Goal: Task Accomplishment & Management: Use online tool/utility

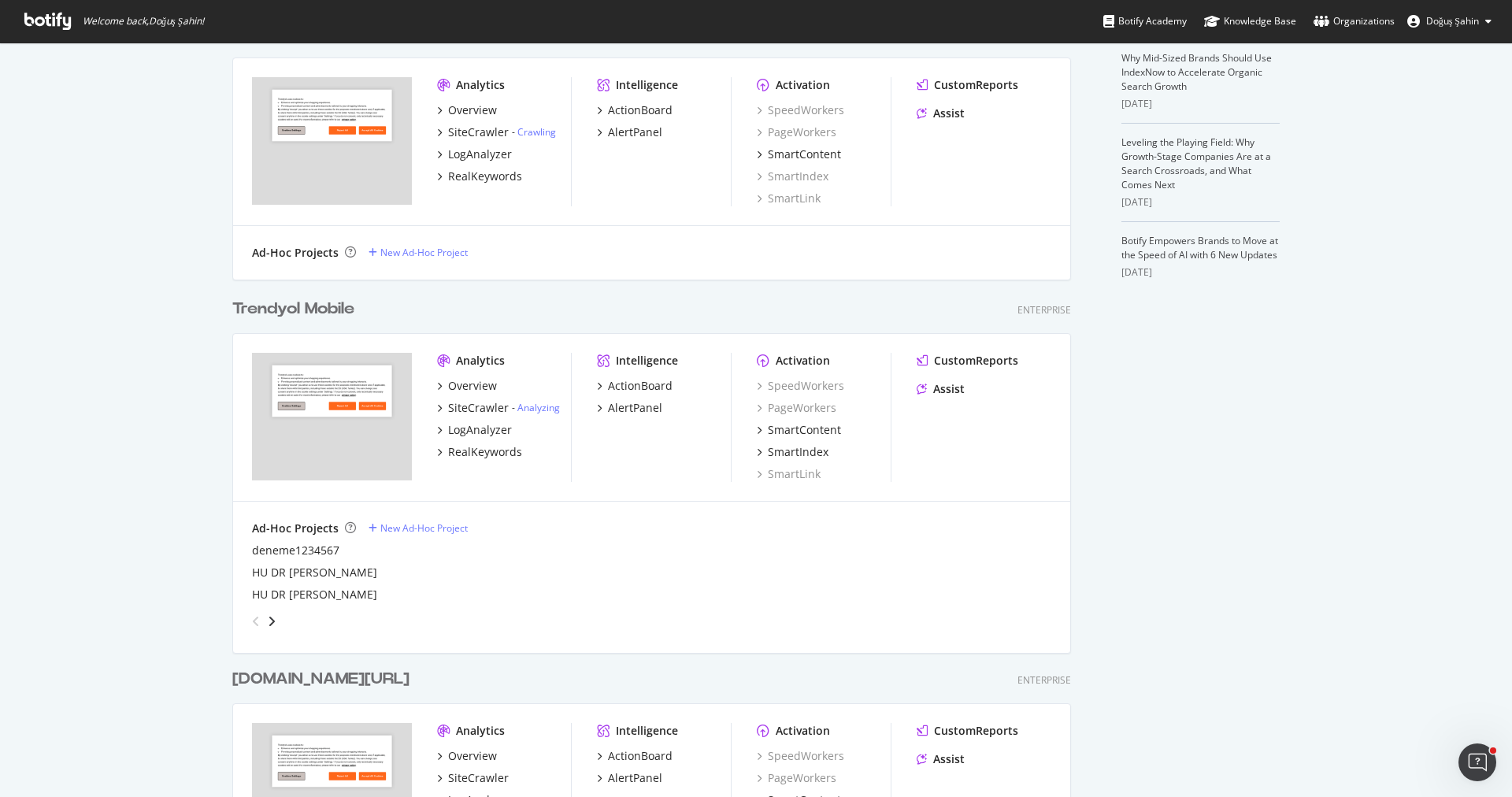
scroll to position [868, 0]
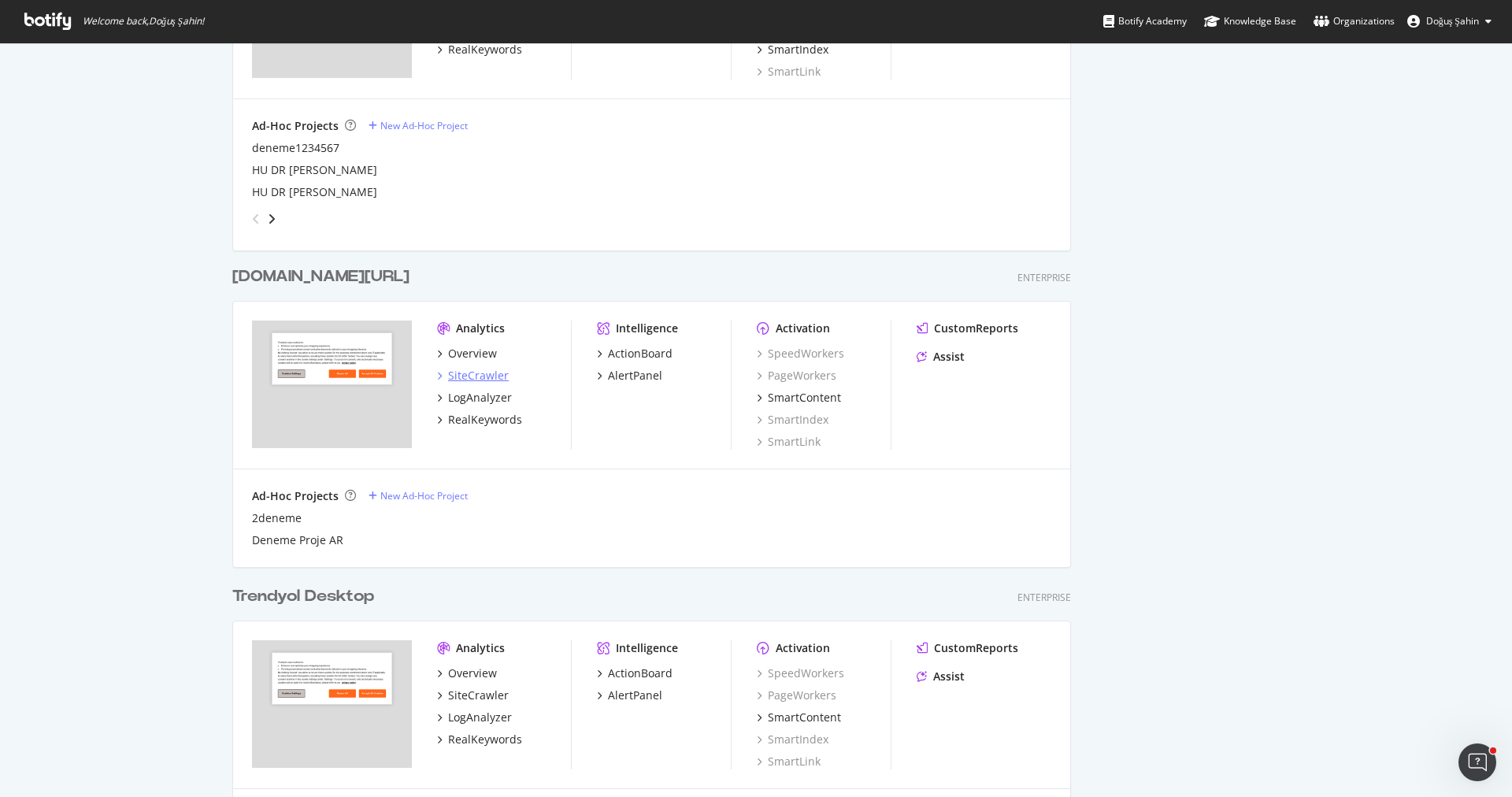
click at [480, 375] on div "SiteCrawler" at bounding box center [478, 376] width 61 height 16
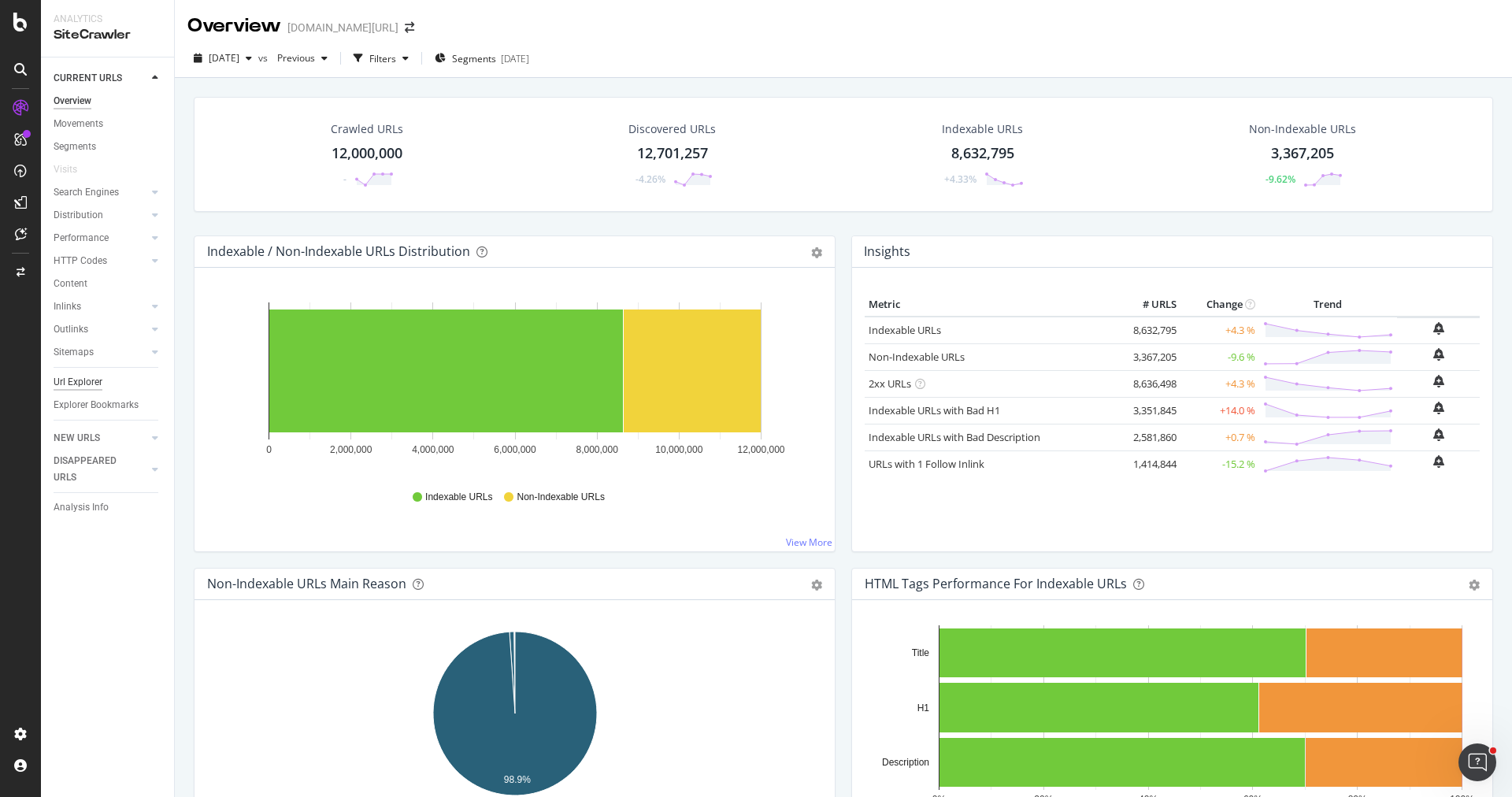
click at [70, 384] on div "Url Explorer" at bounding box center [78, 382] width 49 height 17
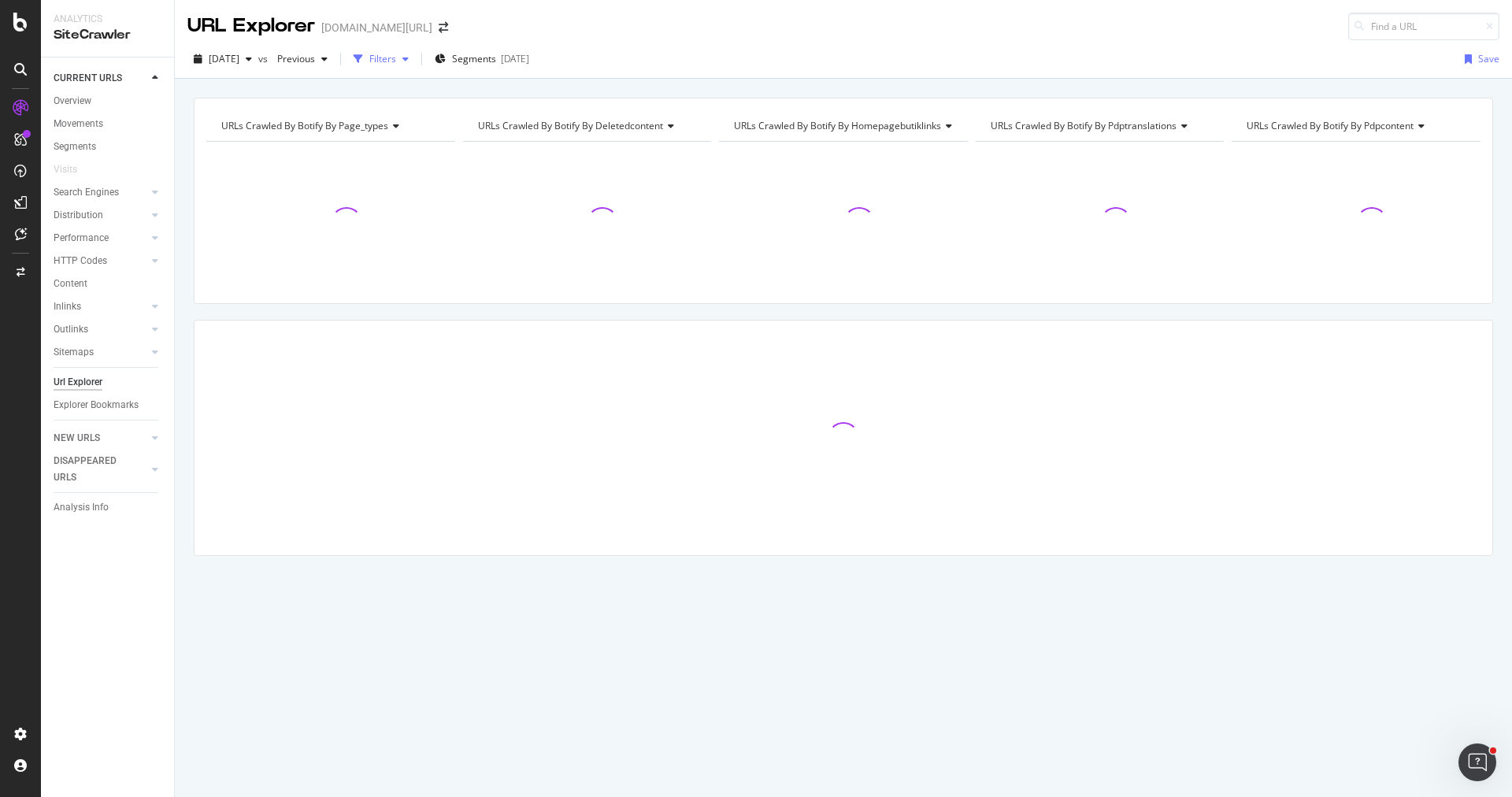
click at [396, 57] on div "Filters" at bounding box center [383, 59] width 27 height 13
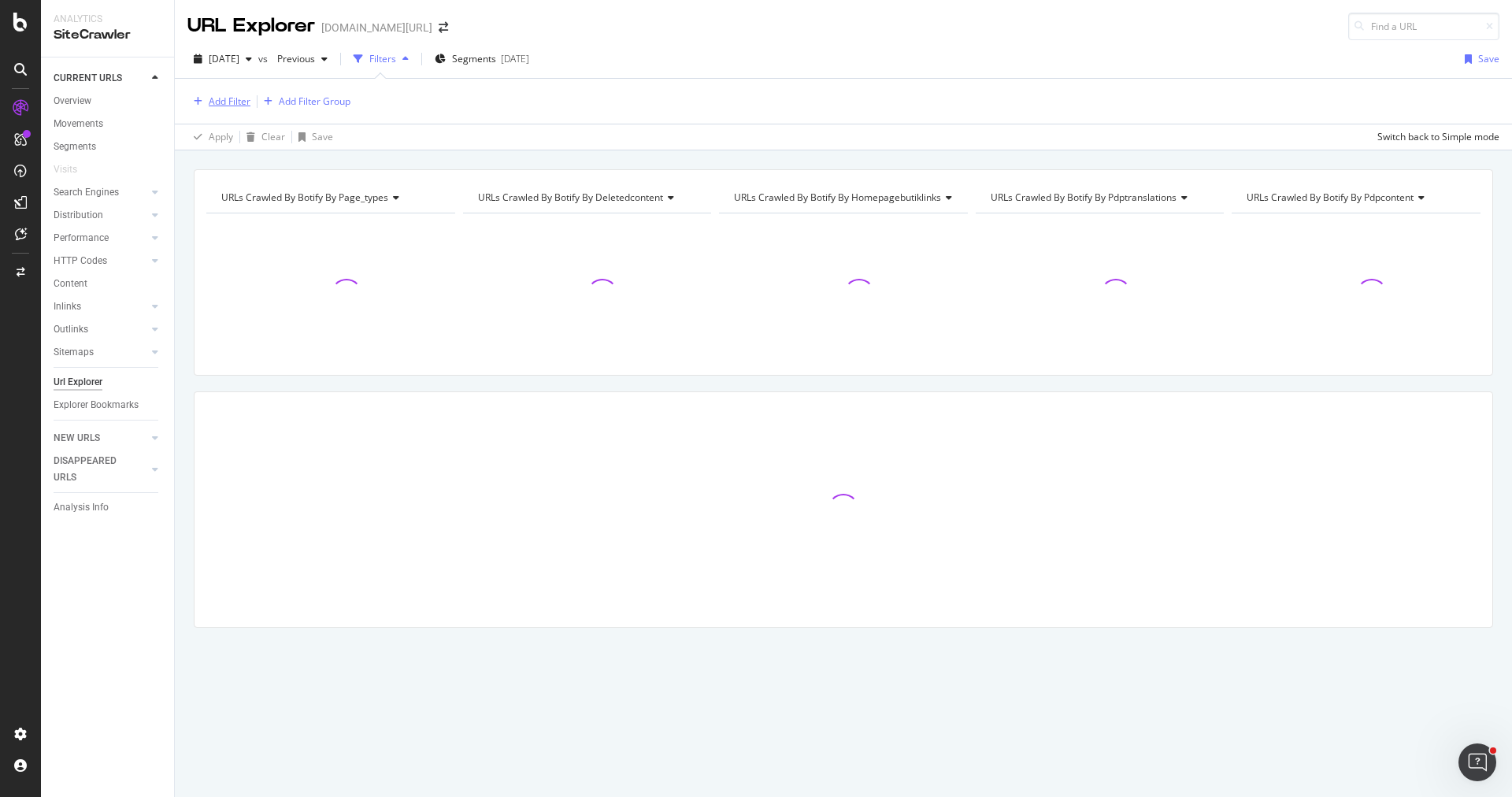
click at [226, 105] on div "Add Filter" at bounding box center [230, 101] width 42 height 13
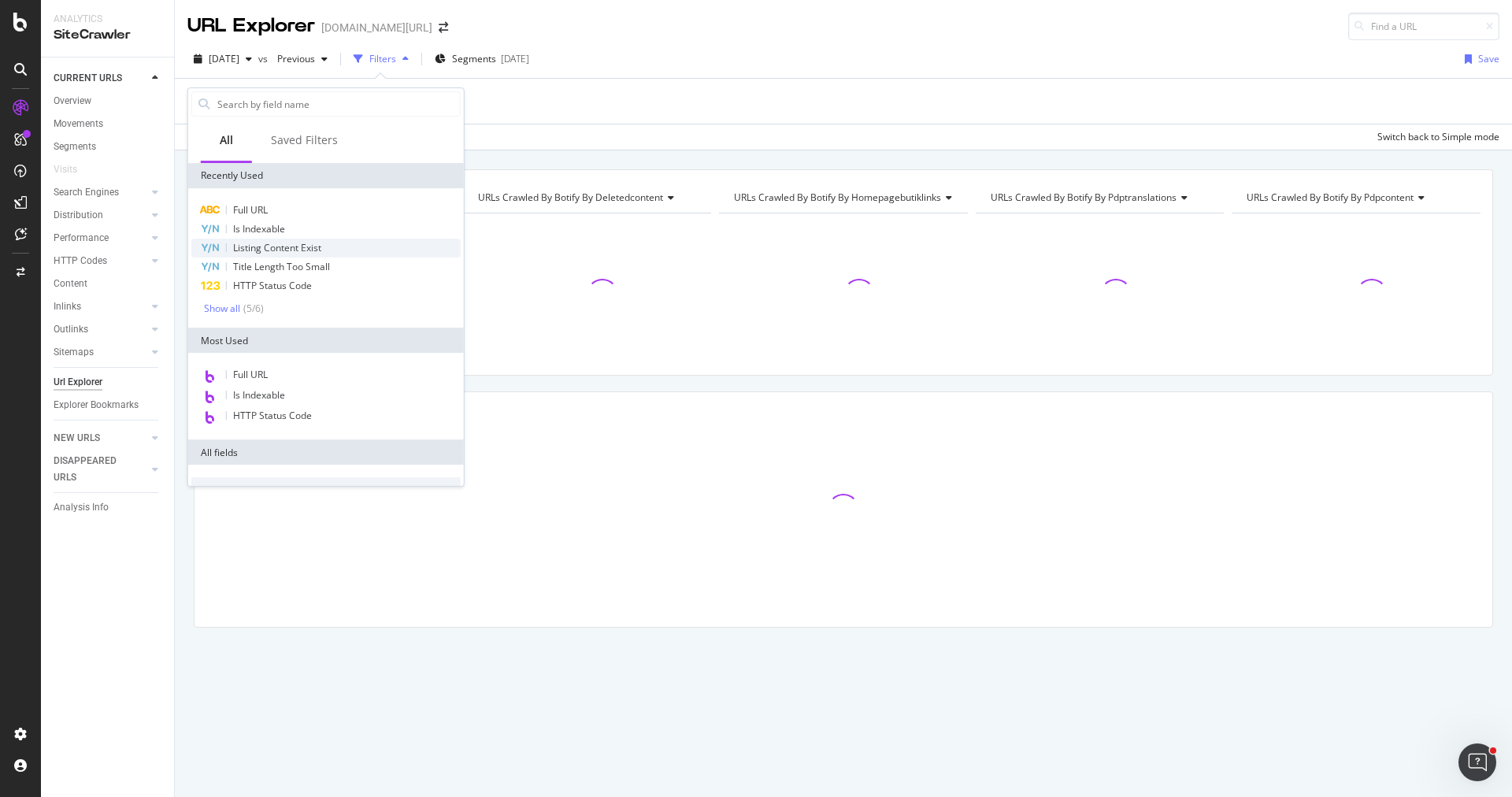
click at [304, 247] on span "Listing Content Exist" at bounding box center [276, 247] width 88 height 13
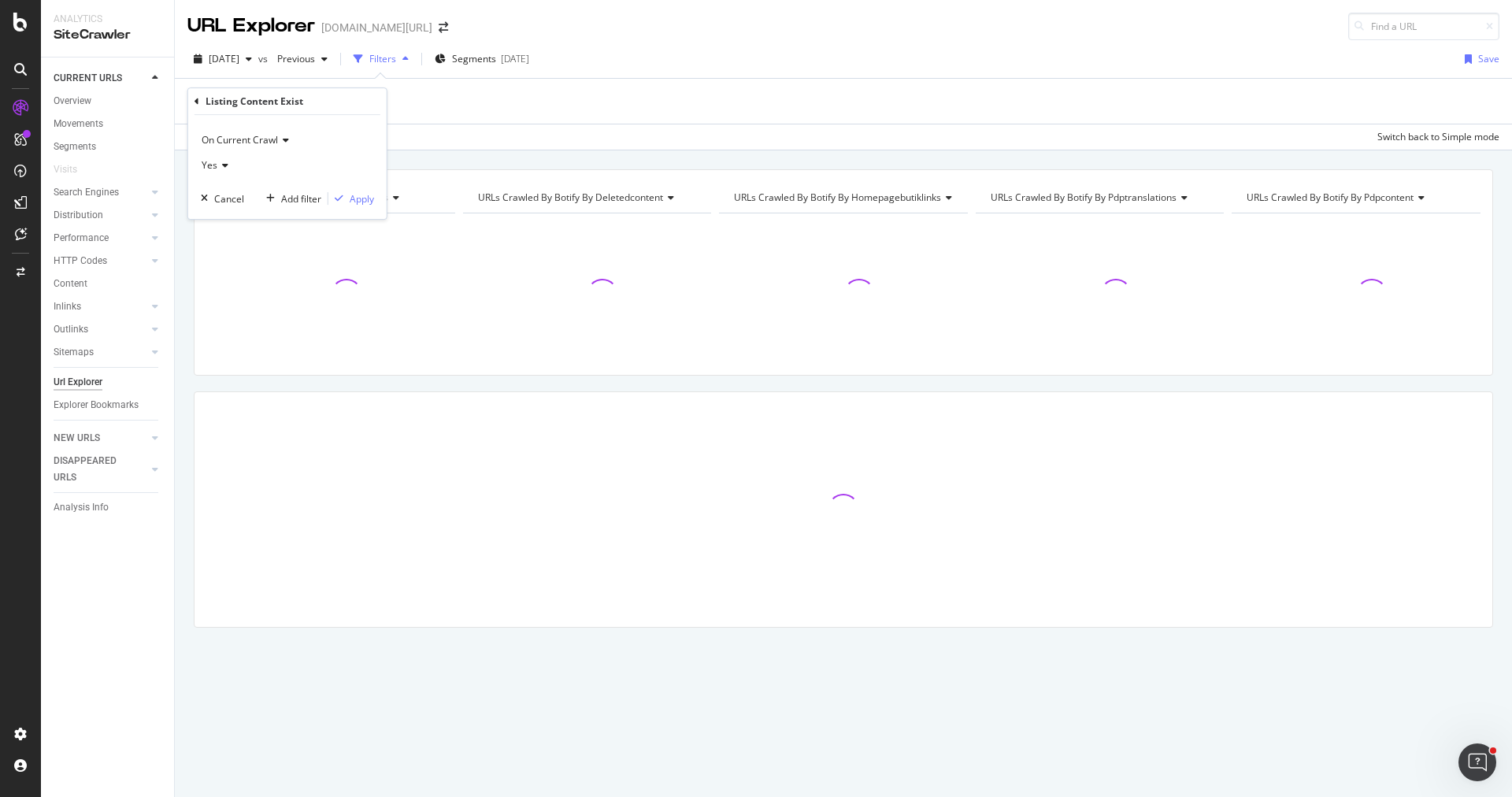
click at [222, 168] on icon at bounding box center [223, 165] width 11 height 9
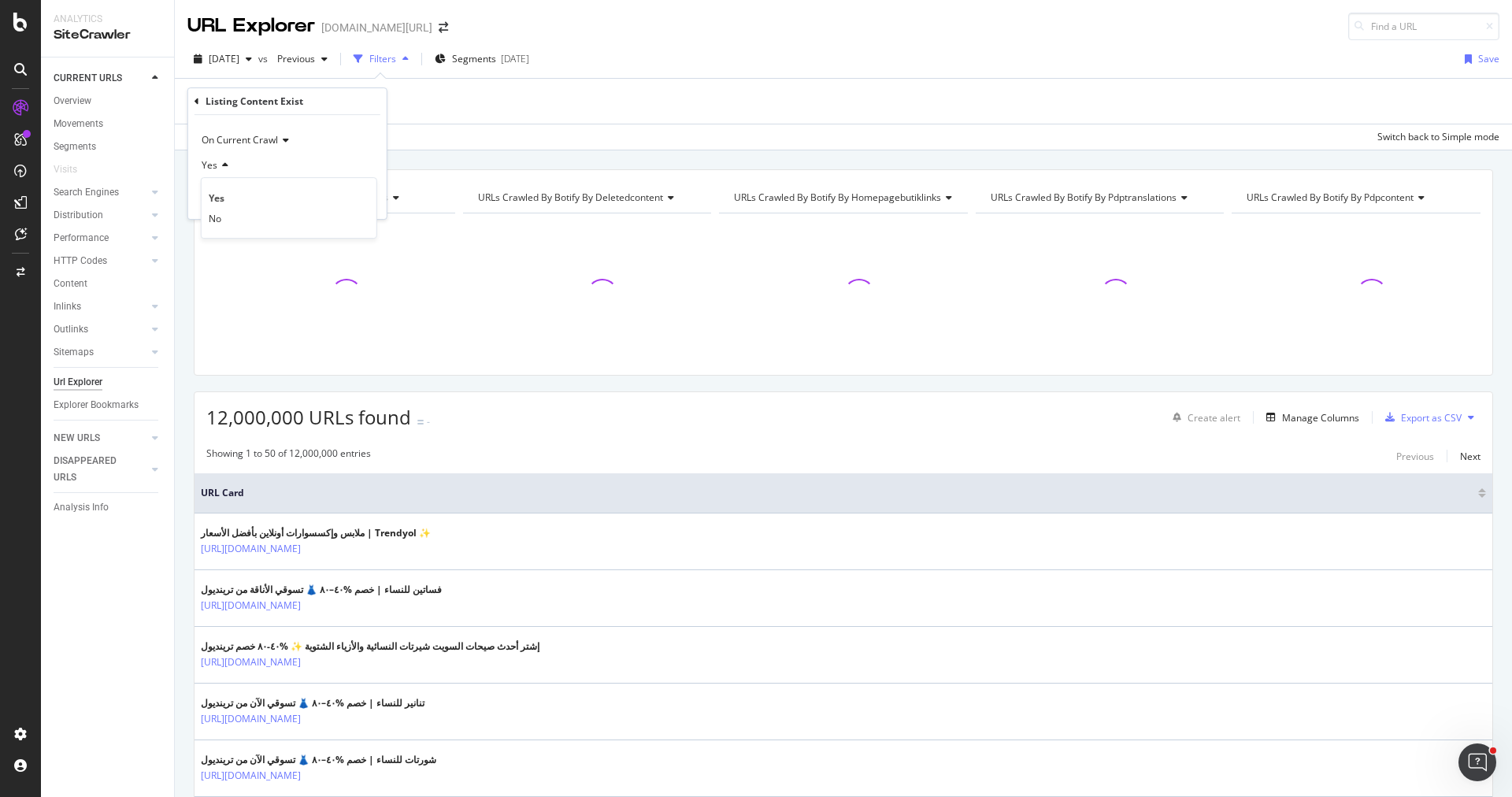
click at [248, 217] on div "No" at bounding box center [289, 218] width 169 height 21
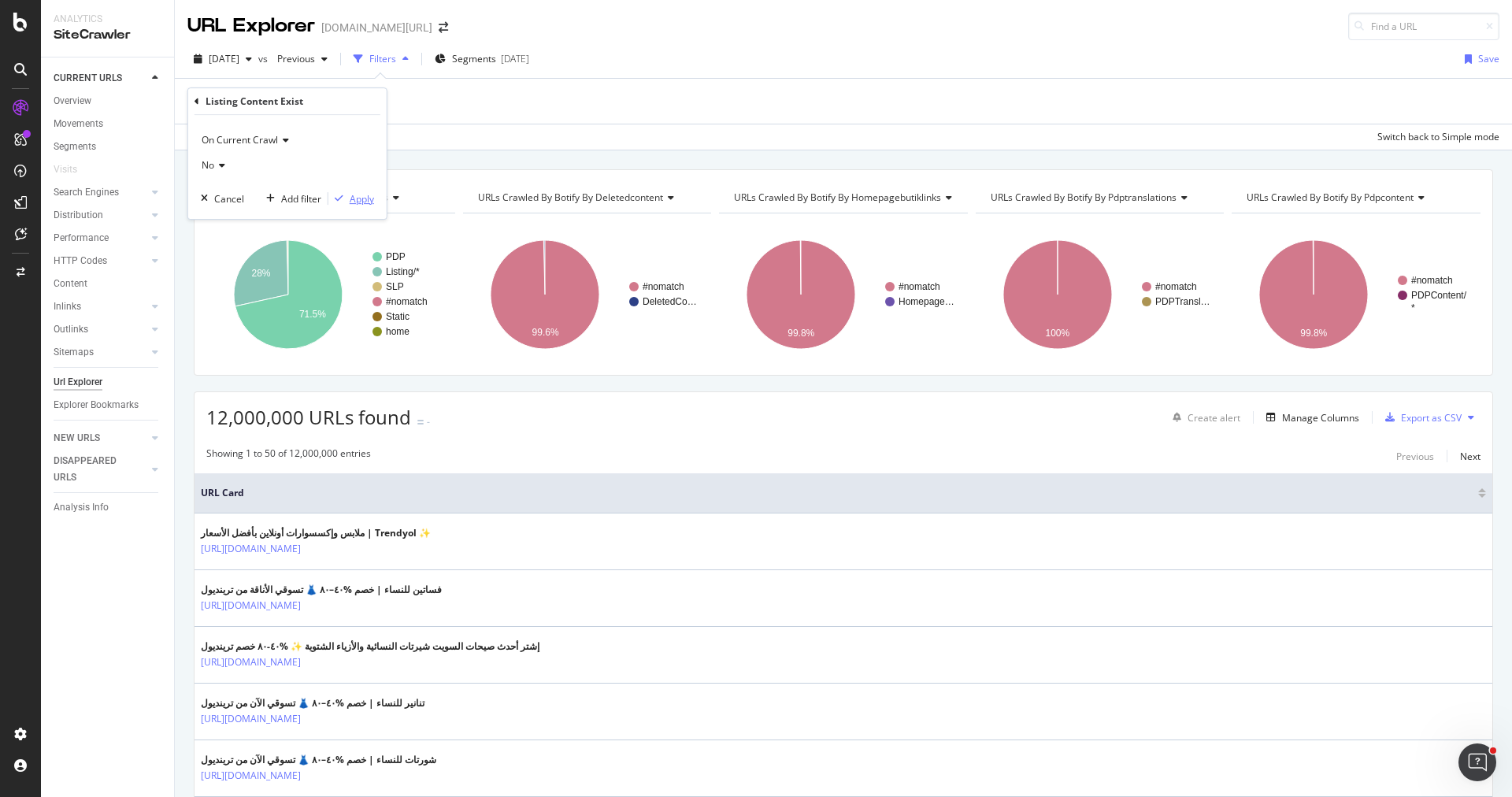
click at [359, 204] on div "Apply" at bounding box center [362, 199] width 25 height 13
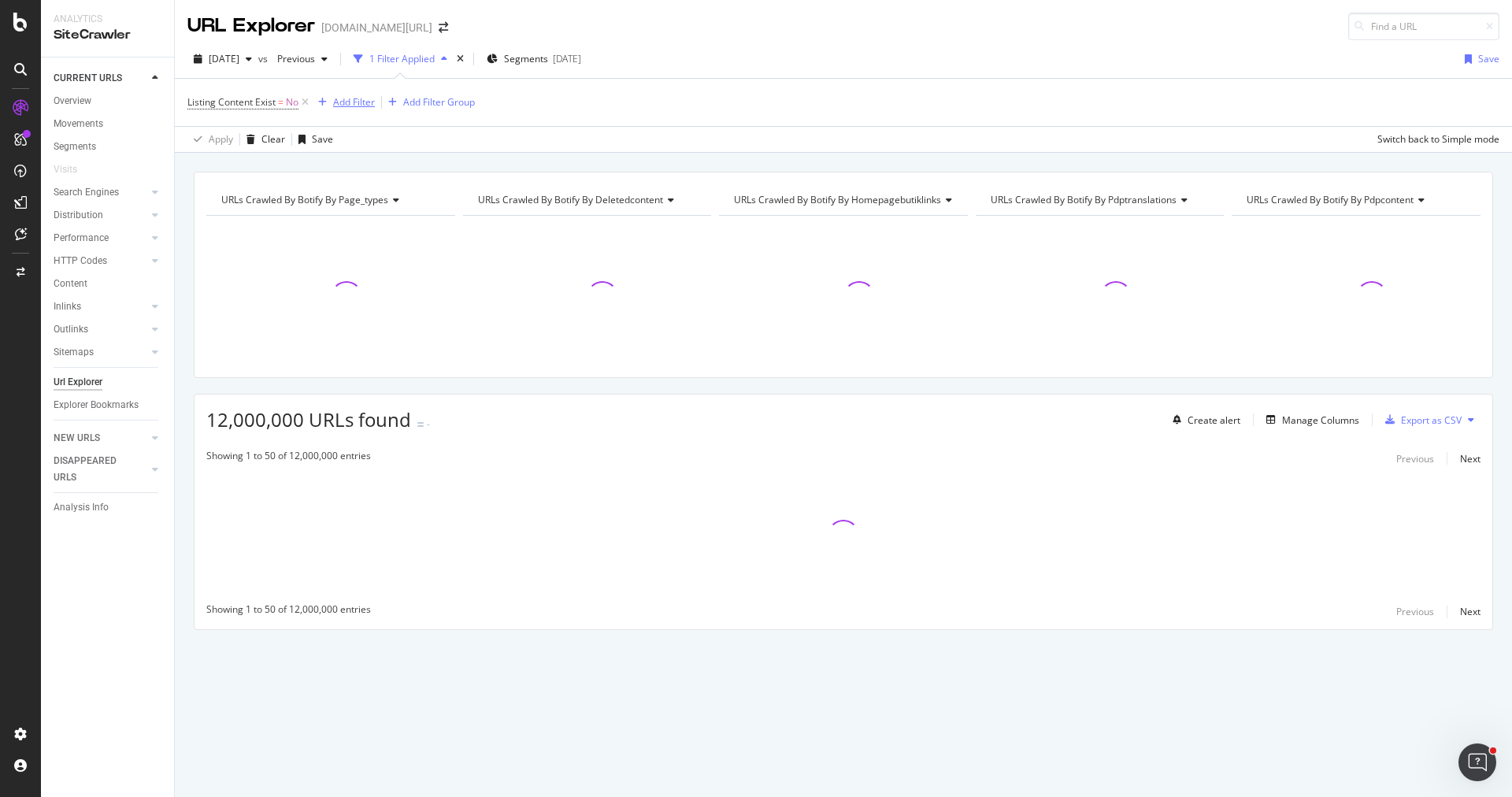
click at [356, 104] on div "Add Filter" at bounding box center [354, 101] width 42 height 13
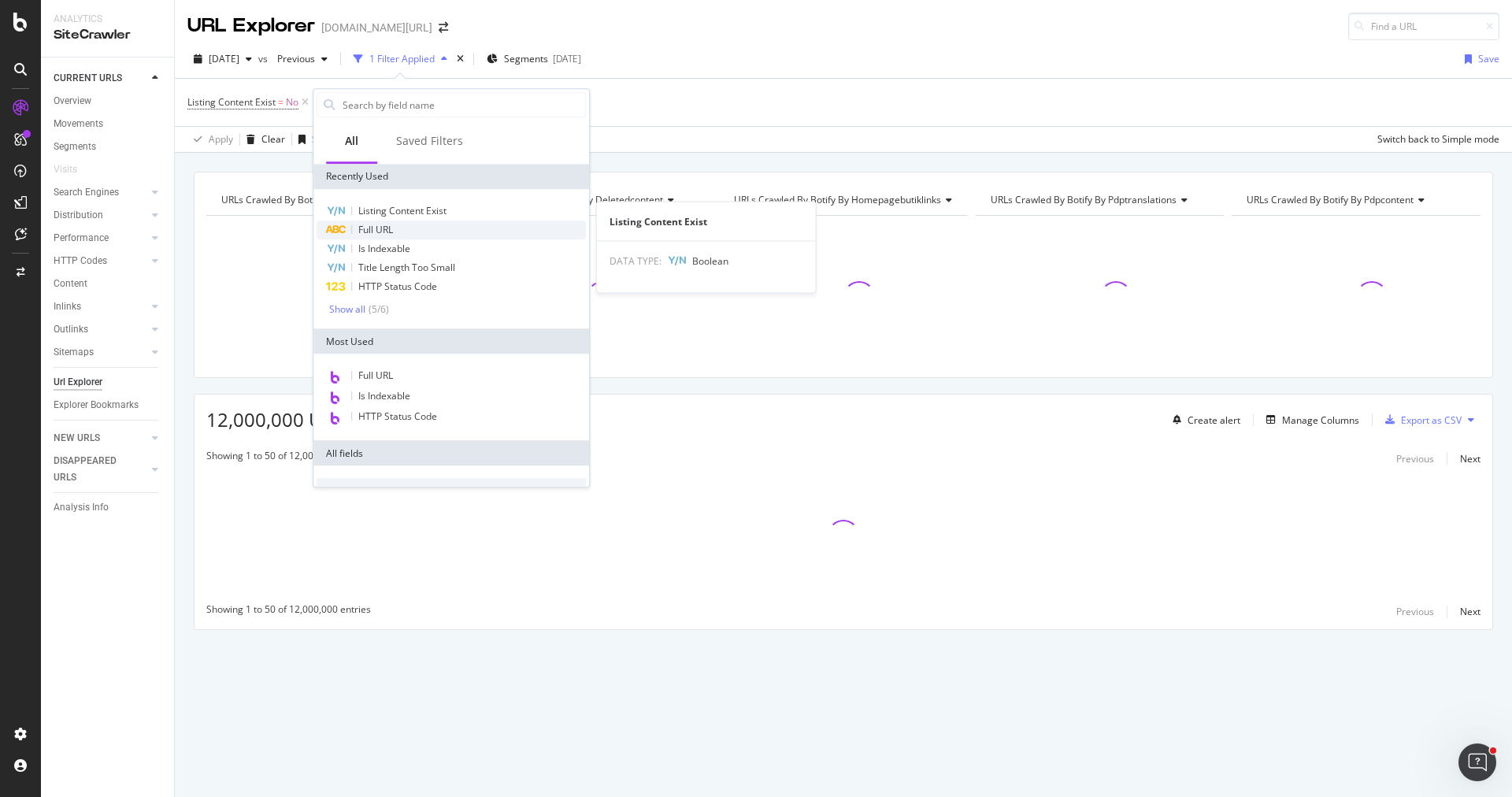
click at [396, 228] on div "Full URL" at bounding box center [451, 230] width 269 height 19
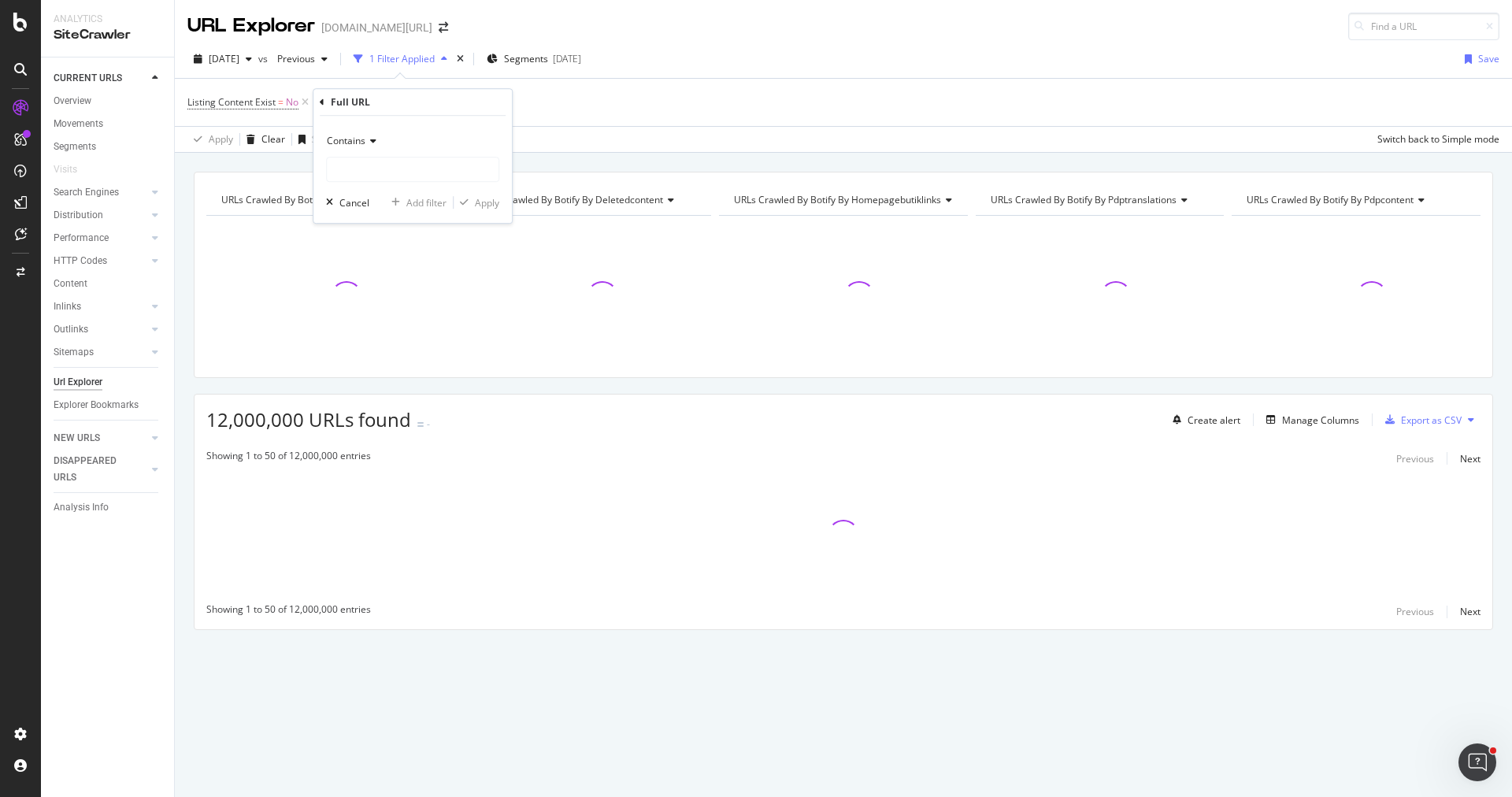
click at [376, 132] on div "Contains" at bounding box center [412, 141] width 173 height 25
drag, startPoint x: 381, startPoint y: 302, endPoint x: 384, endPoint y: 311, distance: 9.5
click at [384, 311] on div "Equal to Not equal to Starts with Doesn't start with Ends with Doesn't end with…" at bounding box center [414, 265] width 177 height 226
click at [384, 311] on span "Doesn't contain" at bounding box center [368, 317] width 69 height 13
click at [389, 176] on input "text" at bounding box center [412, 169] width 172 height 25
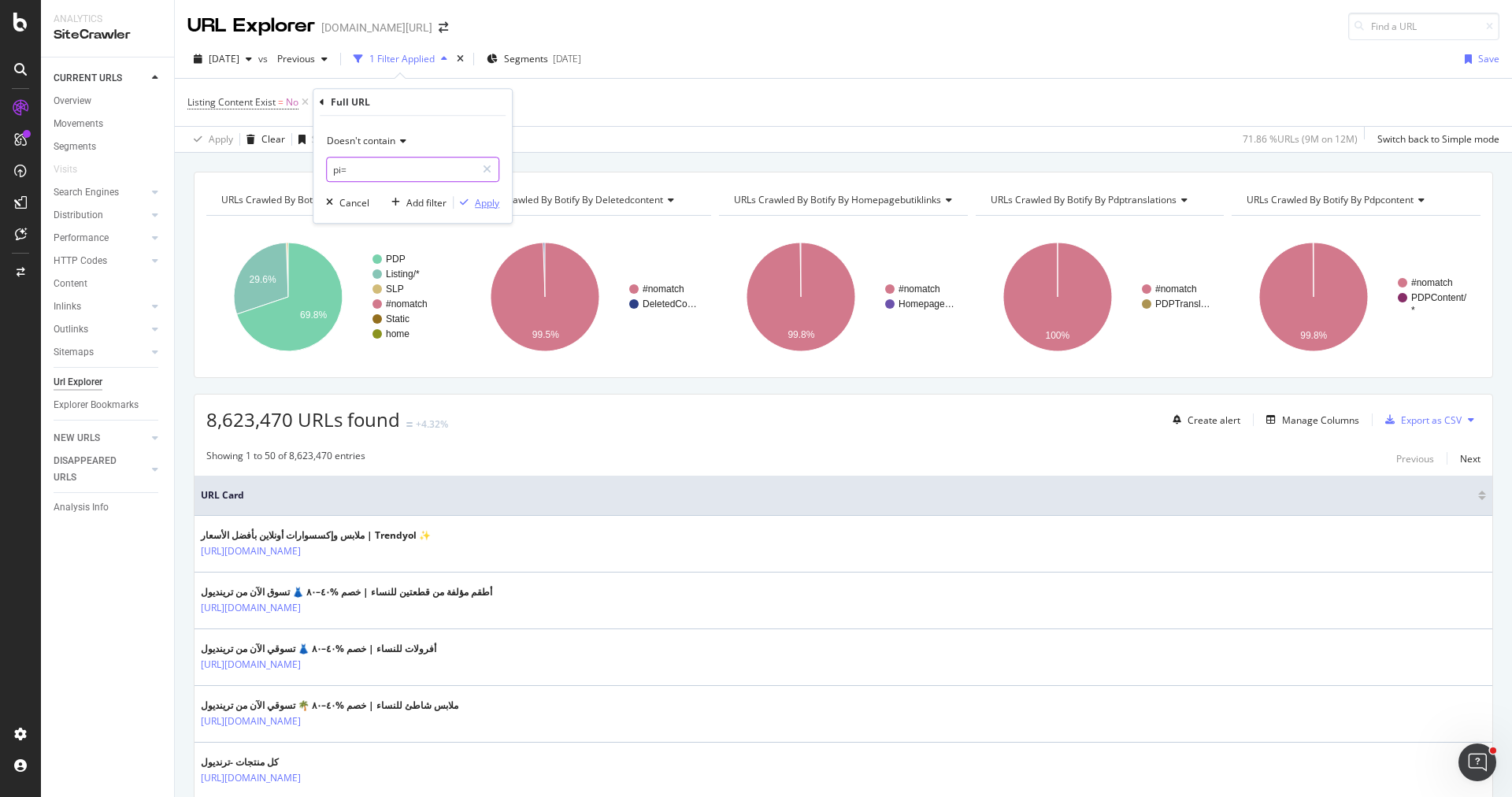
type input "pi="
click at [482, 198] on div "Apply" at bounding box center [487, 203] width 25 height 13
click at [481, 96] on div "Add Filter" at bounding box center [478, 101] width 42 height 13
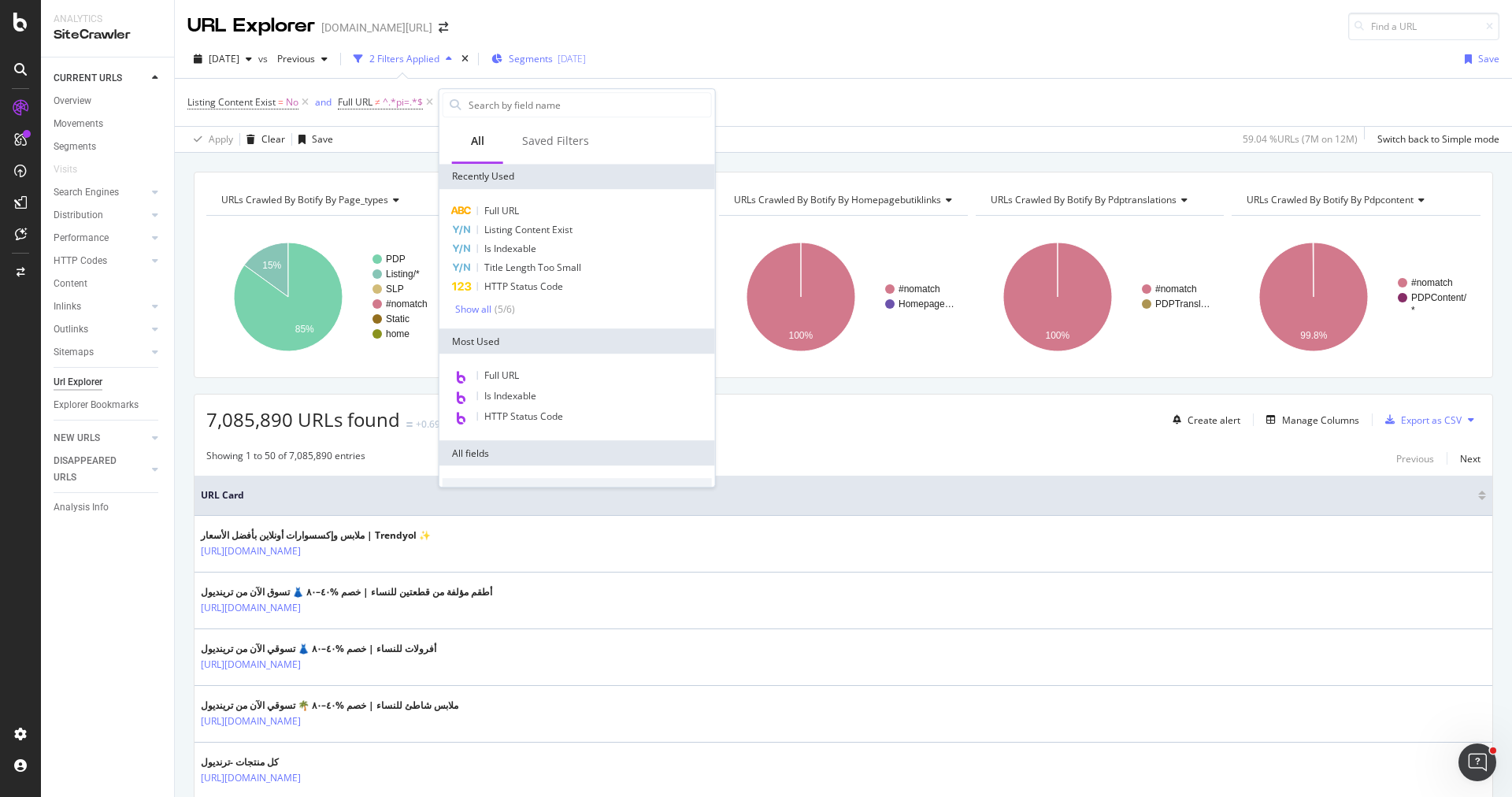
click at [549, 54] on span "Segments" at bounding box center [531, 59] width 44 height 13
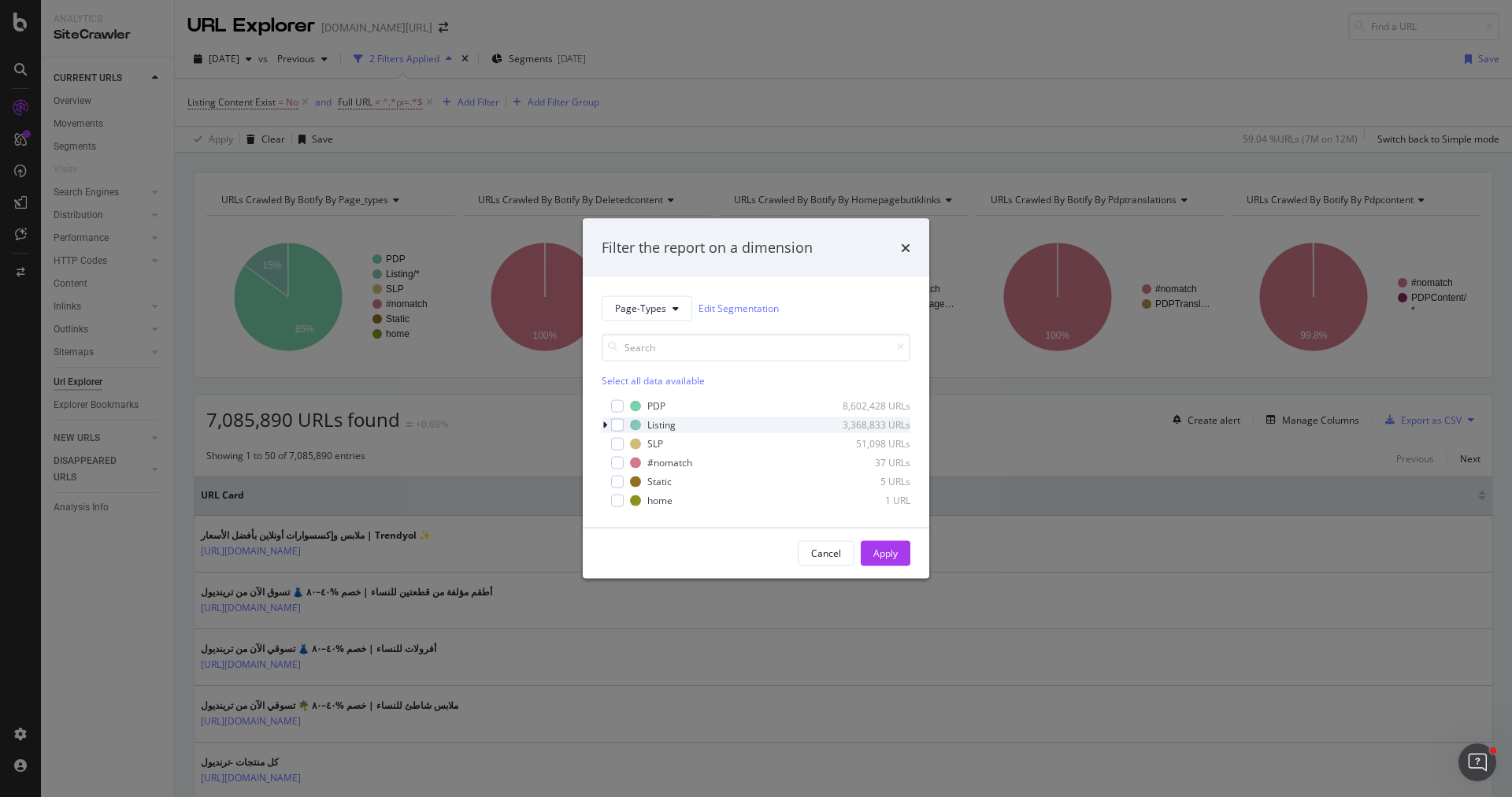
click at [624, 424] on div "Listing 3,368,833 URLs" at bounding box center [756, 424] width 309 height 16
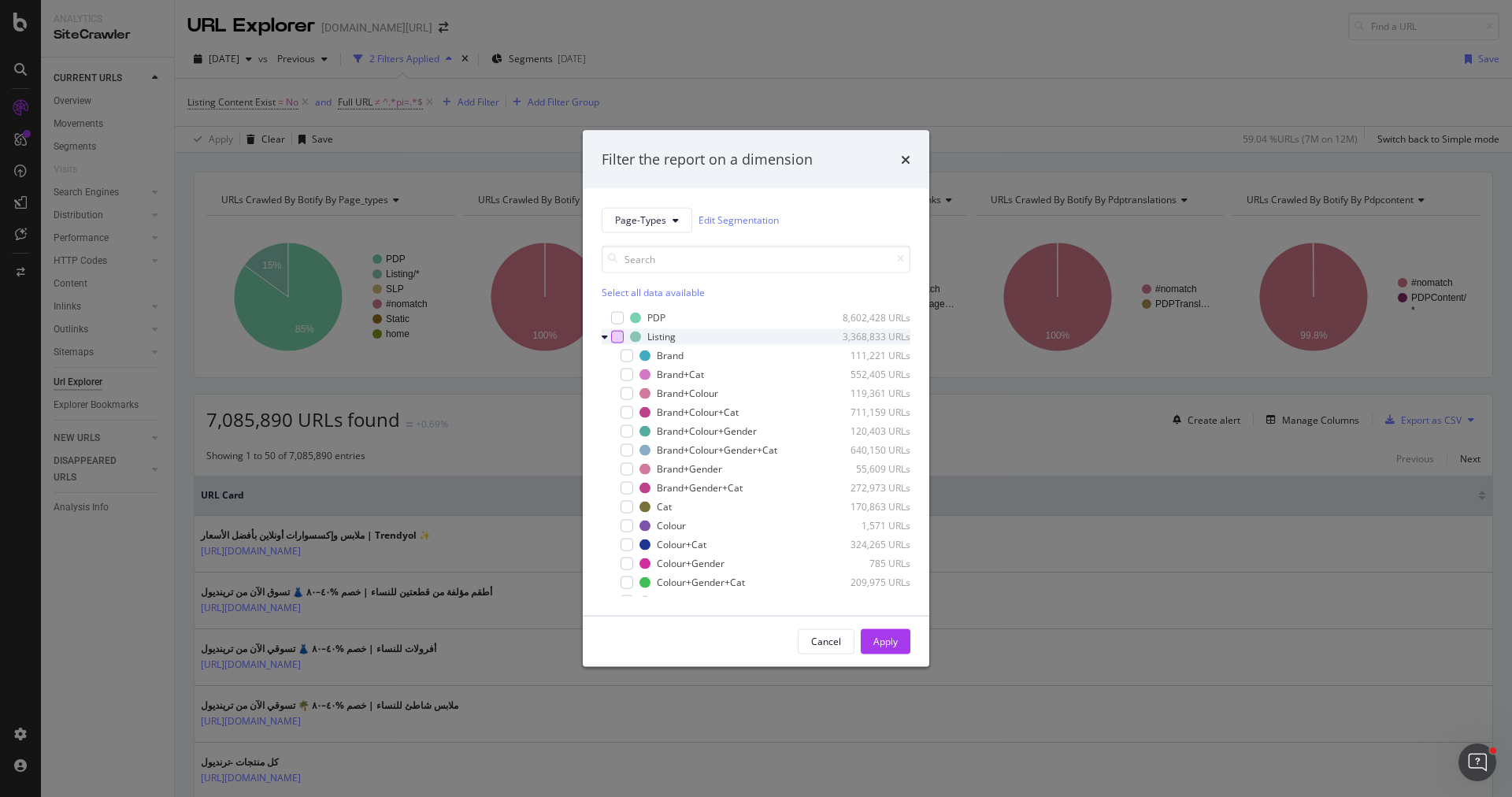
click at [619, 339] on div "modal" at bounding box center [617, 336] width 13 height 13
drag, startPoint x: 882, startPoint y: 639, endPoint x: 697, endPoint y: 624, distance: 185.6
click at [697, 624] on div "Cancel Apply" at bounding box center [756, 641] width 347 height 51
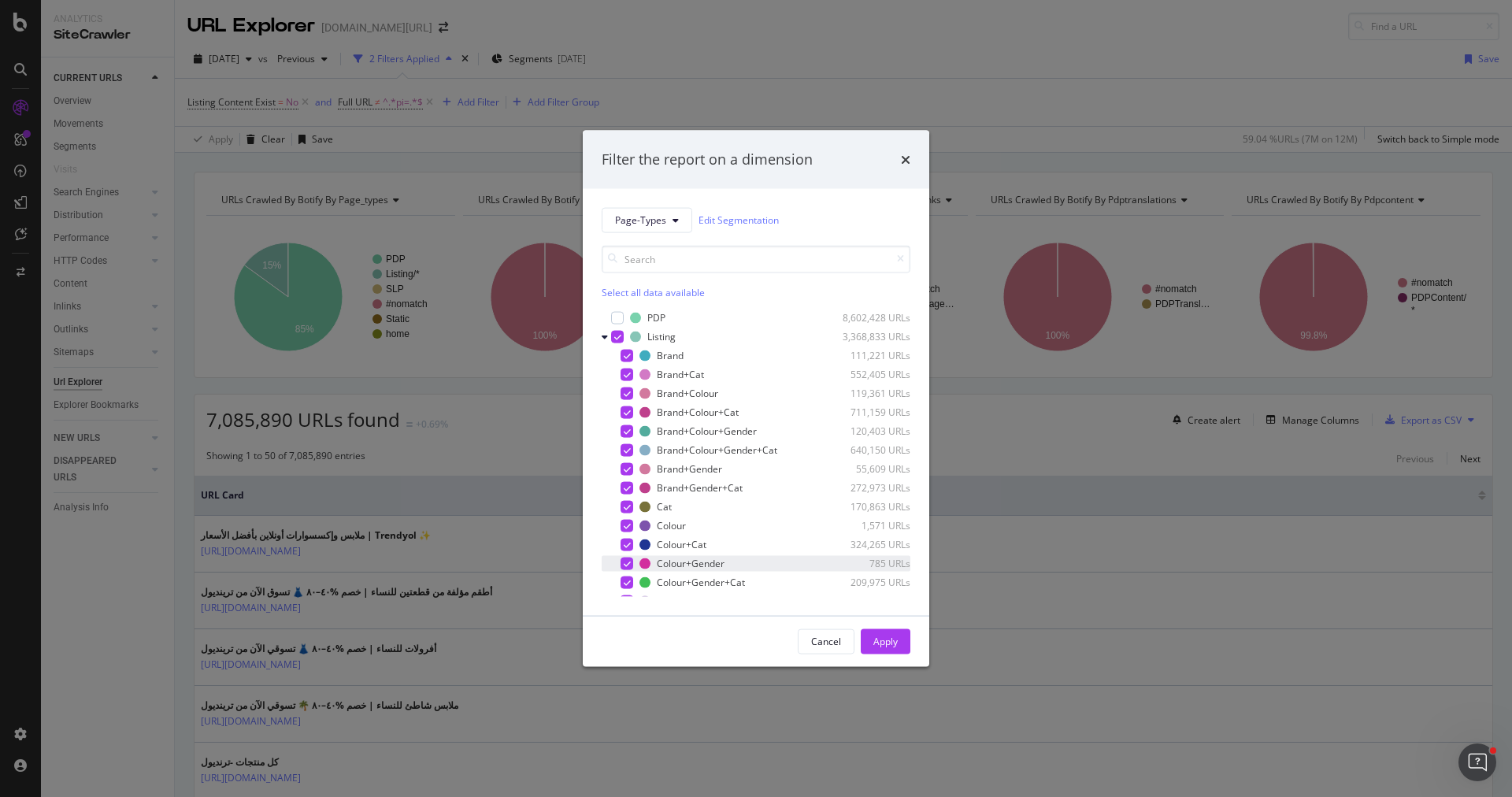
click at [626, 560] on icon "modal" at bounding box center [627, 563] width 7 height 8
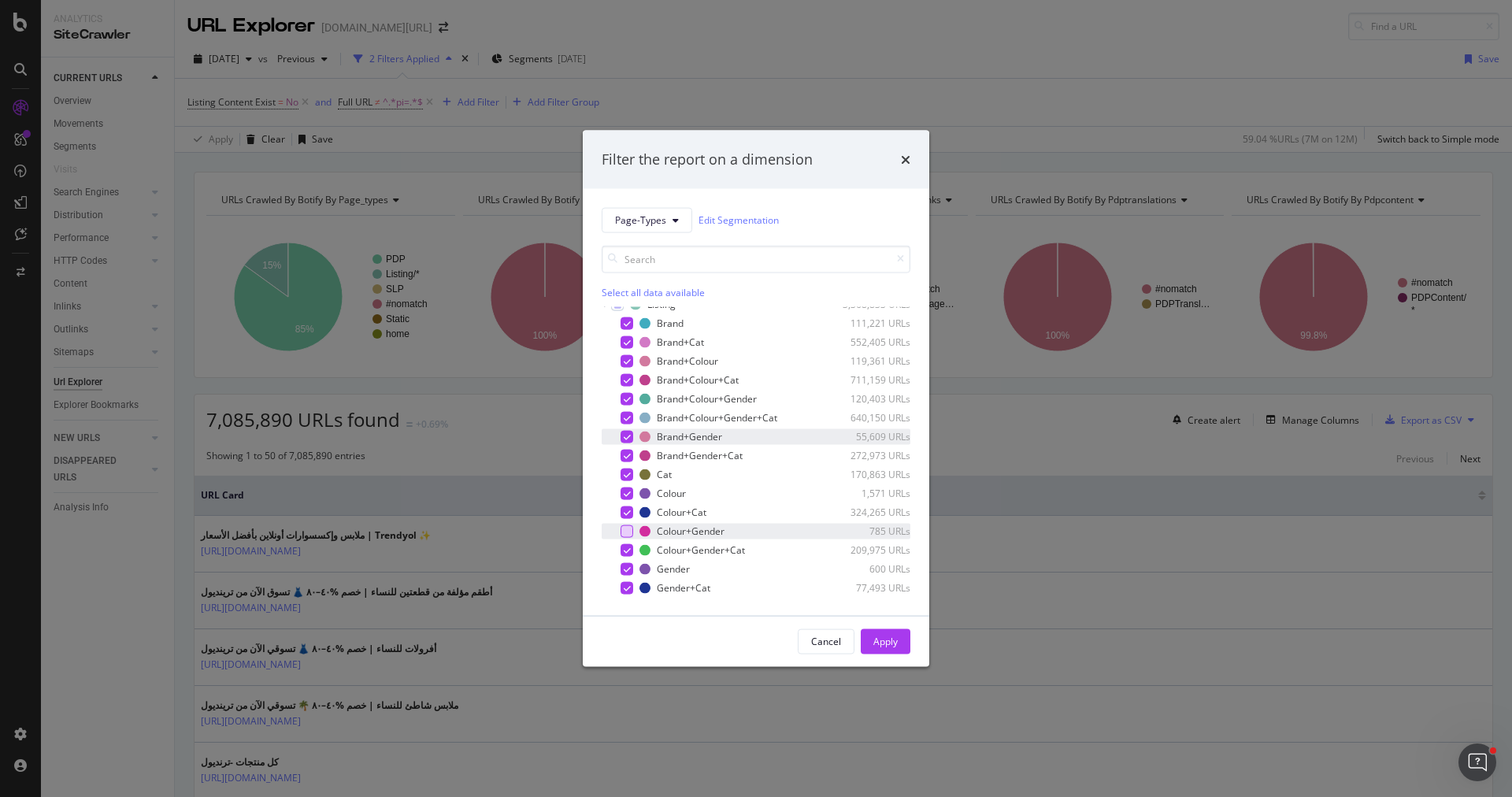
click at [629, 437] on icon "modal" at bounding box center [627, 436] width 7 height 8
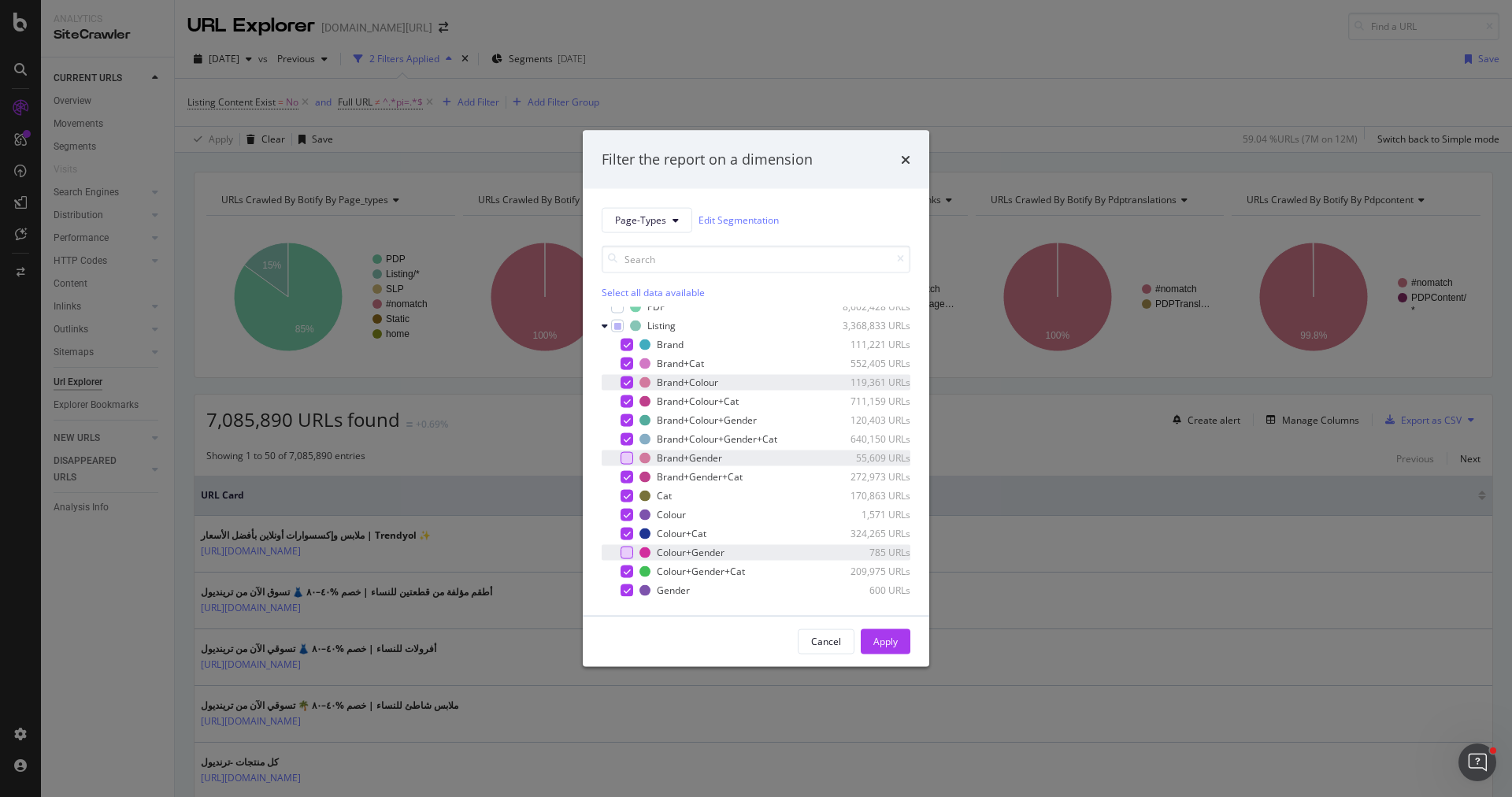
click at [627, 379] on icon "modal" at bounding box center [627, 382] width 7 height 8
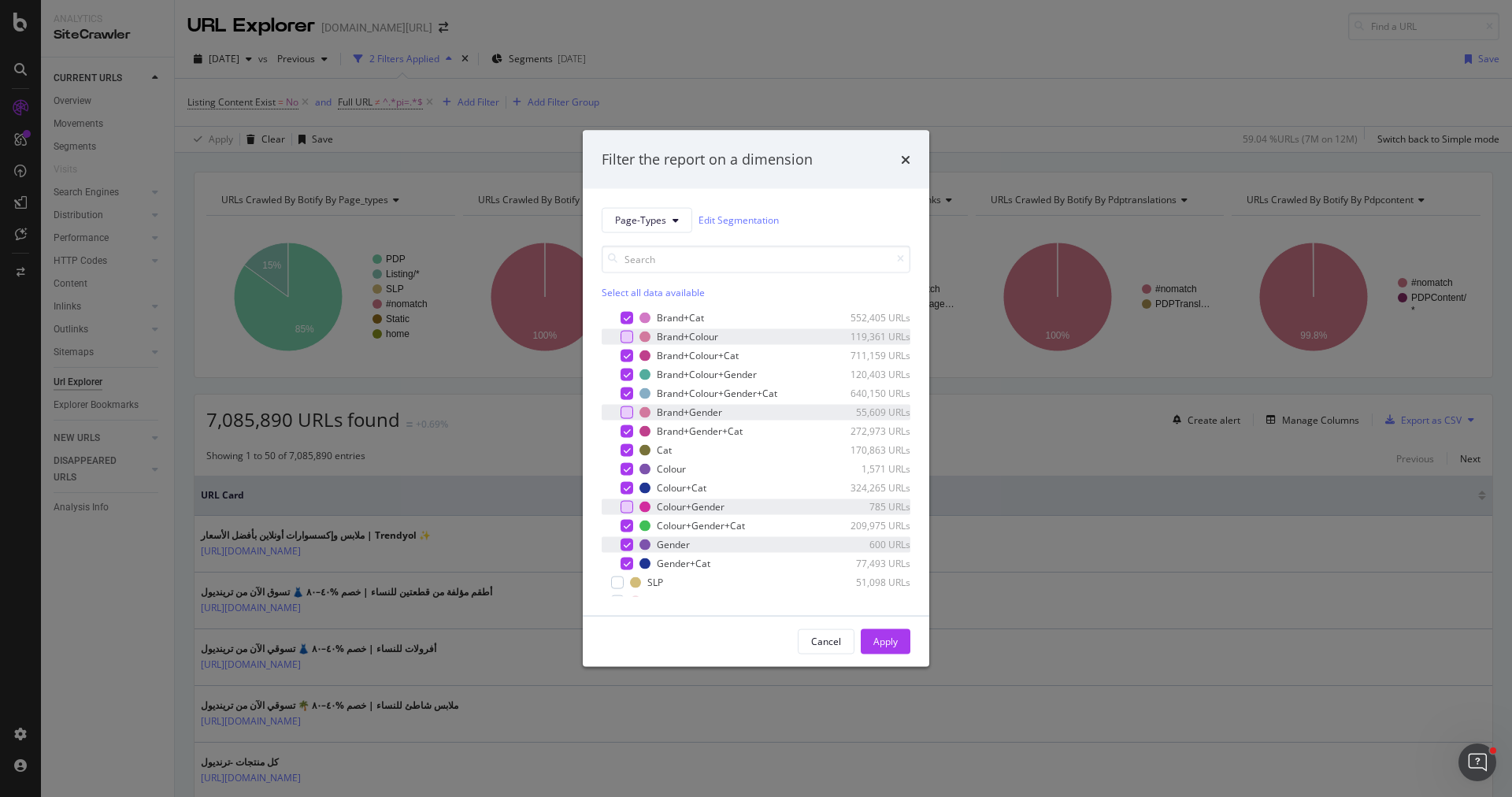
click at [629, 543] on icon "modal" at bounding box center [627, 544] width 7 height 8
click at [882, 635] on div "Apply" at bounding box center [885, 641] width 25 height 13
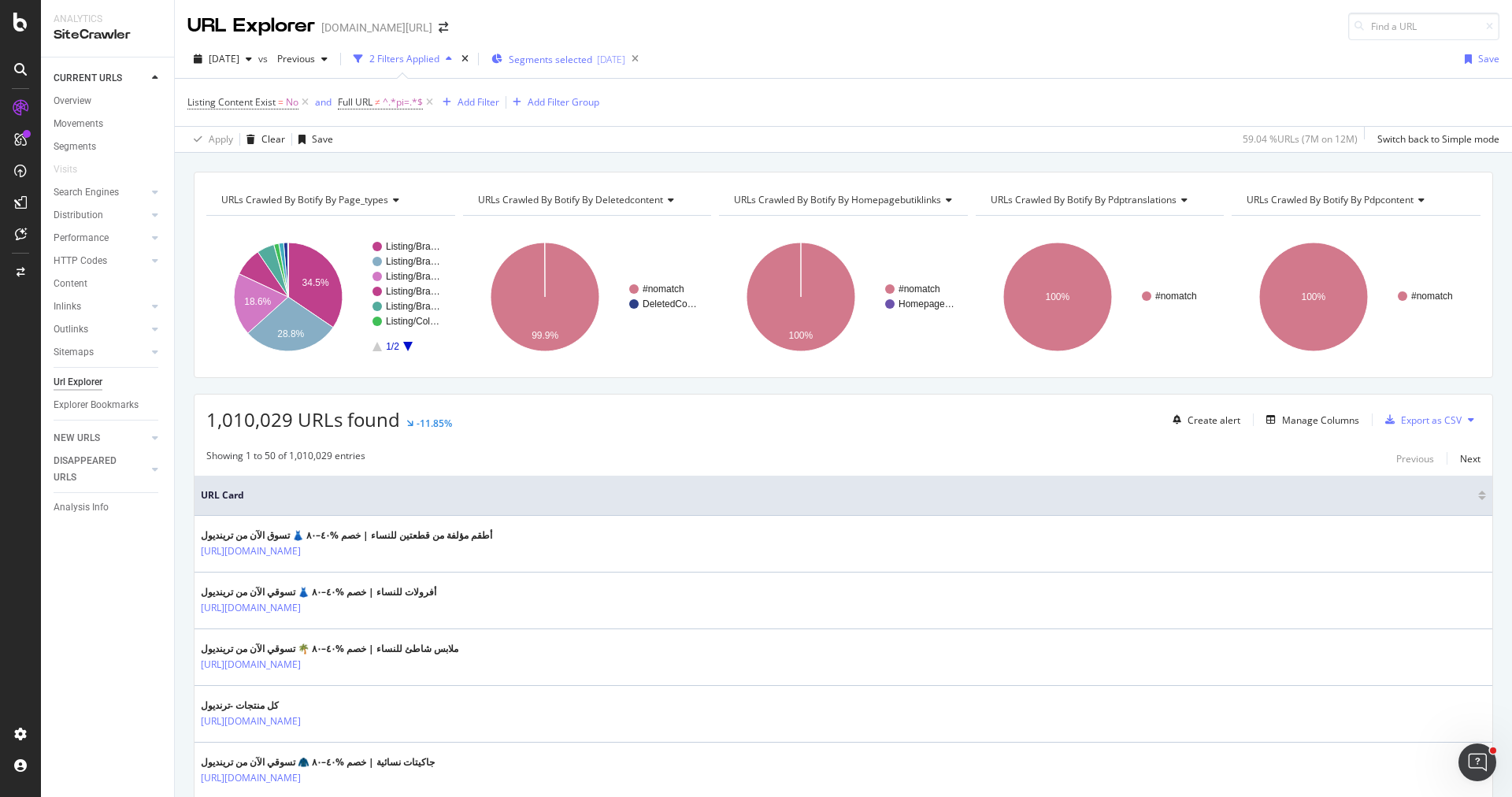
click at [575, 60] on span "Segments selected" at bounding box center [550, 59] width 83 height 13
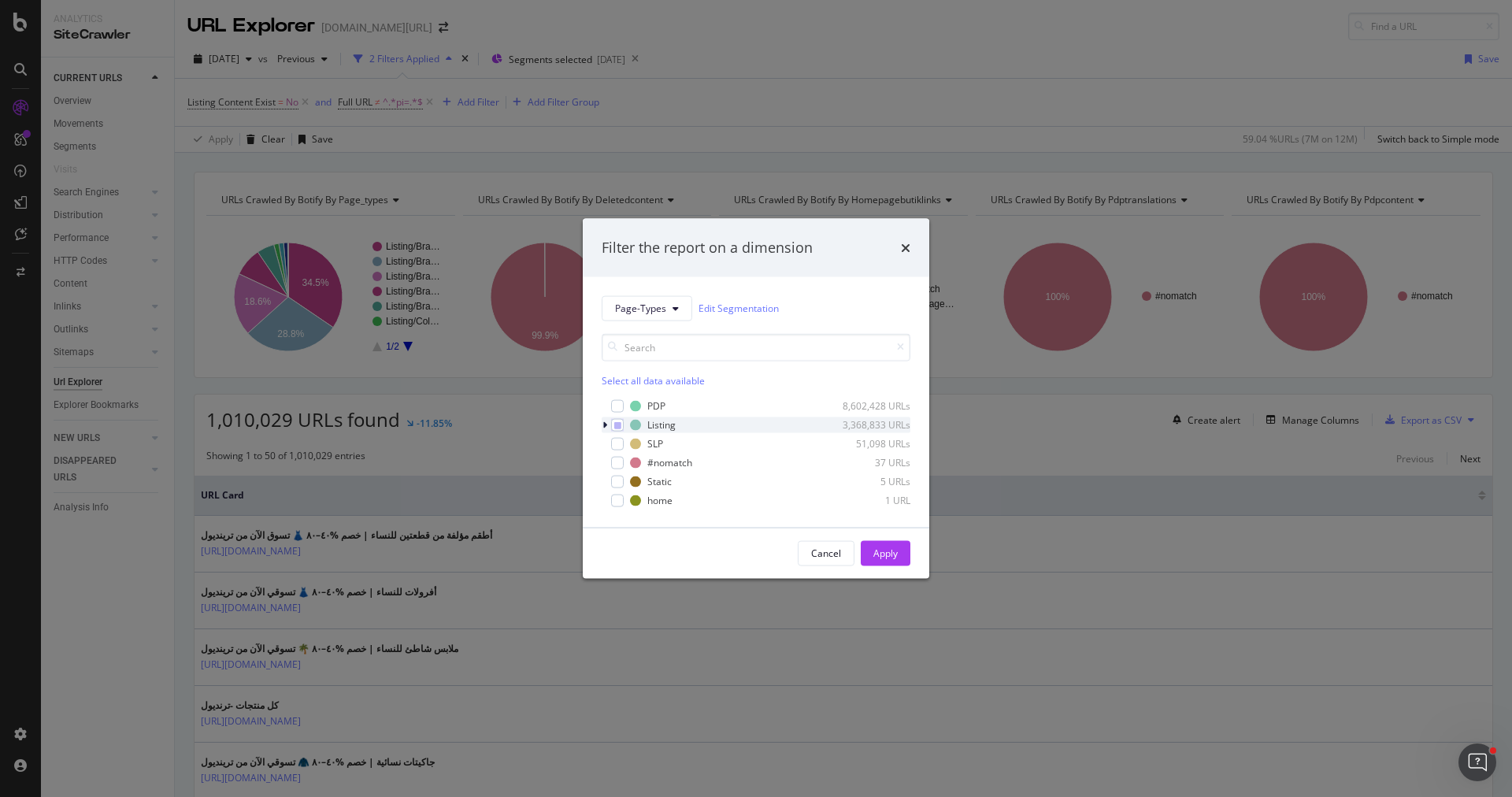
click at [605, 424] on icon "modal" at bounding box center [605, 424] width 5 height 9
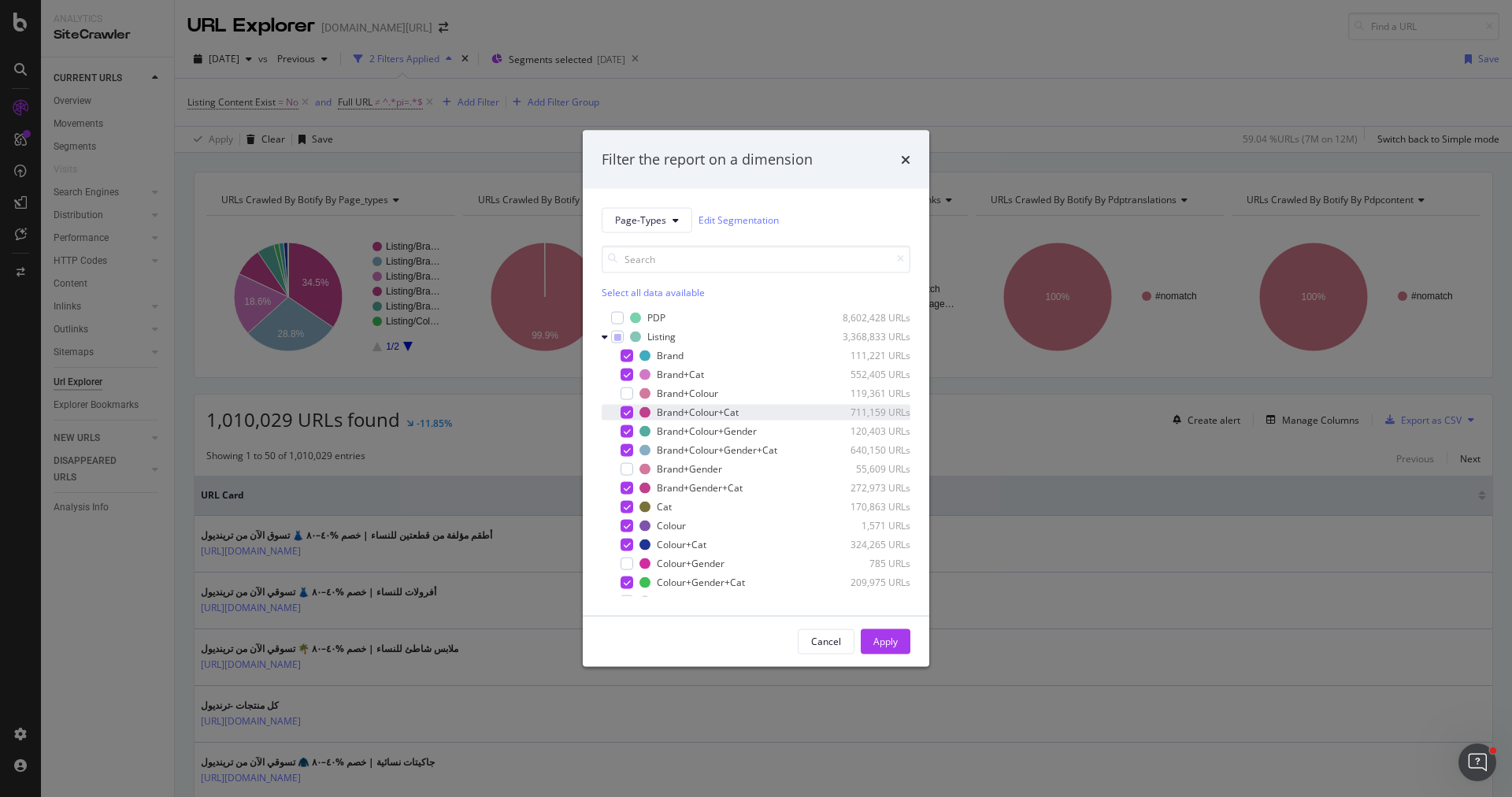
click at [627, 418] on div "Brand+Colour+Cat 711,159 URLs" at bounding box center [756, 412] width 309 height 16
click at [626, 444] on div "modal" at bounding box center [627, 450] width 13 height 13
click at [628, 430] on icon "modal" at bounding box center [627, 431] width 7 height 8
click at [628, 491] on icon "modal" at bounding box center [627, 488] width 7 height 8
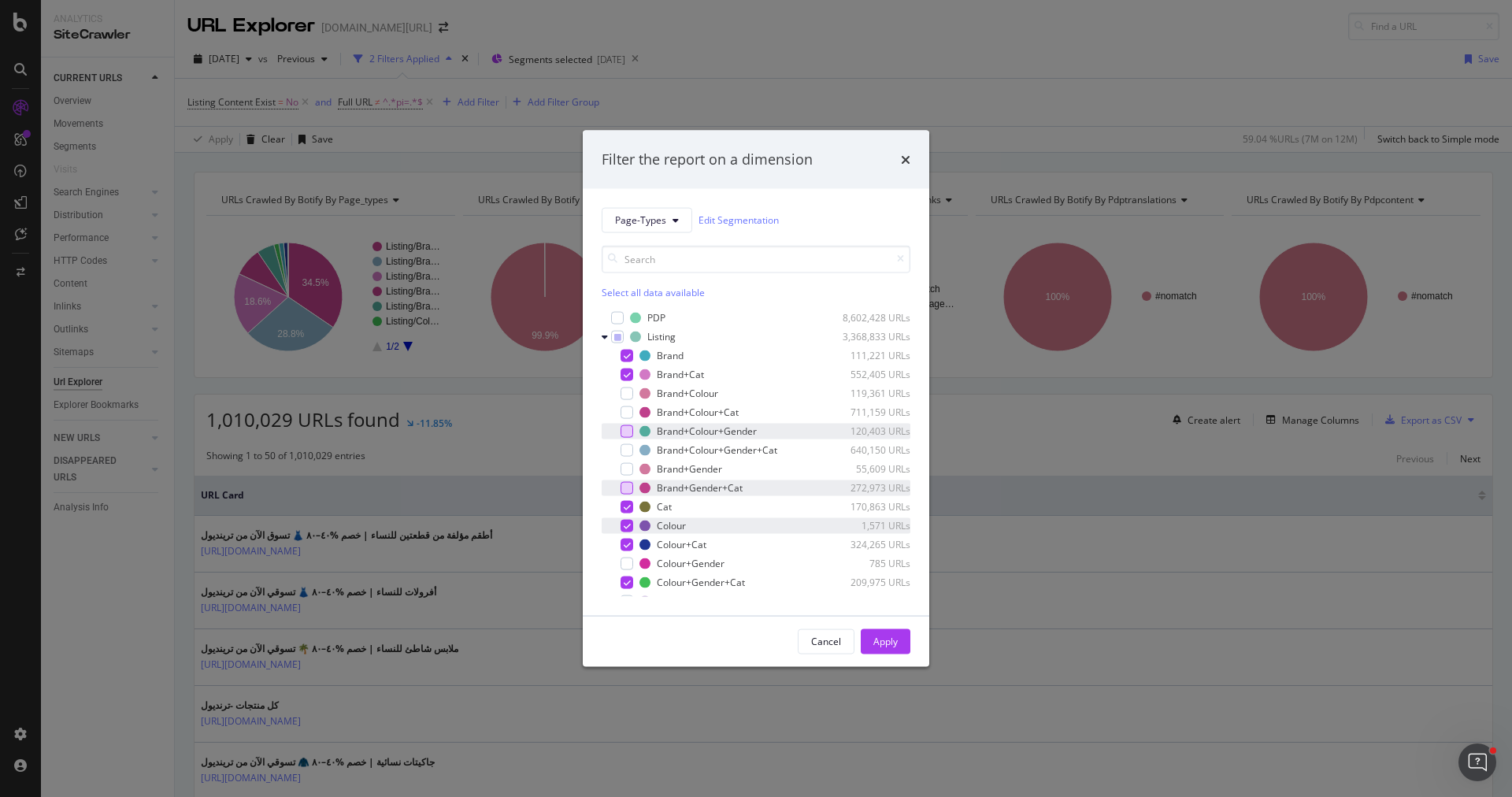
click at [628, 528] on icon "modal" at bounding box center [627, 526] width 7 height 8
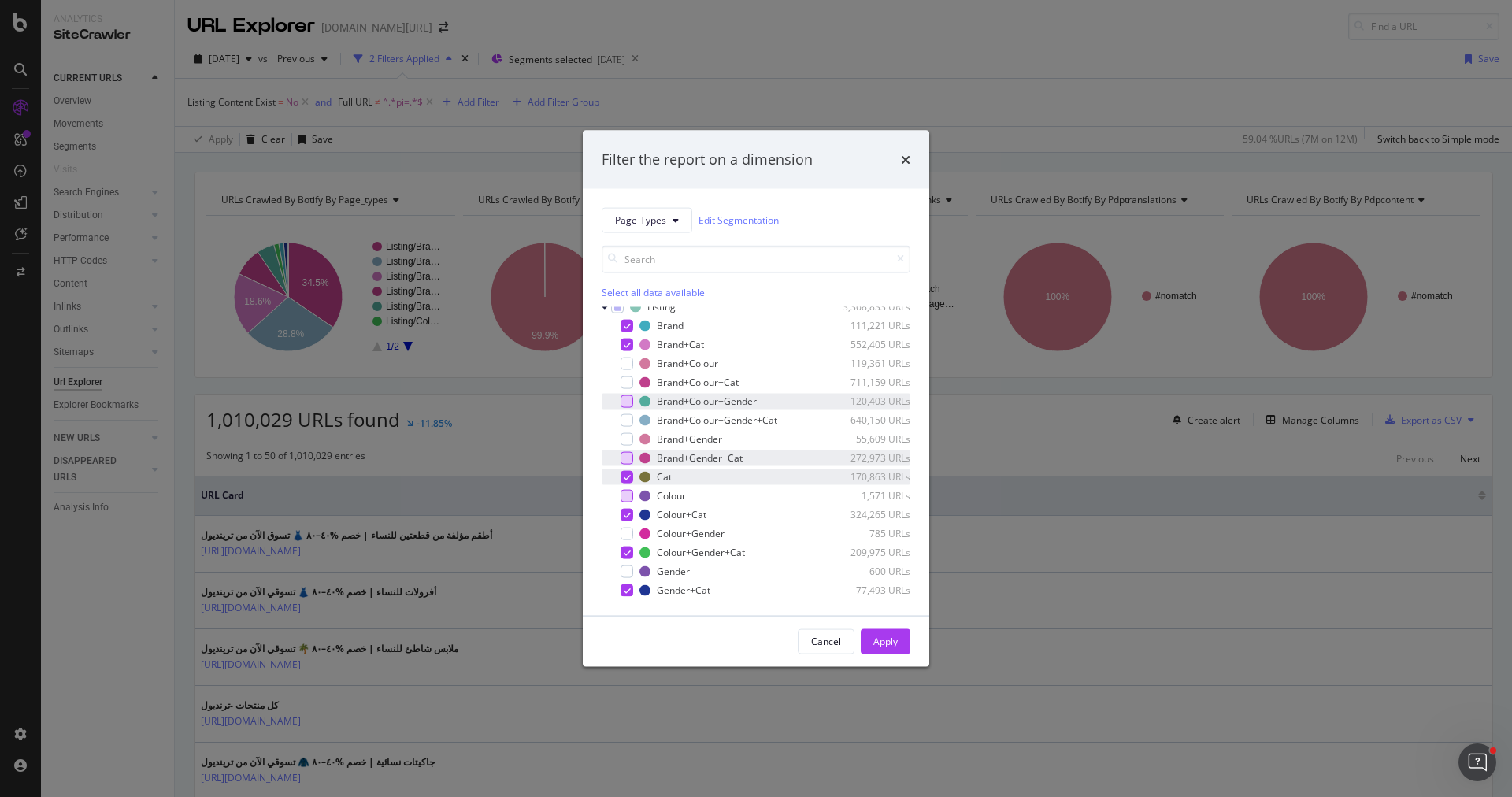
click at [625, 475] on icon "modal" at bounding box center [627, 476] width 7 height 8
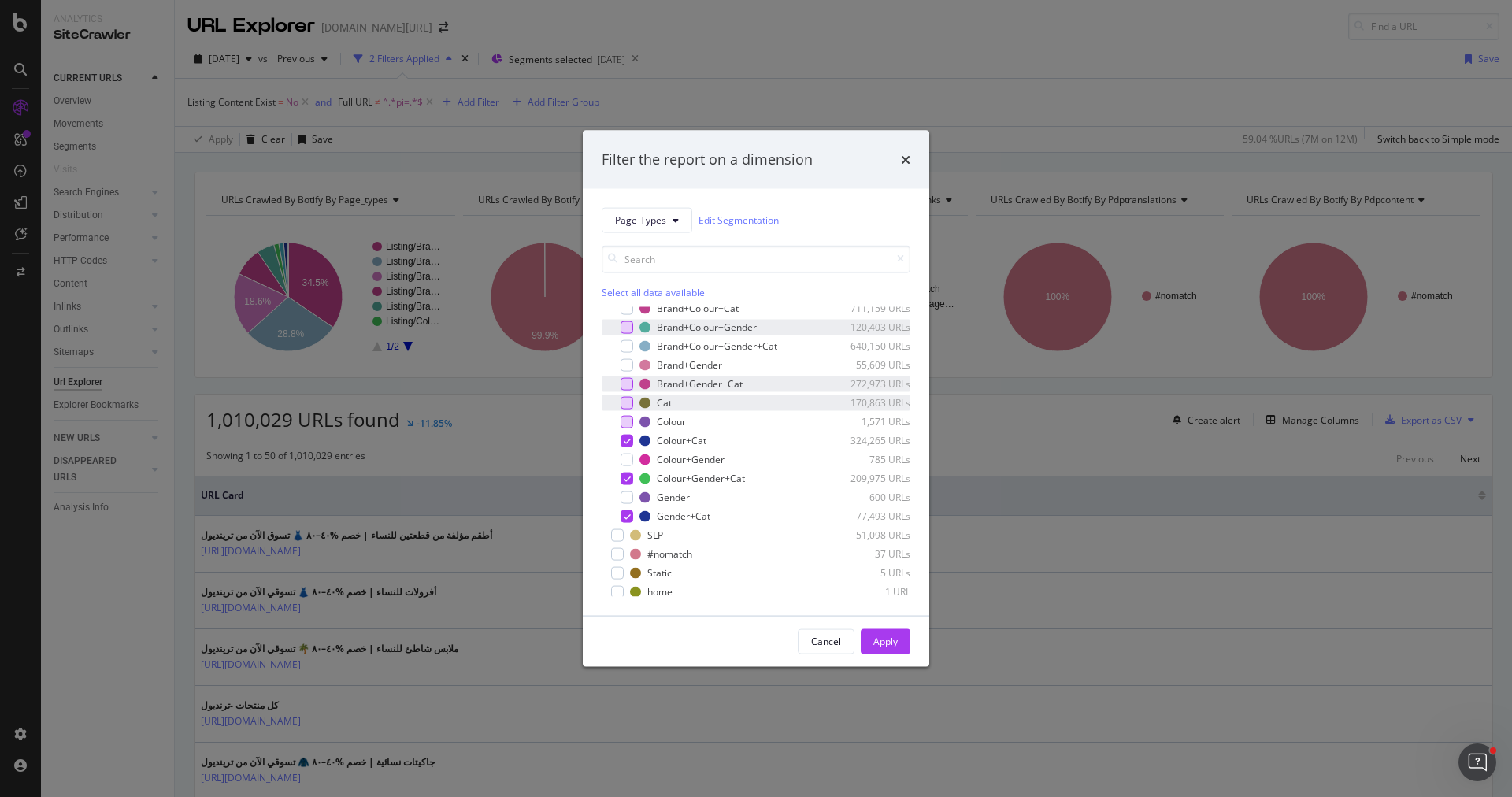
scroll to position [106, 0]
click at [876, 632] on div "Apply" at bounding box center [885, 641] width 25 height 24
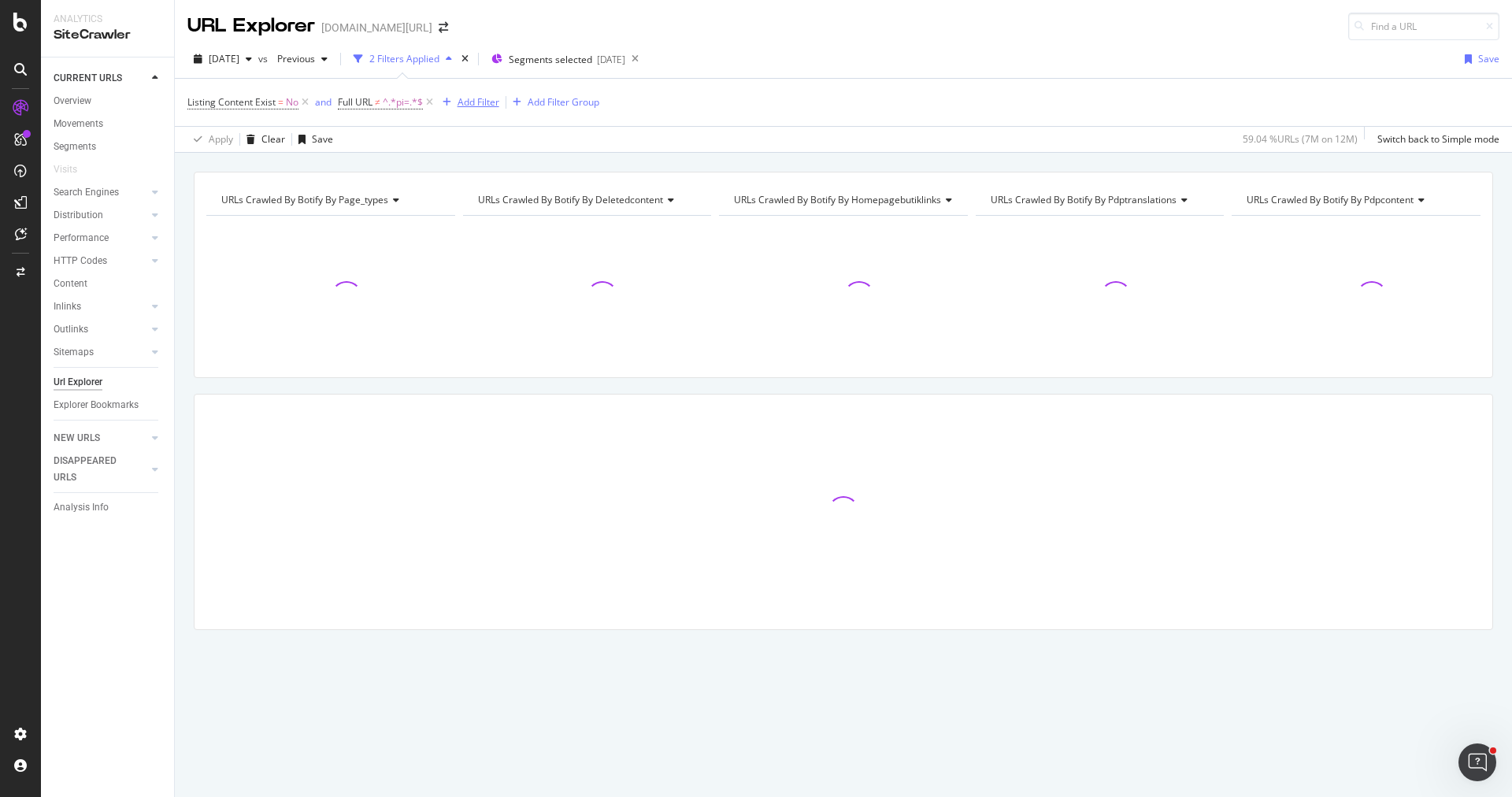
click at [478, 95] on div "Add Filter" at bounding box center [478, 101] width 42 height 13
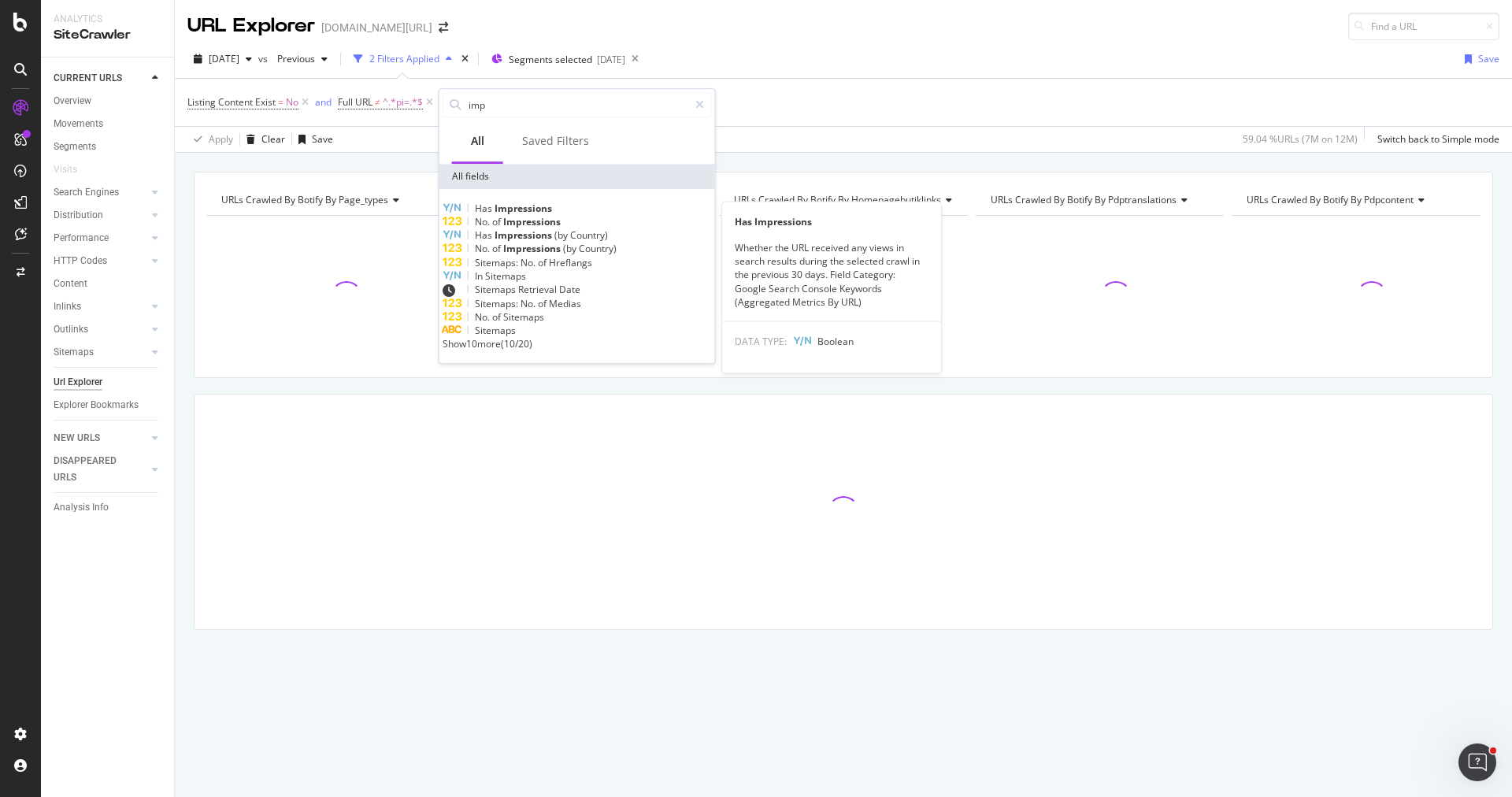
type input "imp"
click at [577, 206] on div "Has Impressions" at bounding box center [577, 208] width 269 height 13
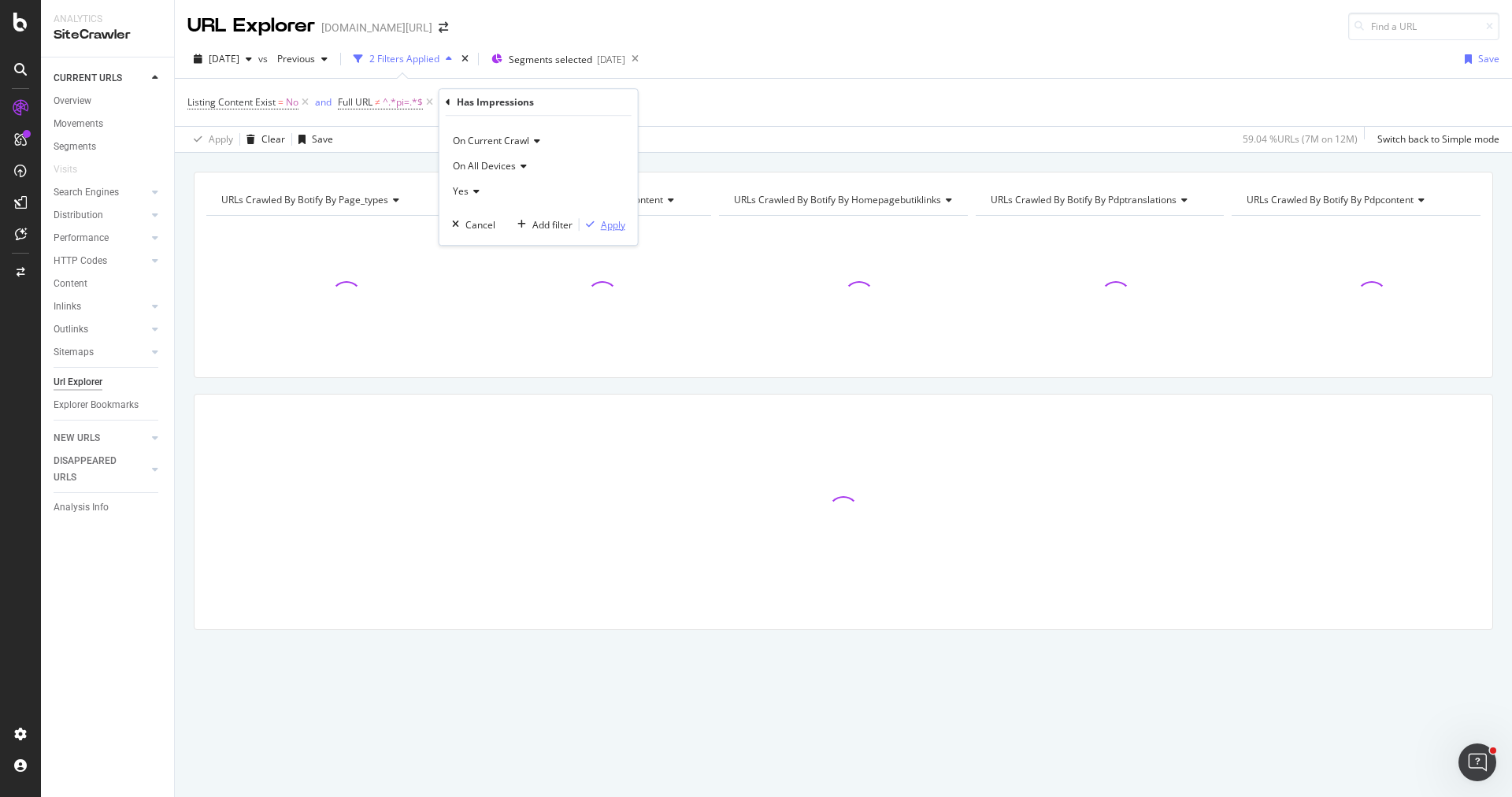
click at [598, 218] on div "Apply" at bounding box center [602, 225] width 46 height 14
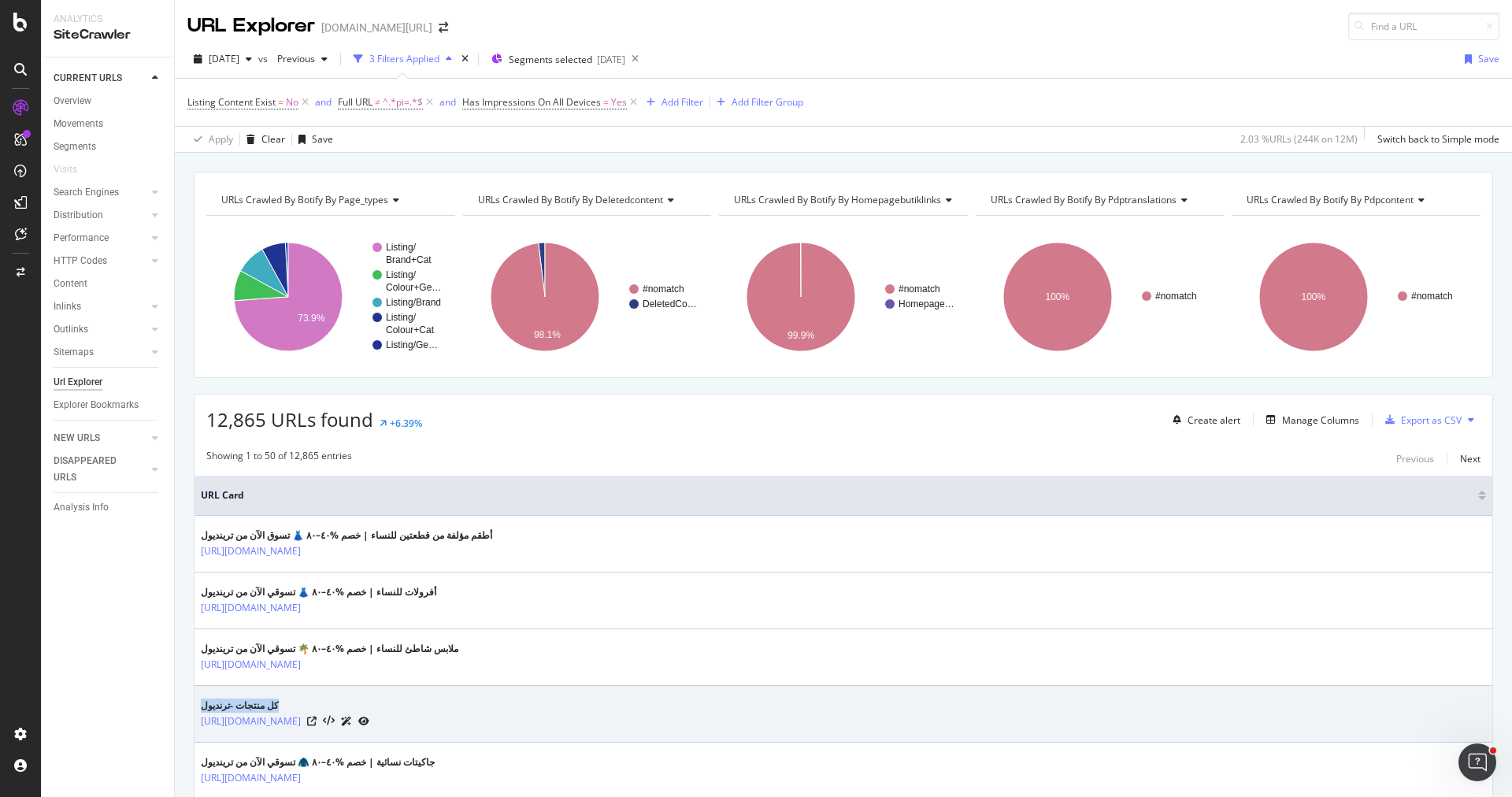
drag, startPoint x: 291, startPoint y: 697, endPoint x: 201, endPoint y: 696, distance: 90.0
click at [201, 698] on div "كل منتجات -ترنديول" at bounding box center [285, 705] width 169 height 14
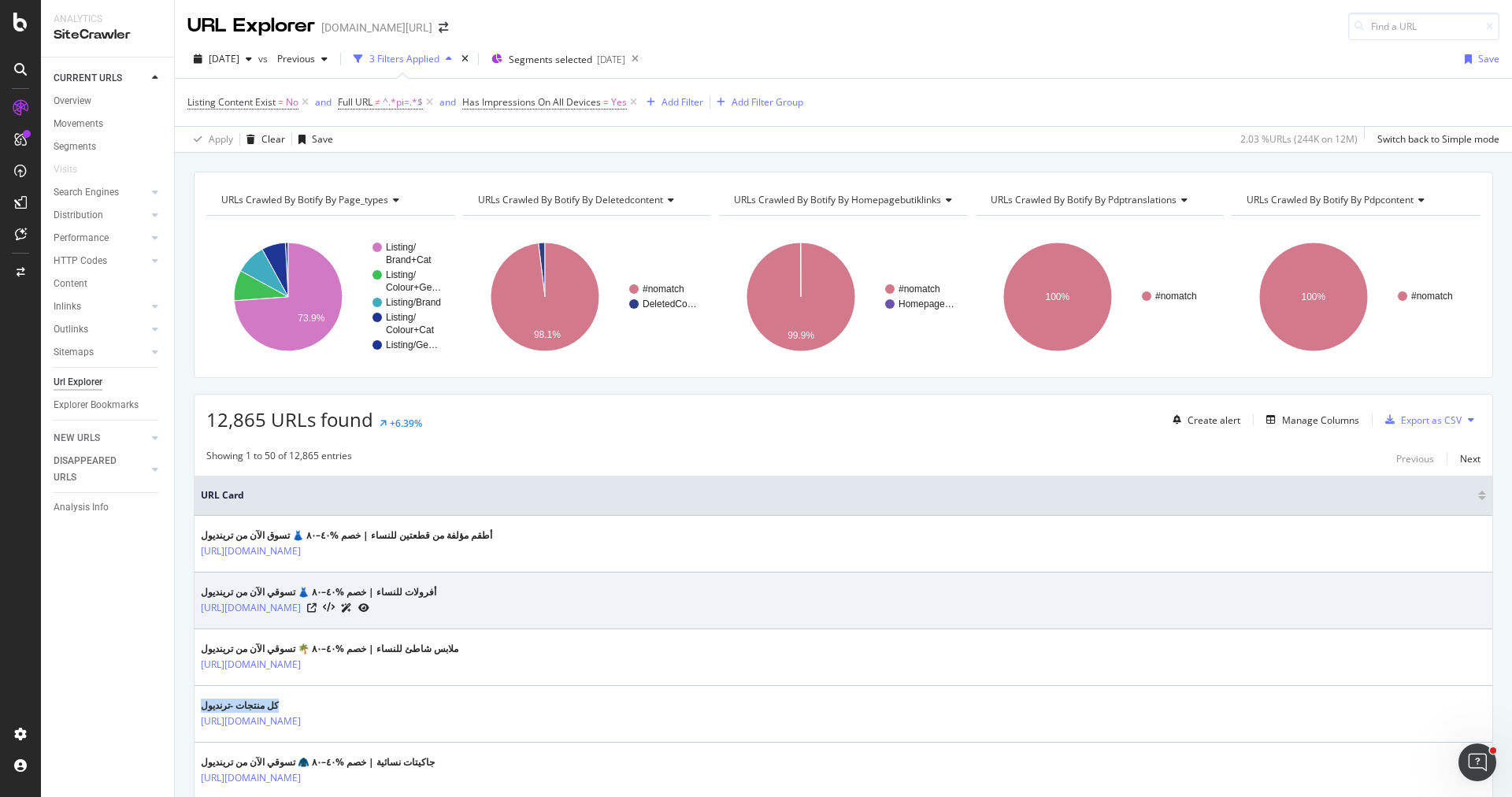
copy div "كل منتجات -ترنديول"
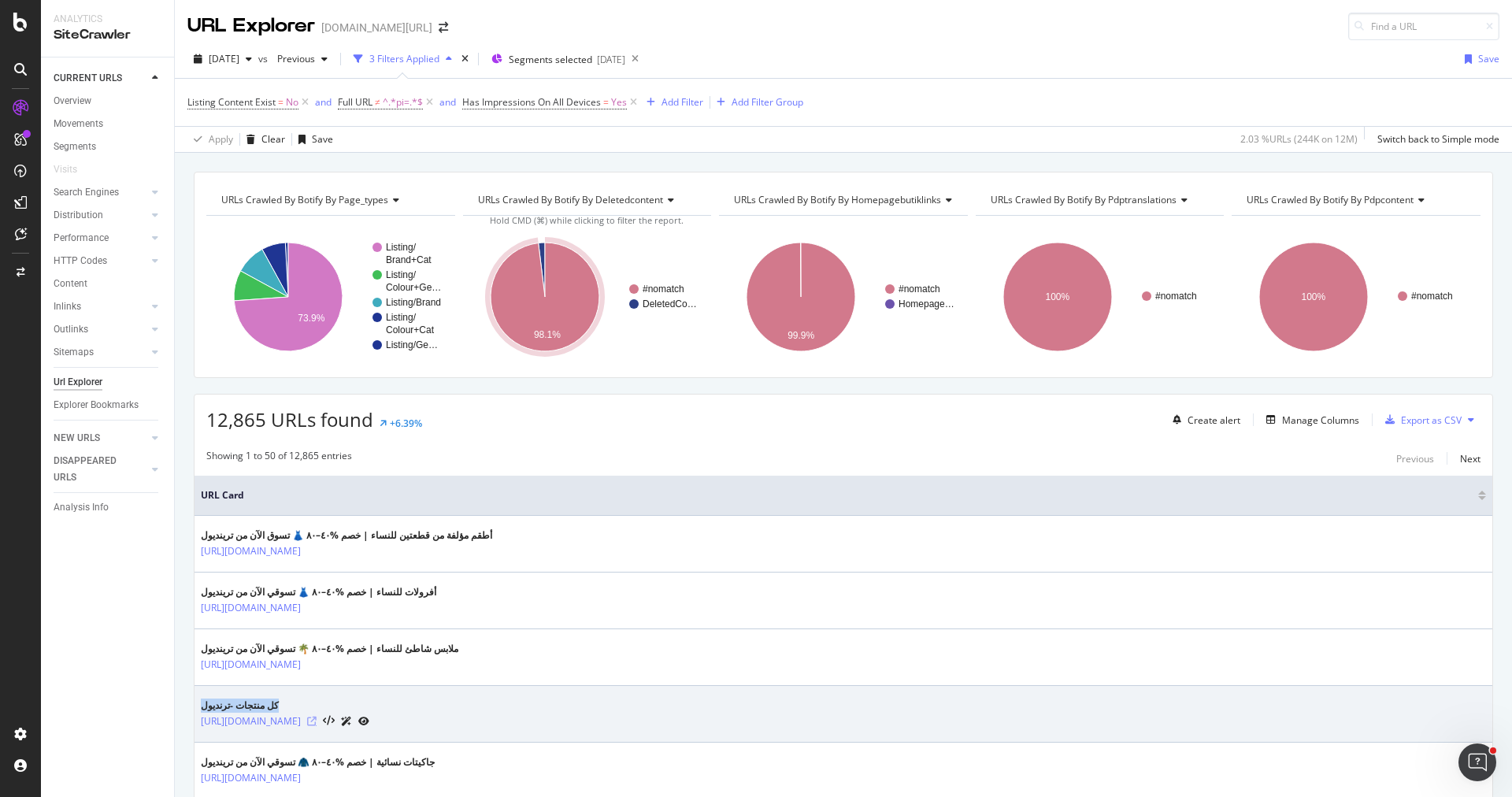
click at [317, 716] on icon at bounding box center [312, 721] width 9 height 9
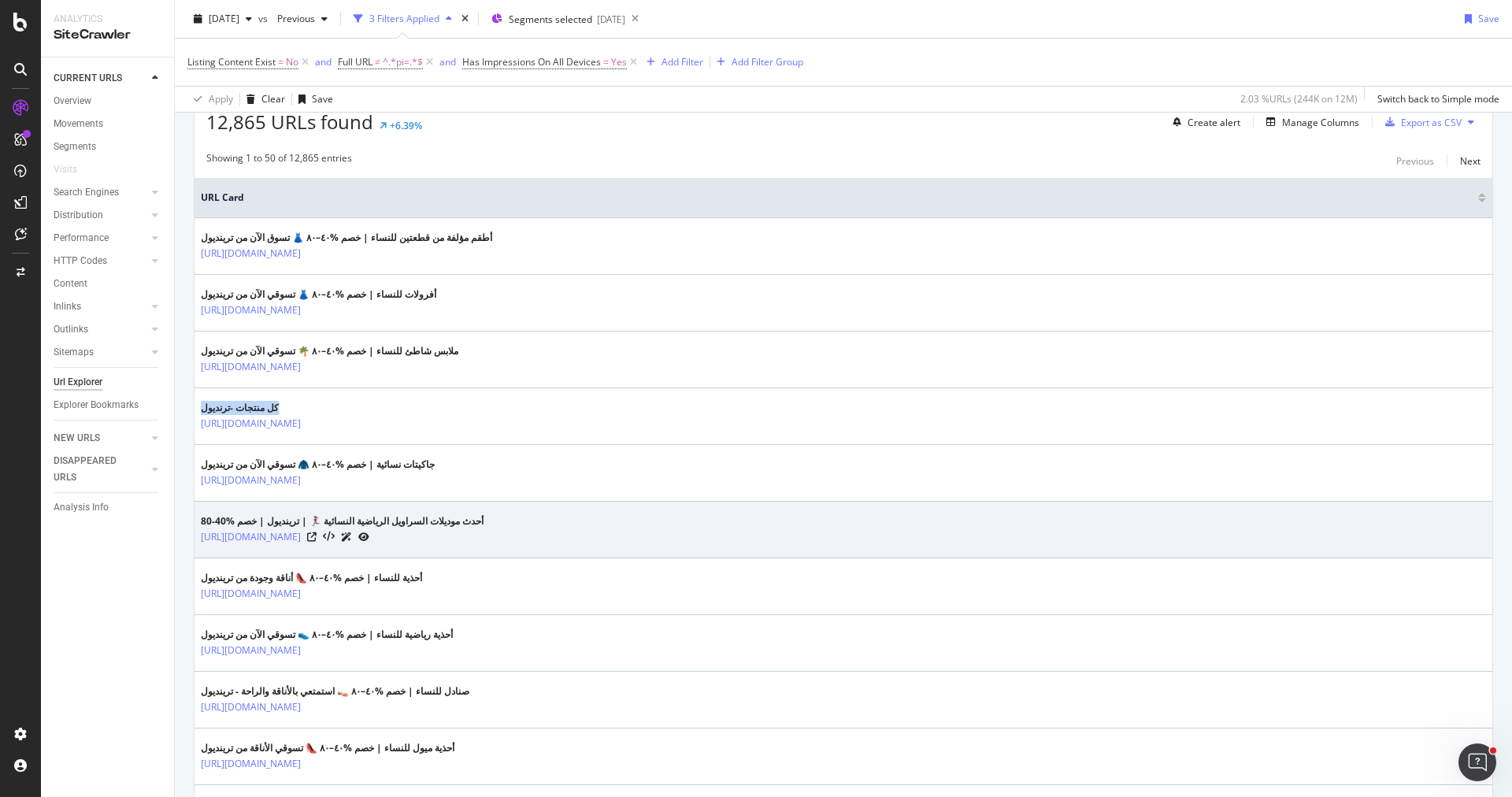
scroll to position [343, 0]
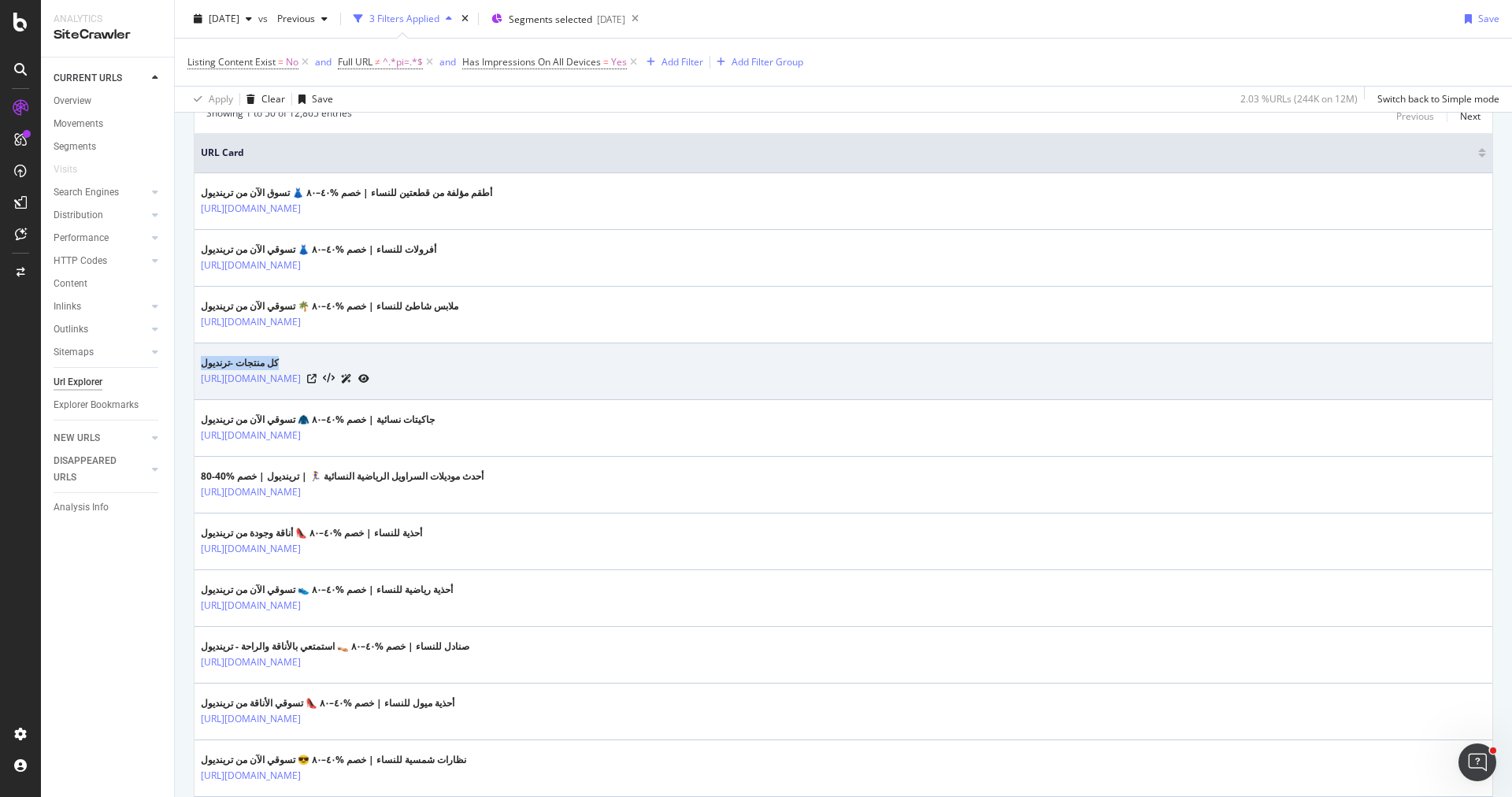
click at [264, 343] on td "كل منتجات -ترنديول [URL][DOMAIN_NAME]" at bounding box center [843, 372] width 1297 height 57
drag, startPoint x: 282, startPoint y: 354, endPoint x: 196, endPoint y: 354, distance: 86.0
click at [196, 354] on td "كل منتجات -ترنديول [URL][DOMAIN_NAME]" at bounding box center [843, 372] width 1297 height 57
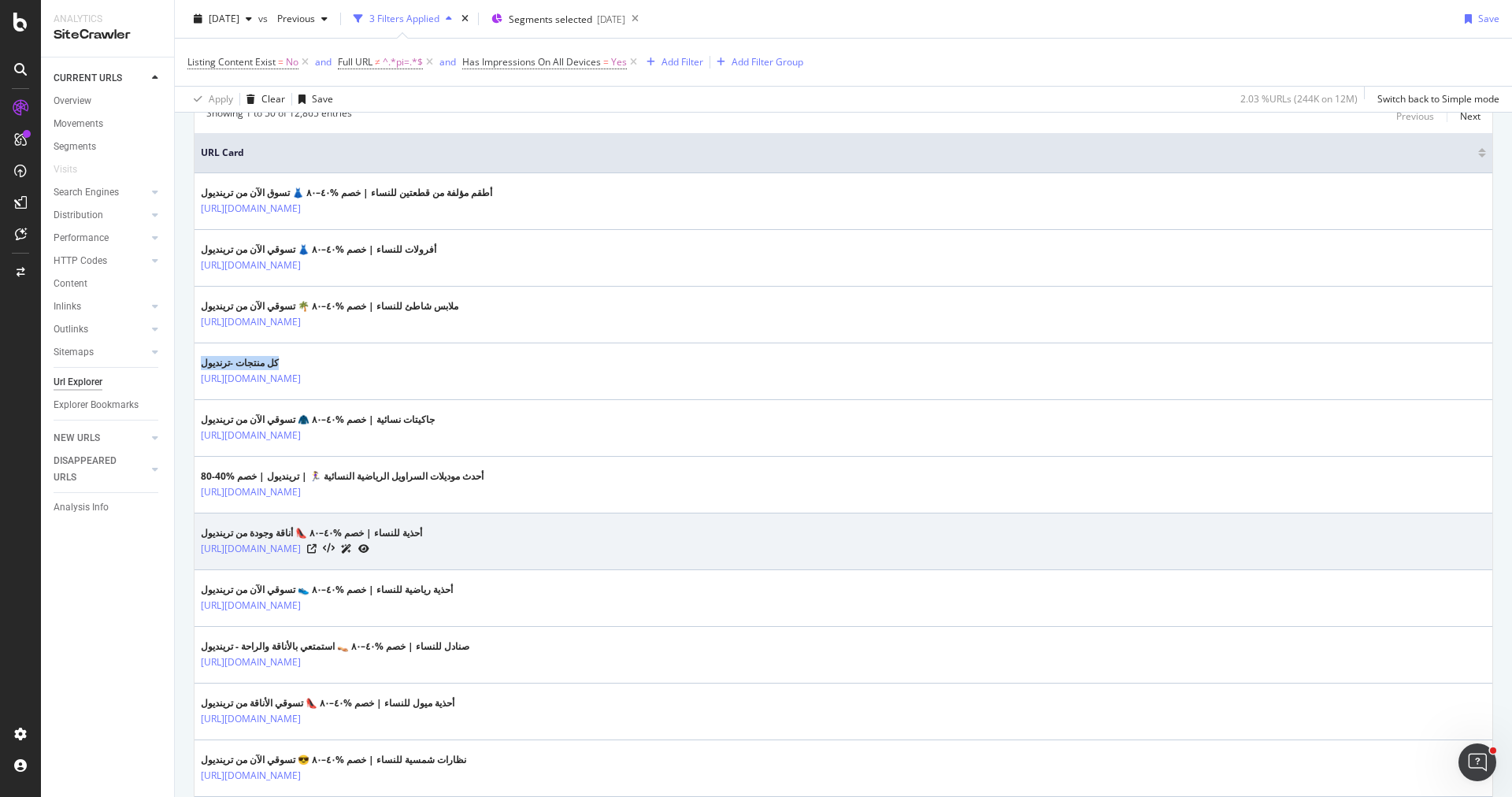
copy div "كل منتجات -ترنديول"
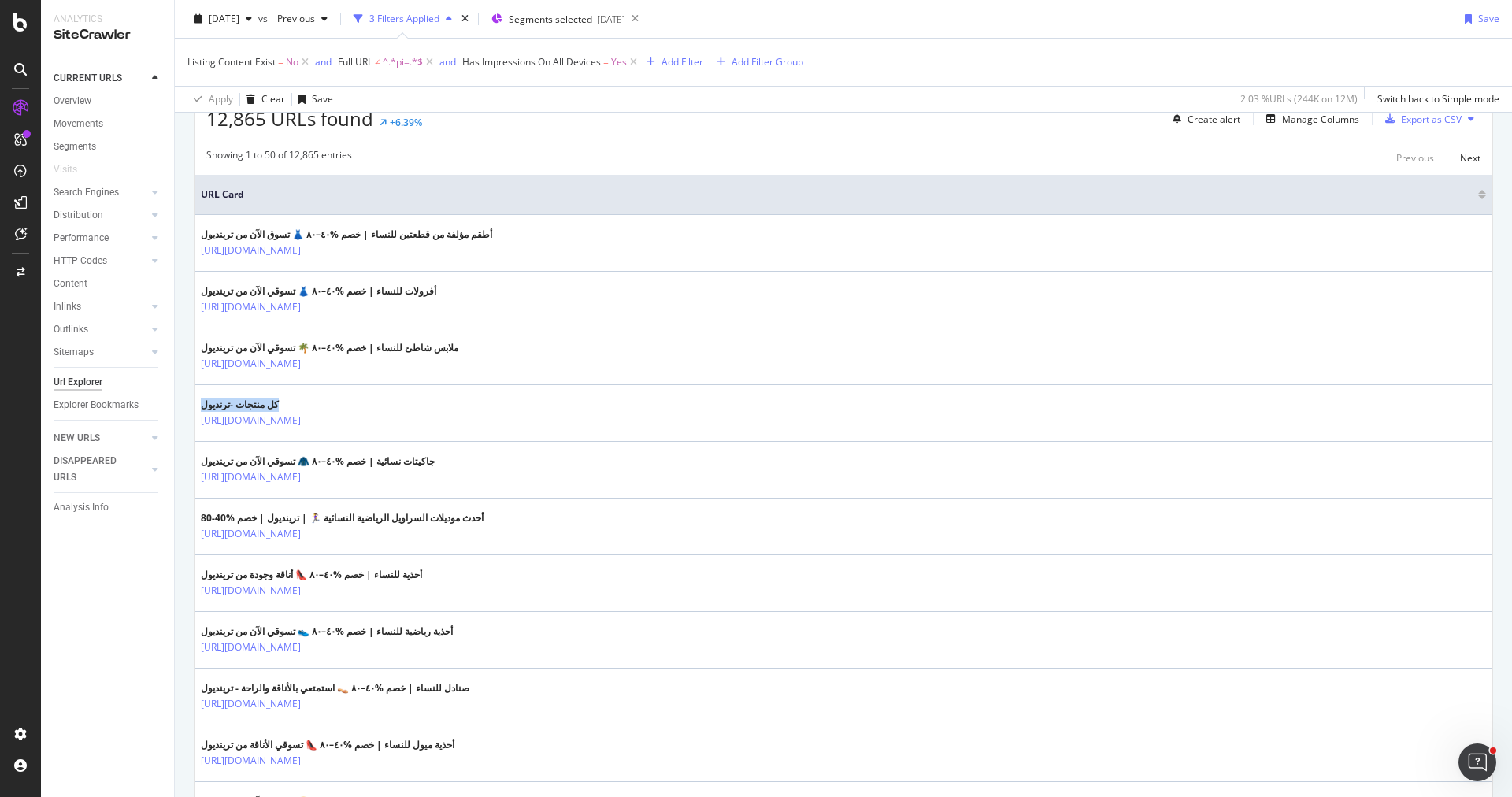
scroll to position [294, 0]
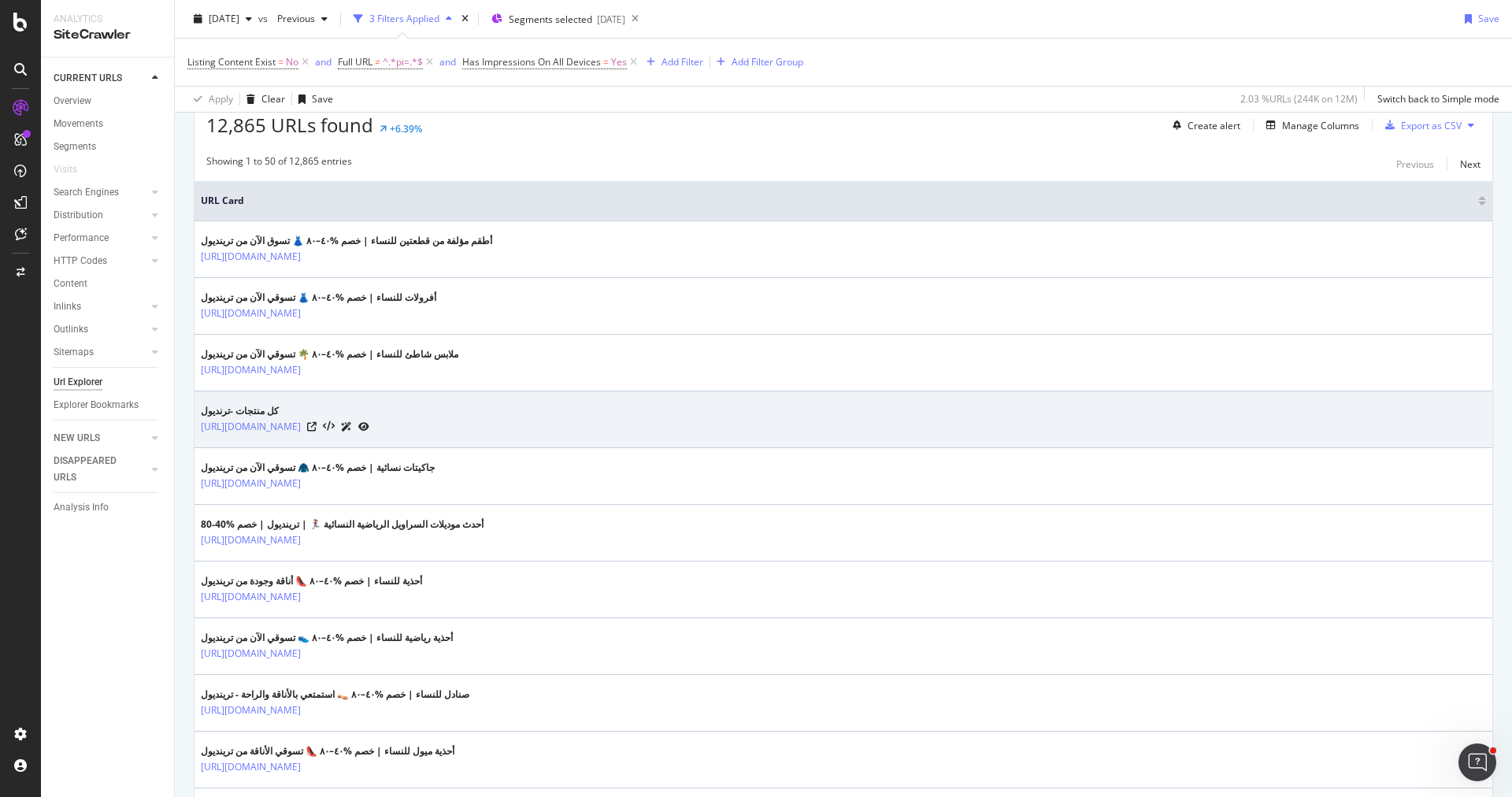
click at [215, 408] on div "كل منتجات -ترنديول" at bounding box center [285, 411] width 169 height 14
drag, startPoint x: 201, startPoint y: 407, endPoint x: 281, endPoint y: 407, distance: 80.0
click at [281, 407] on div "كل منتجات -ترنديول" at bounding box center [285, 411] width 169 height 14
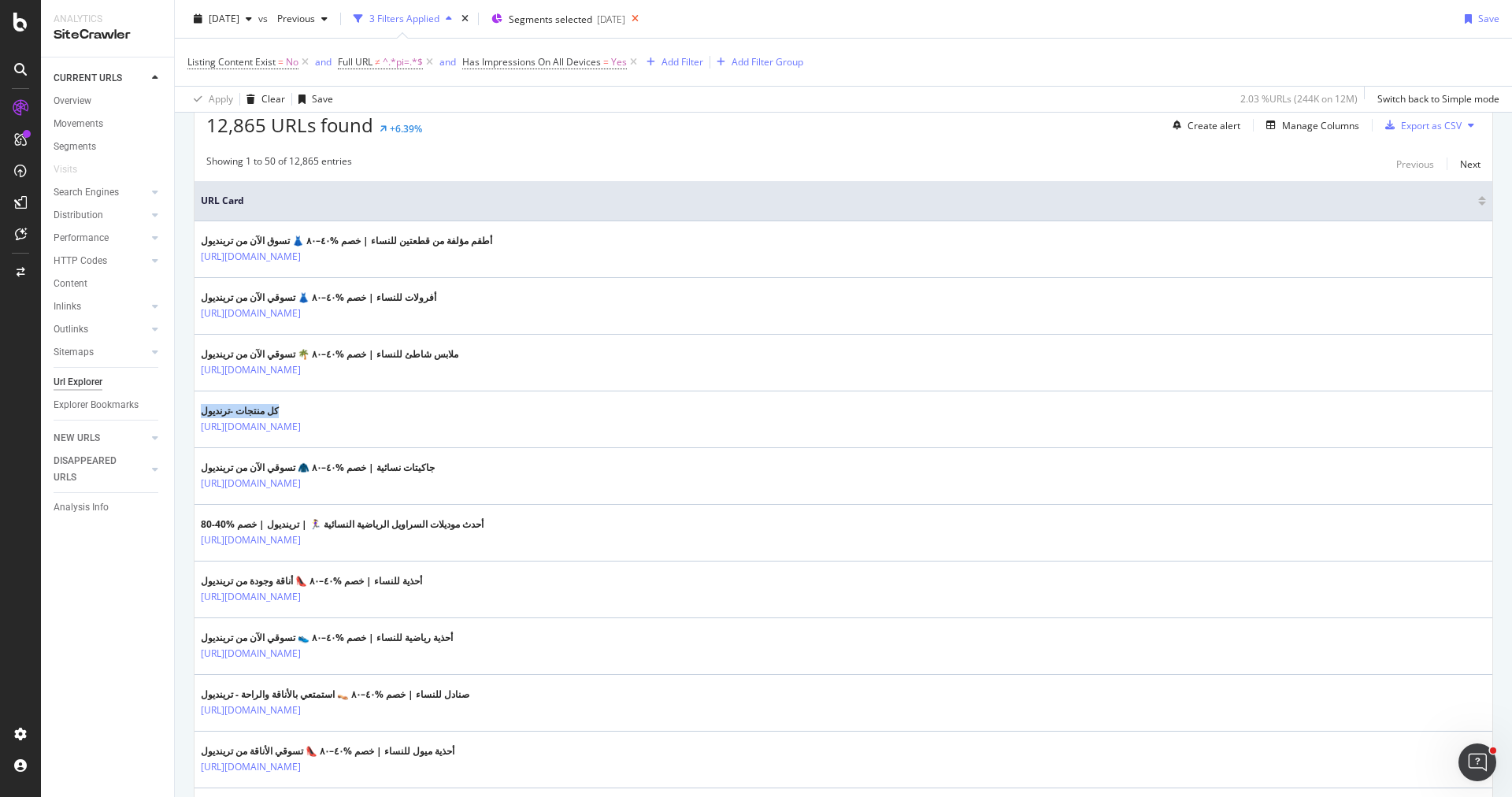
copy div "كل منتجات -ترنديول"
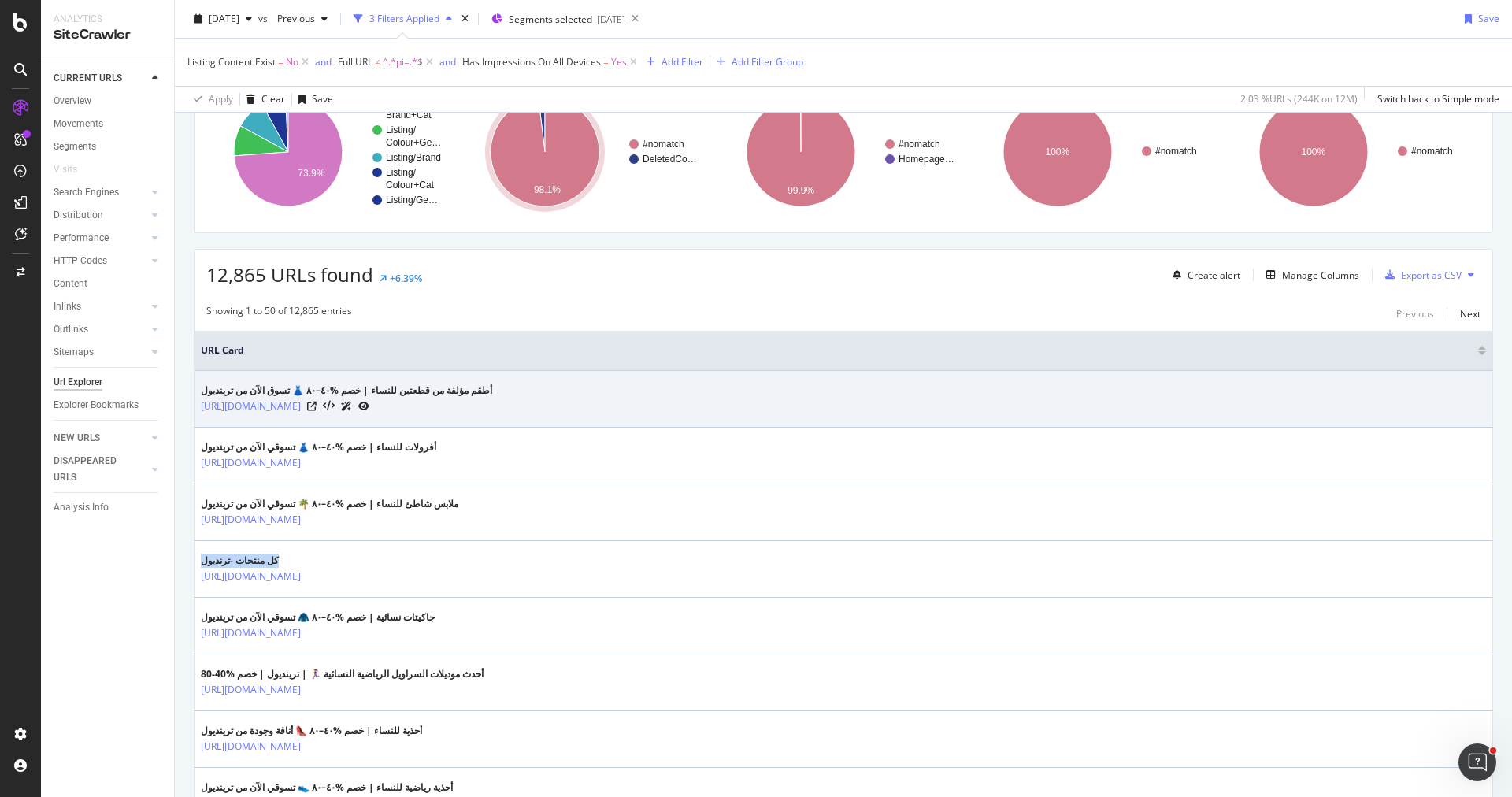
scroll to position [0, 0]
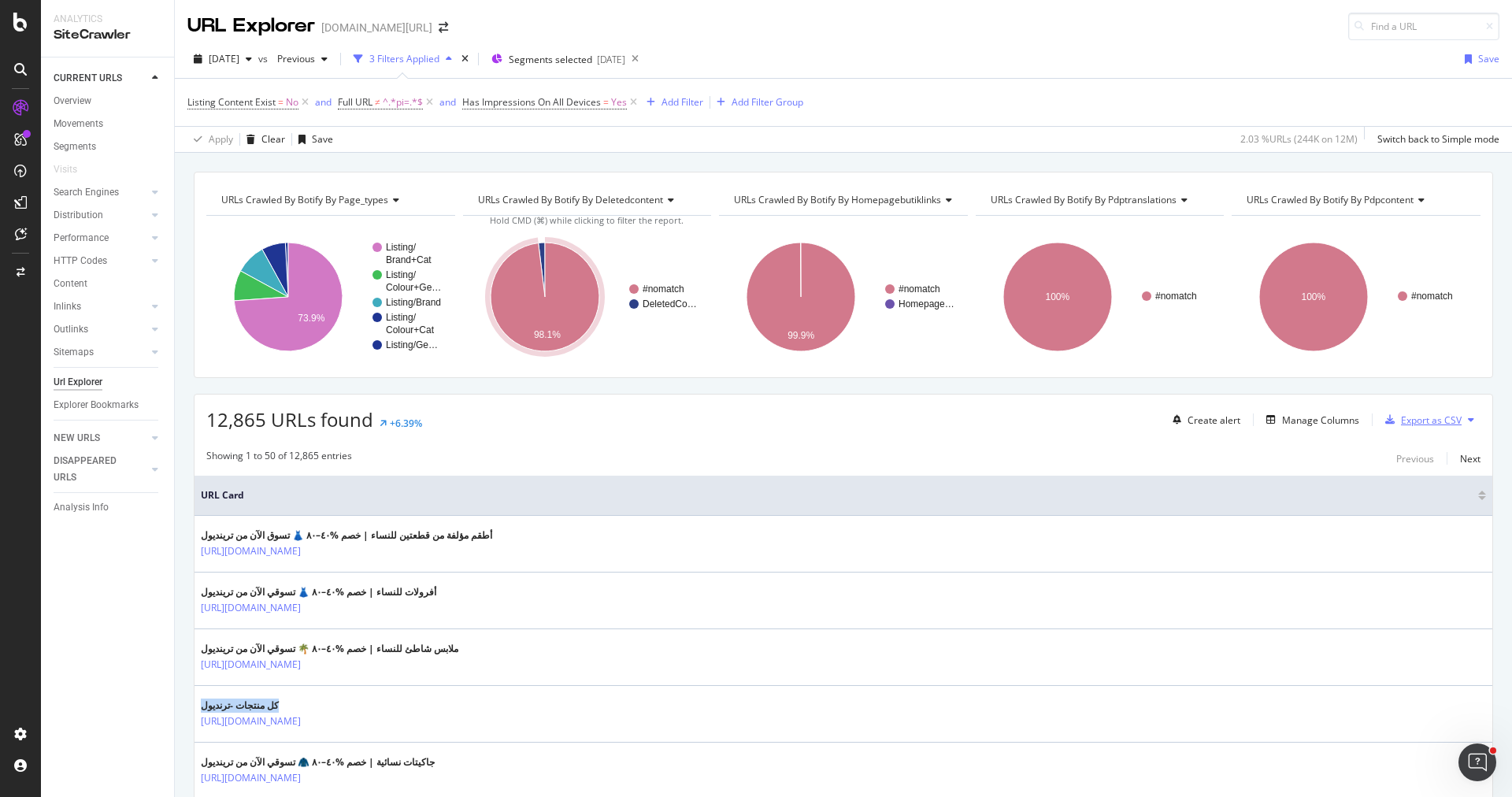
click at [1411, 413] on div "Export as CSV" at bounding box center [1431, 419] width 61 height 13
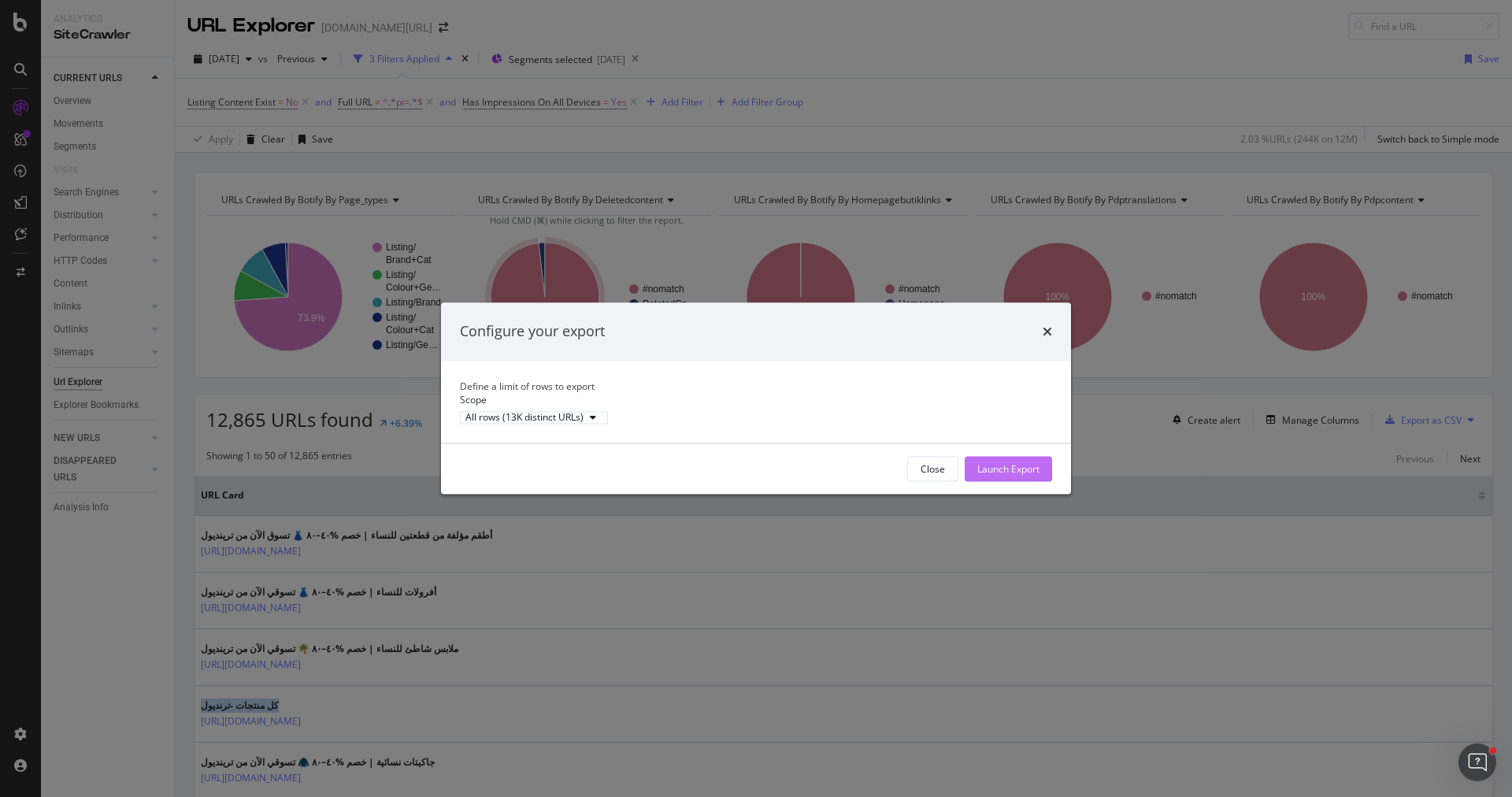
click at [980, 476] on div "Launch Export" at bounding box center [1009, 469] width 63 height 13
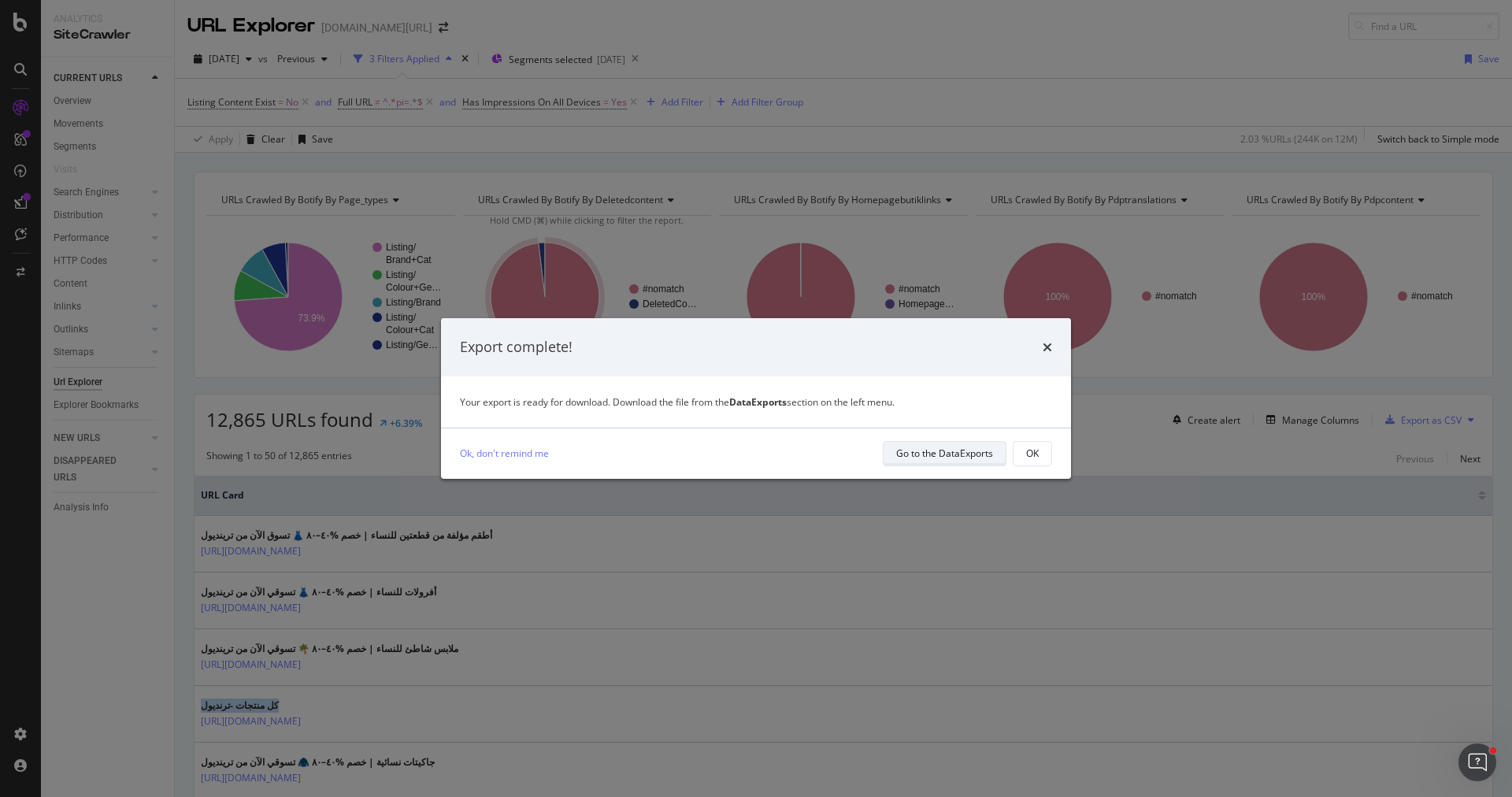
click at [927, 453] on div "Go to the DataExports" at bounding box center [944, 453] width 97 height 13
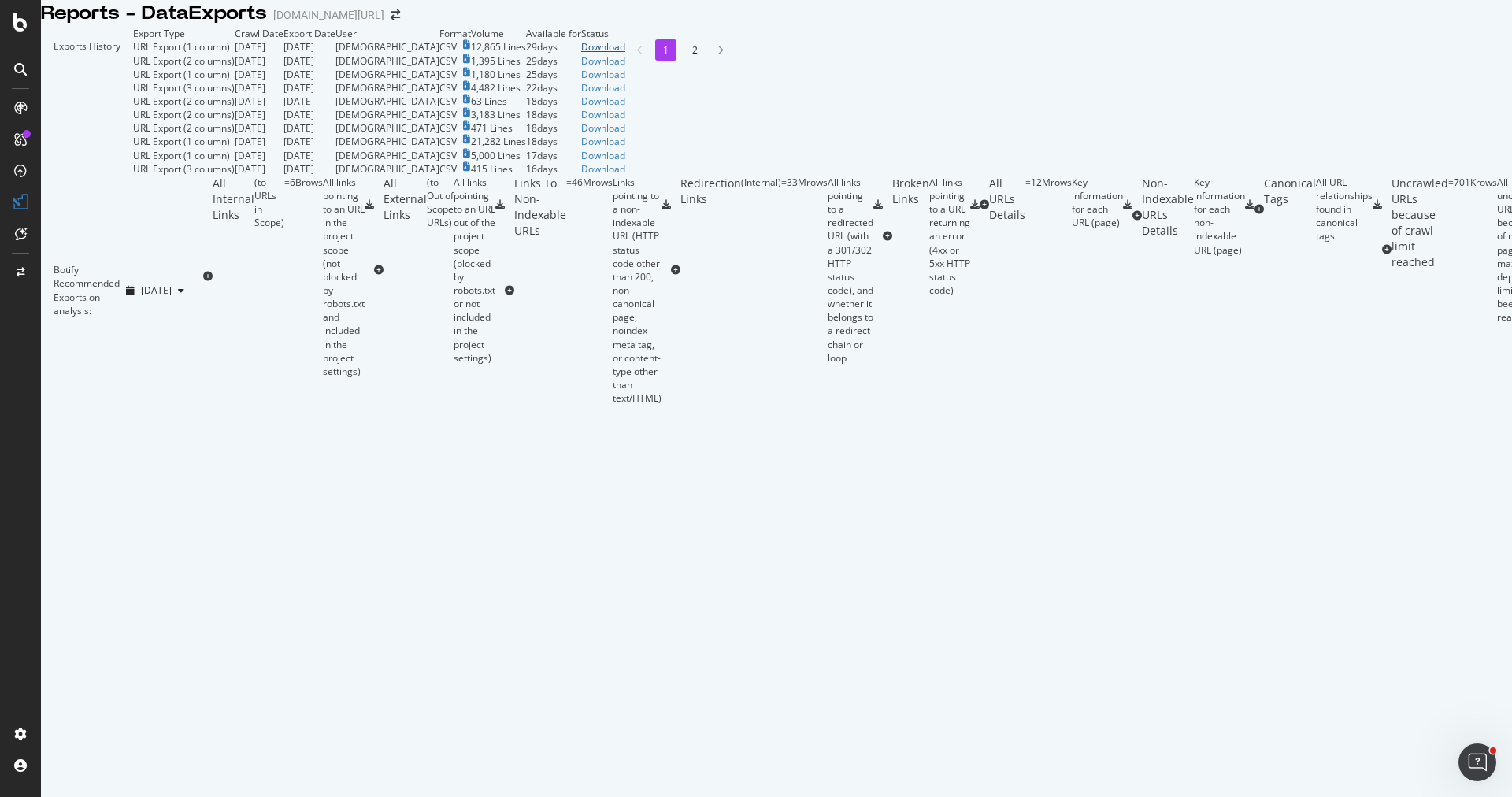
click at [625, 54] on div "Download" at bounding box center [603, 47] width 44 height 13
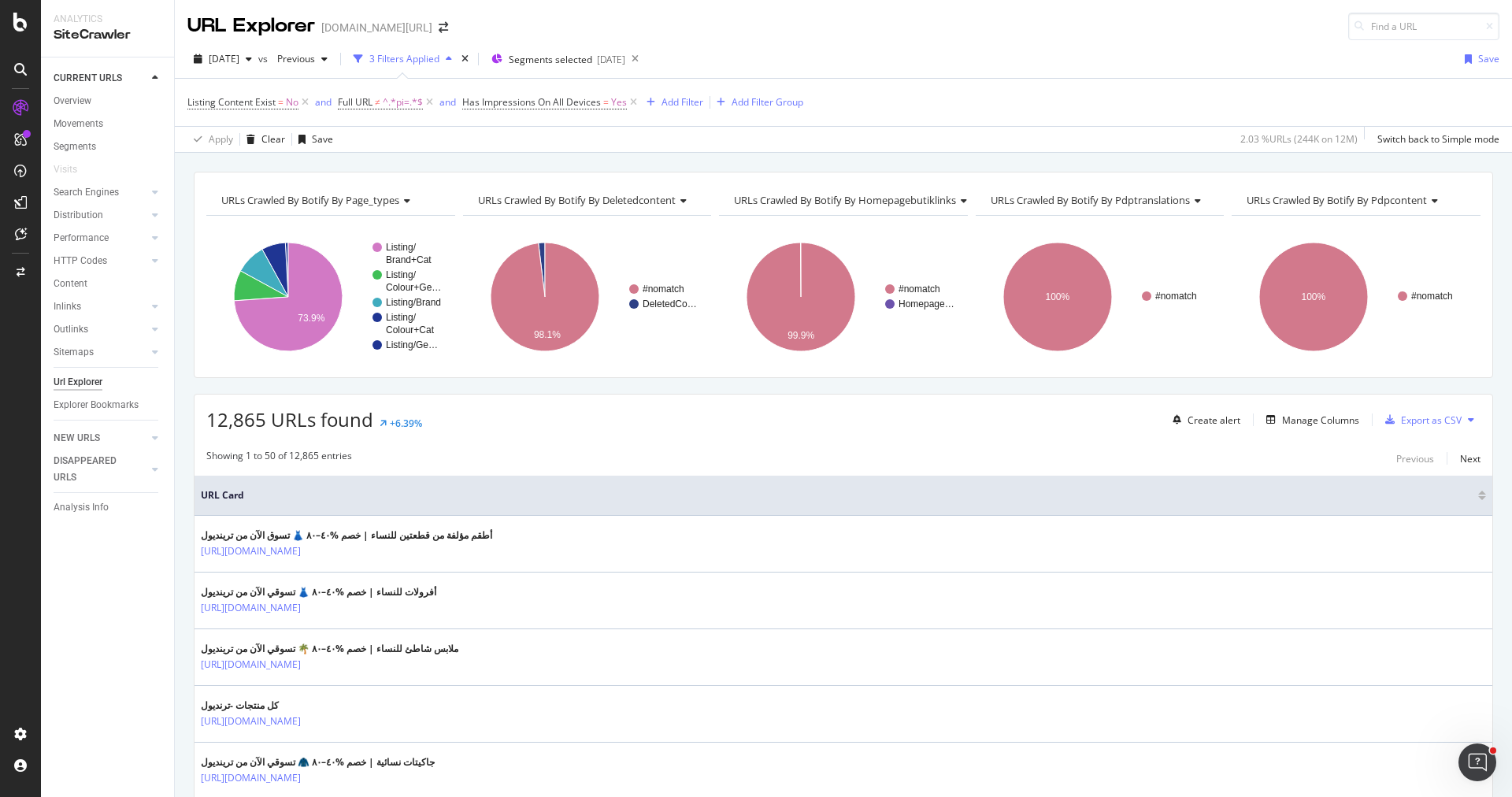
click at [1310, 427] on div "Create alert Manage Columns Export as CSV" at bounding box center [1323, 419] width 314 height 27
click at [1294, 419] on div "Manage Columns" at bounding box center [1320, 419] width 77 height 13
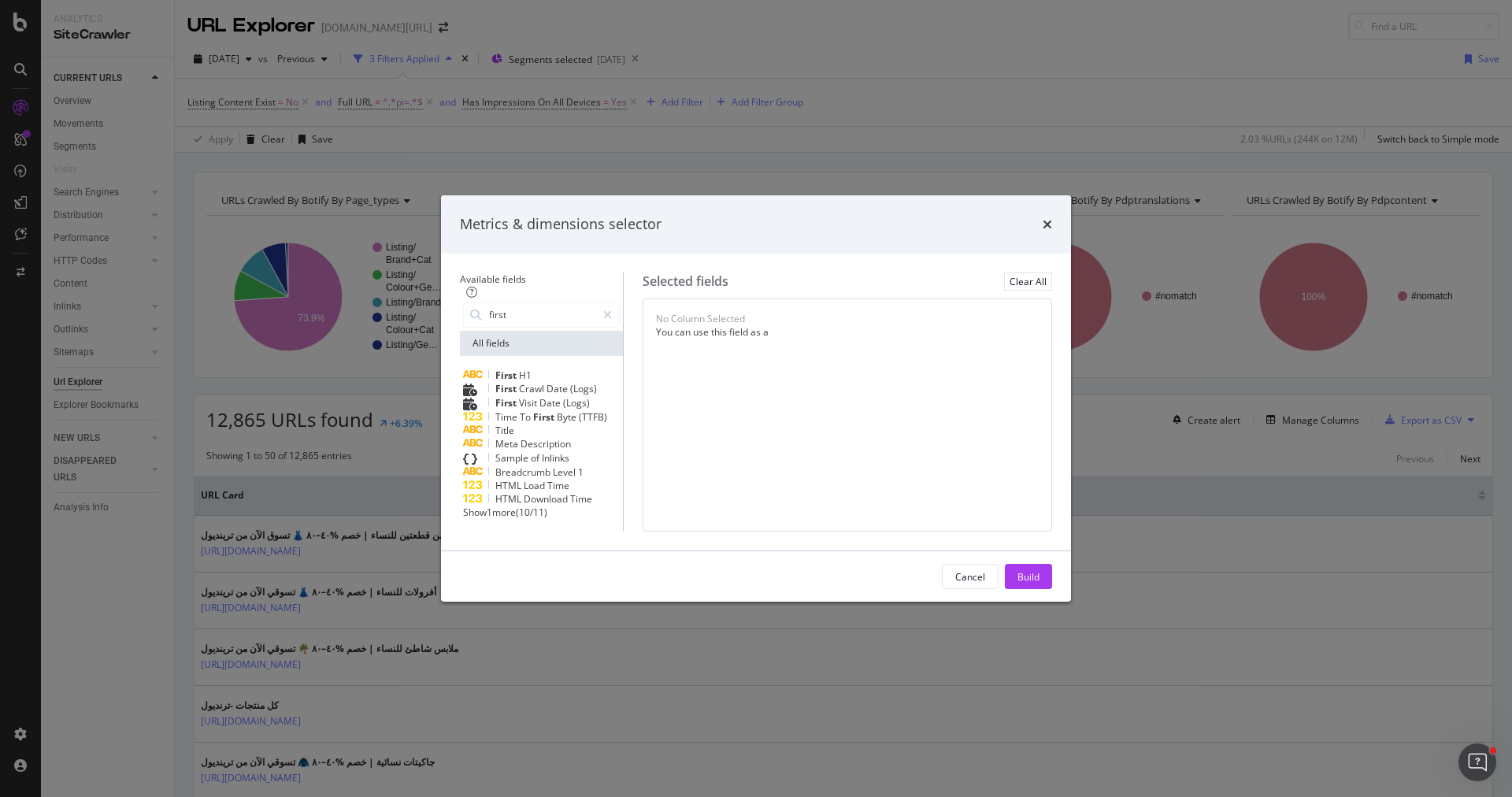
click at [522, 369] on div "First H1" at bounding box center [541, 375] width 157 height 13
click at [553, 303] on input "first" at bounding box center [541, 315] width 108 height 24
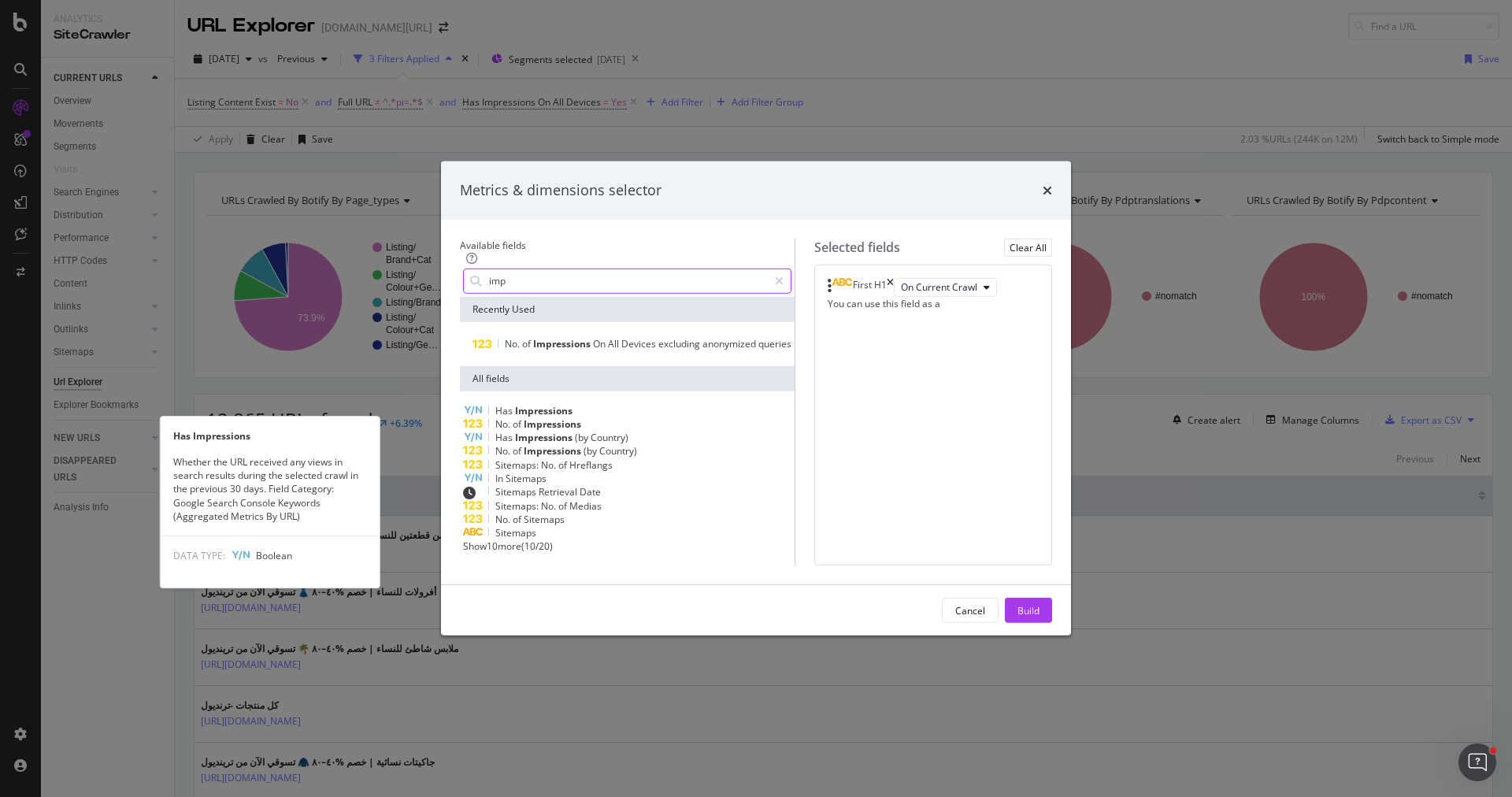
type input "imp"
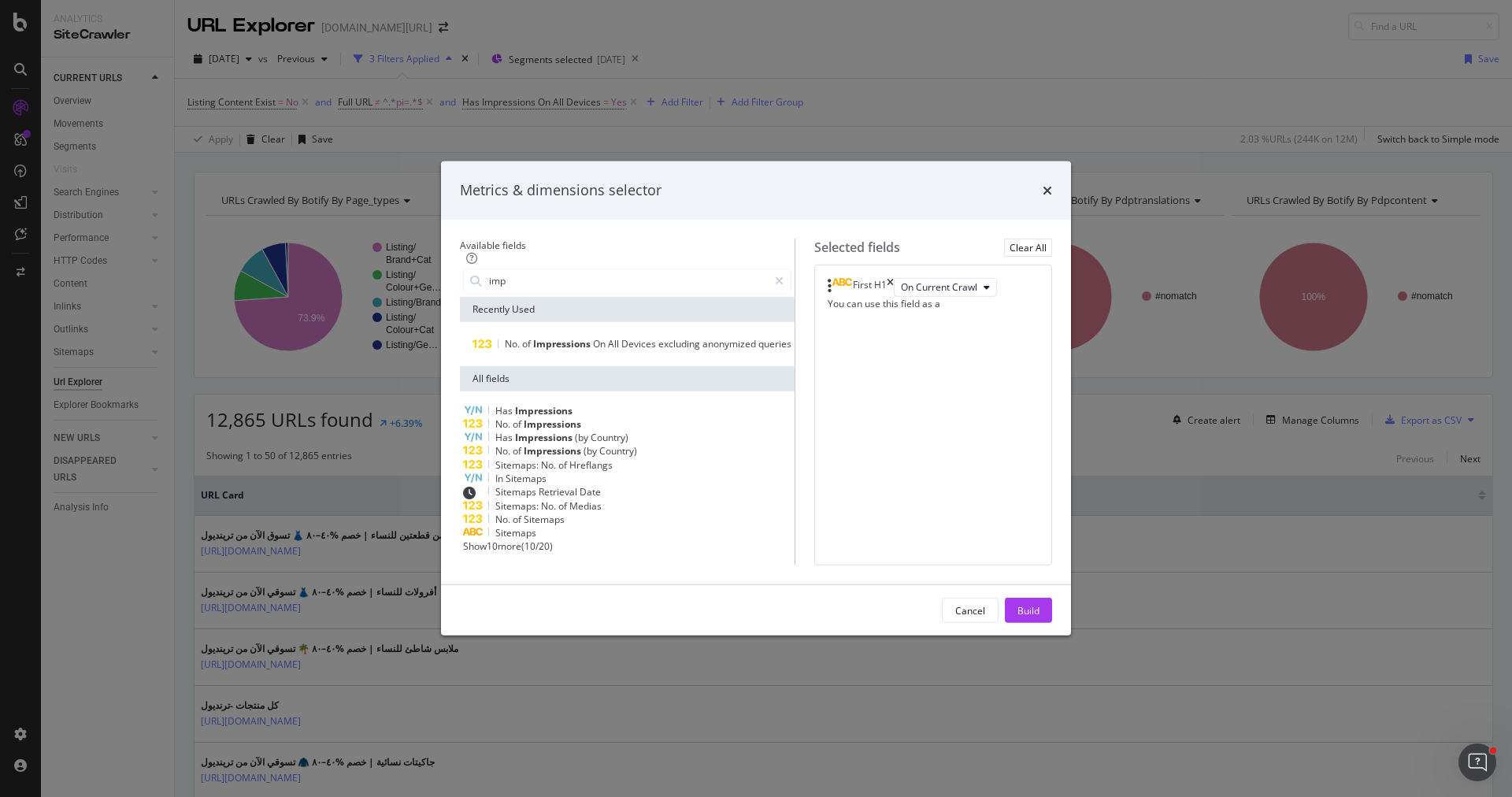
click at [549, 417] on span "Impressions" at bounding box center [553, 423] width 58 height 13
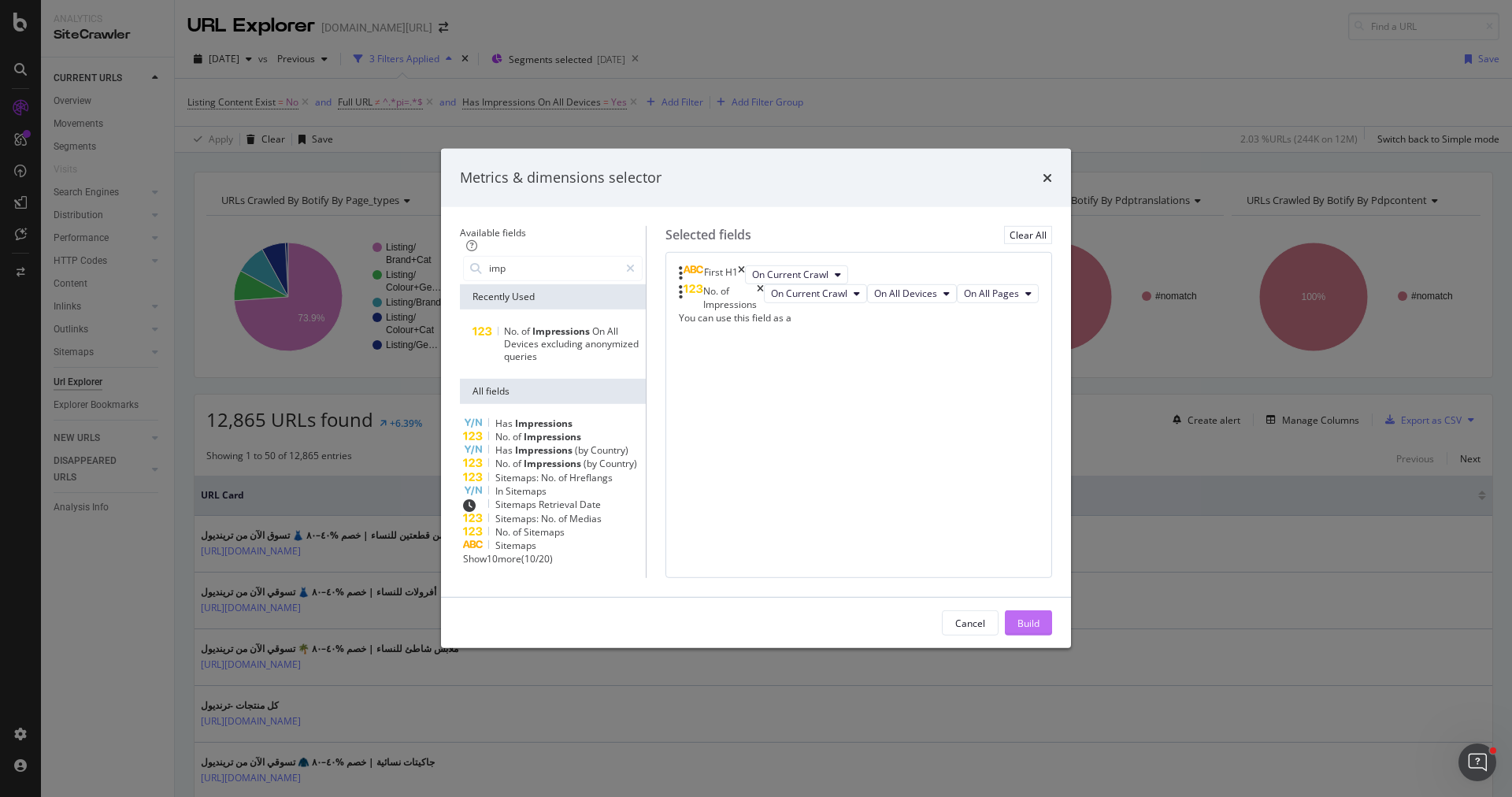
click at [1039, 635] on div "Build" at bounding box center [1028, 623] width 22 height 24
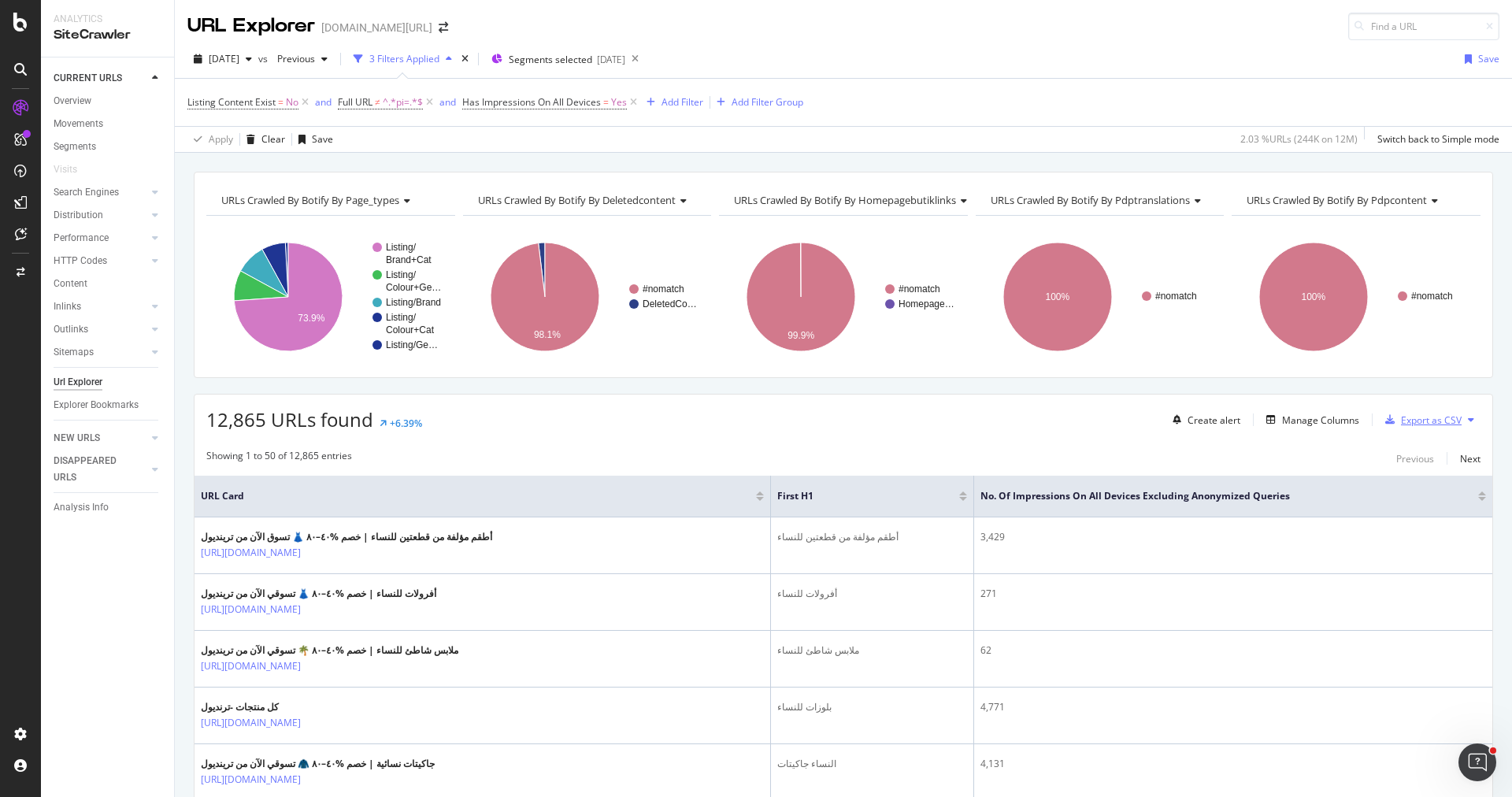
click at [1425, 413] on div "Export as CSV" at bounding box center [1431, 419] width 61 height 13
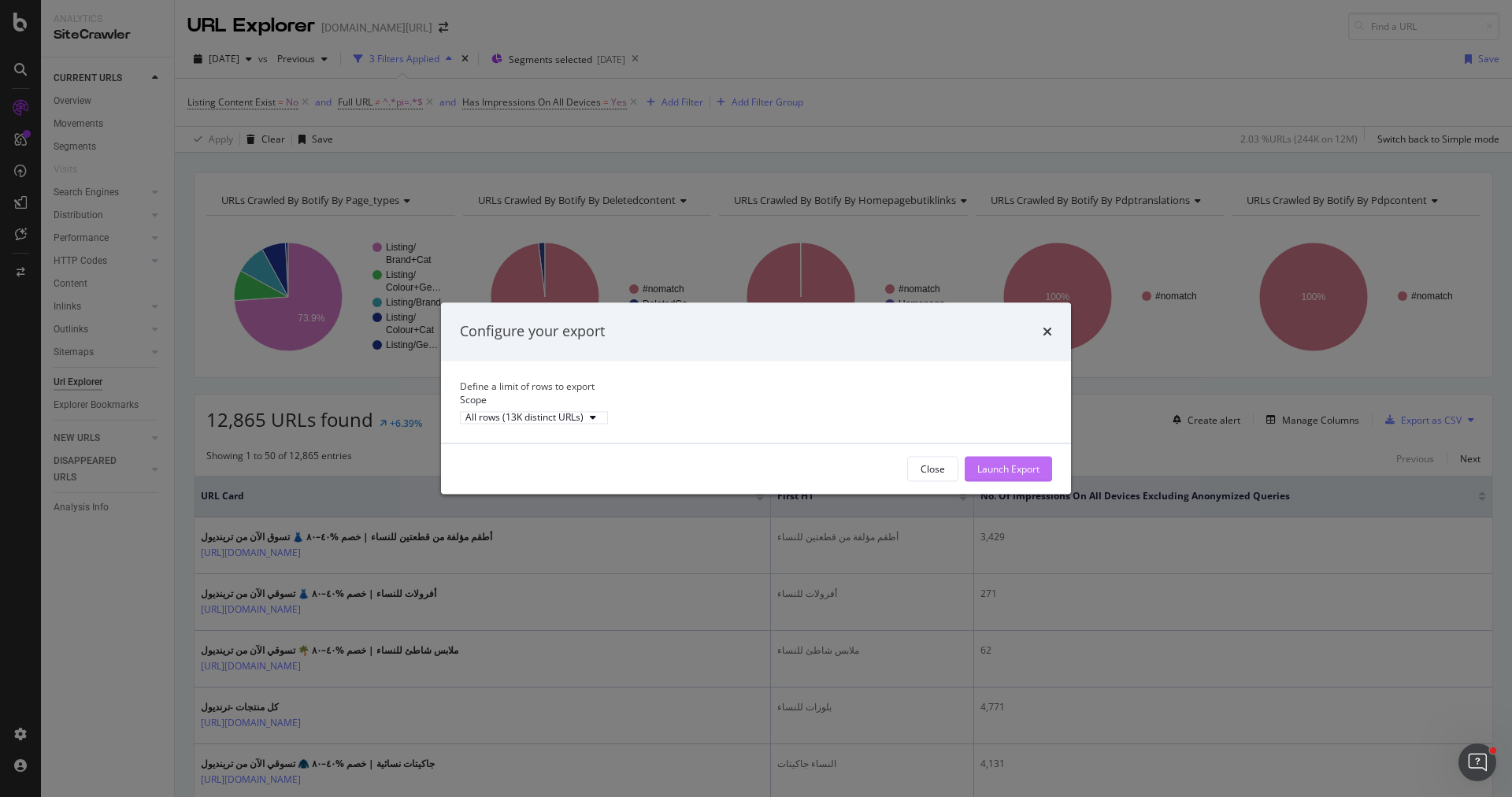
click at [990, 476] on div "Launch Export" at bounding box center [1009, 469] width 63 height 13
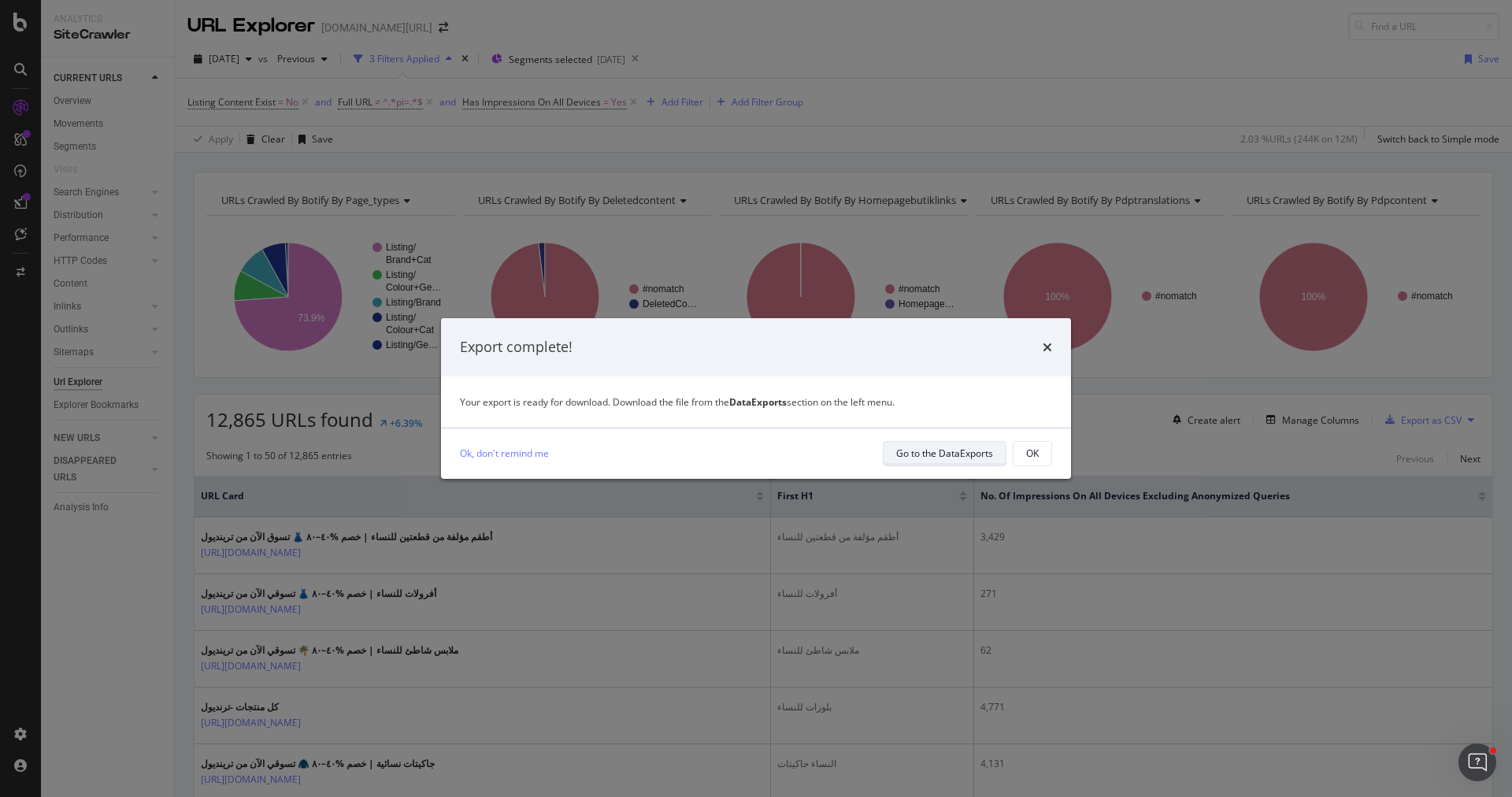
click at [963, 456] on div "Go to the DataExports" at bounding box center [944, 453] width 97 height 13
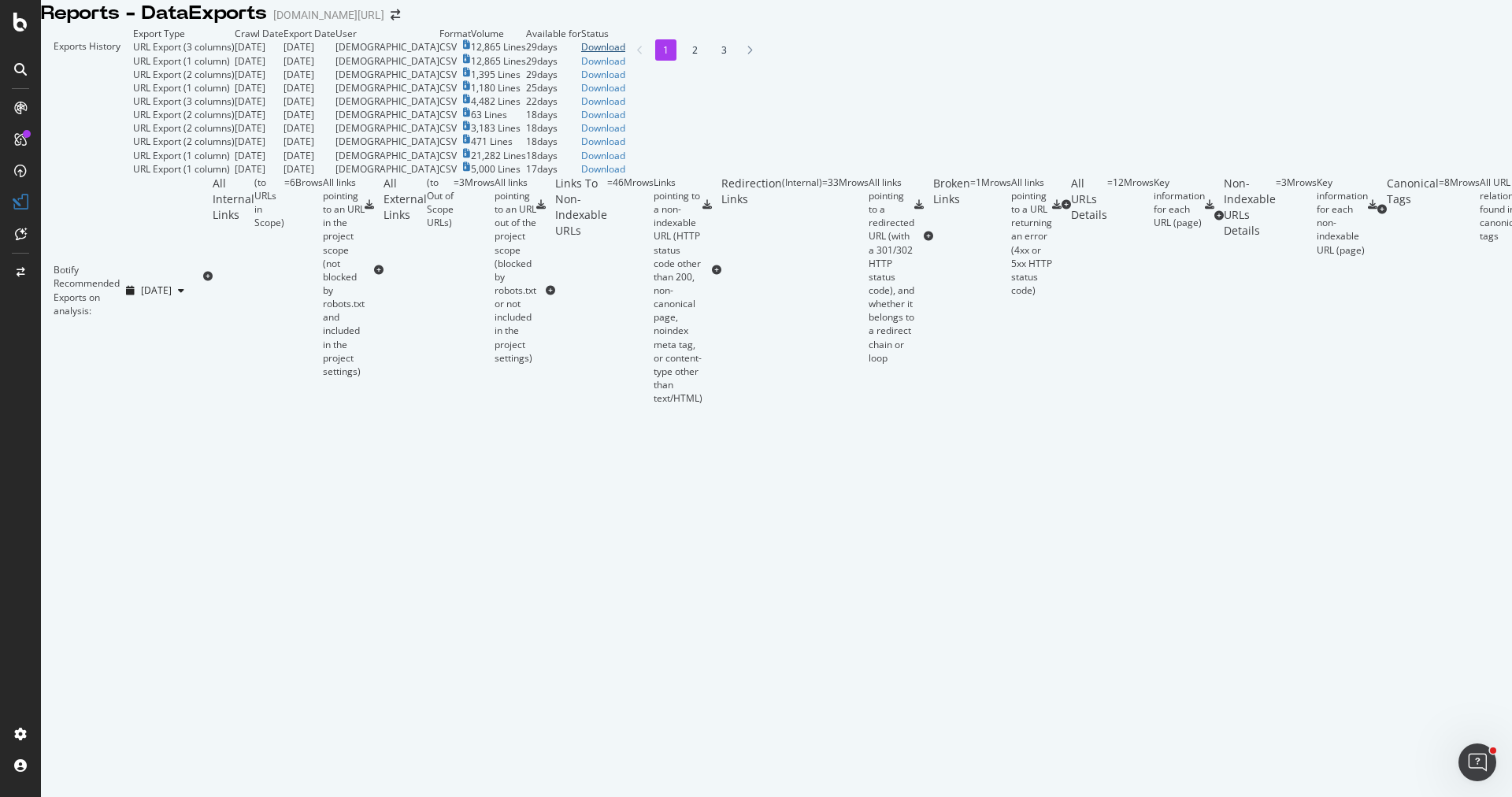
click at [625, 54] on div "Download" at bounding box center [603, 47] width 44 height 13
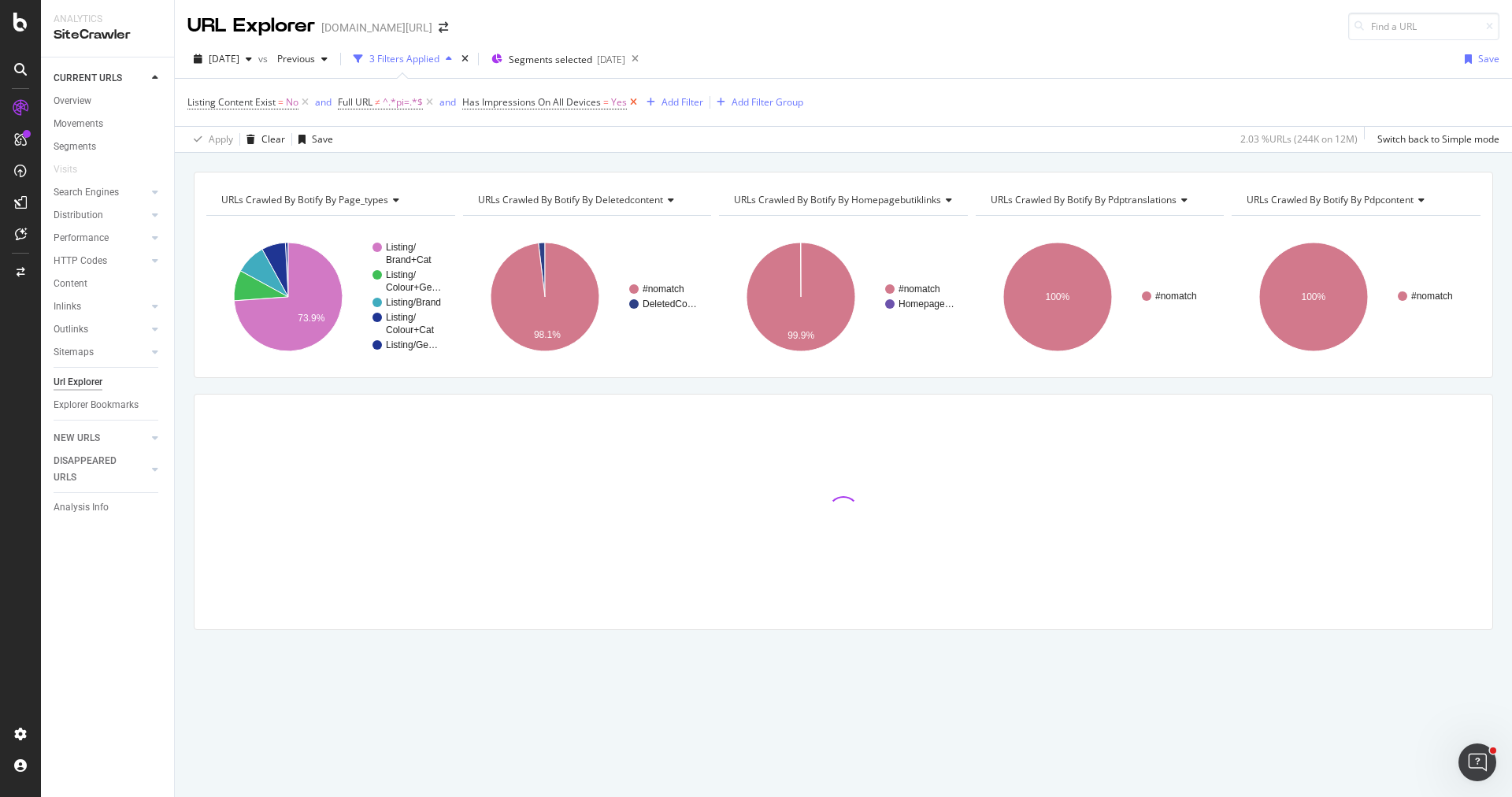
click at [635, 105] on icon at bounding box center [633, 102] width 13 height 16
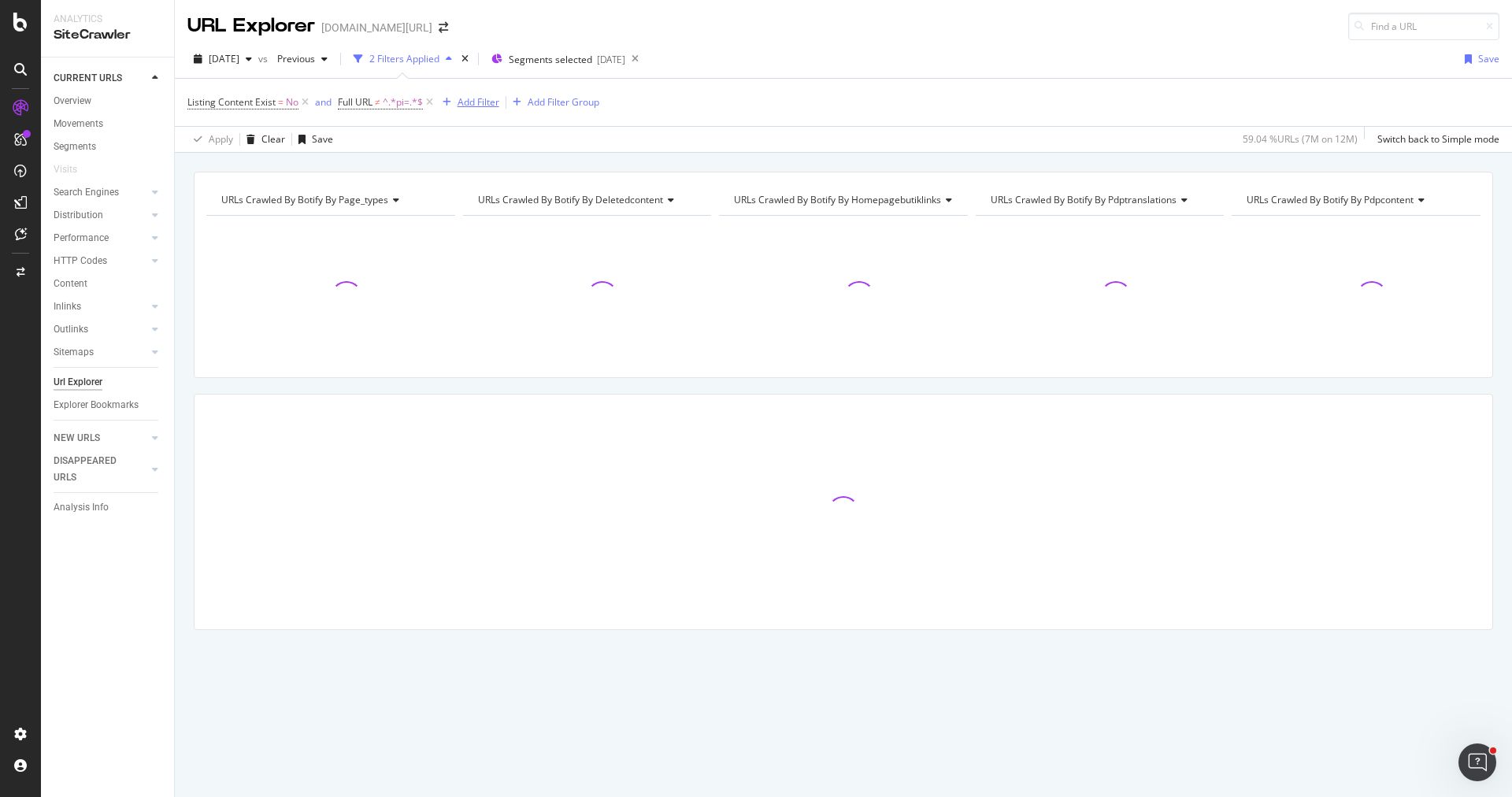
click at [484, 104] on div "Add Filter" at bounding box center [478, 101] width 42 height 13
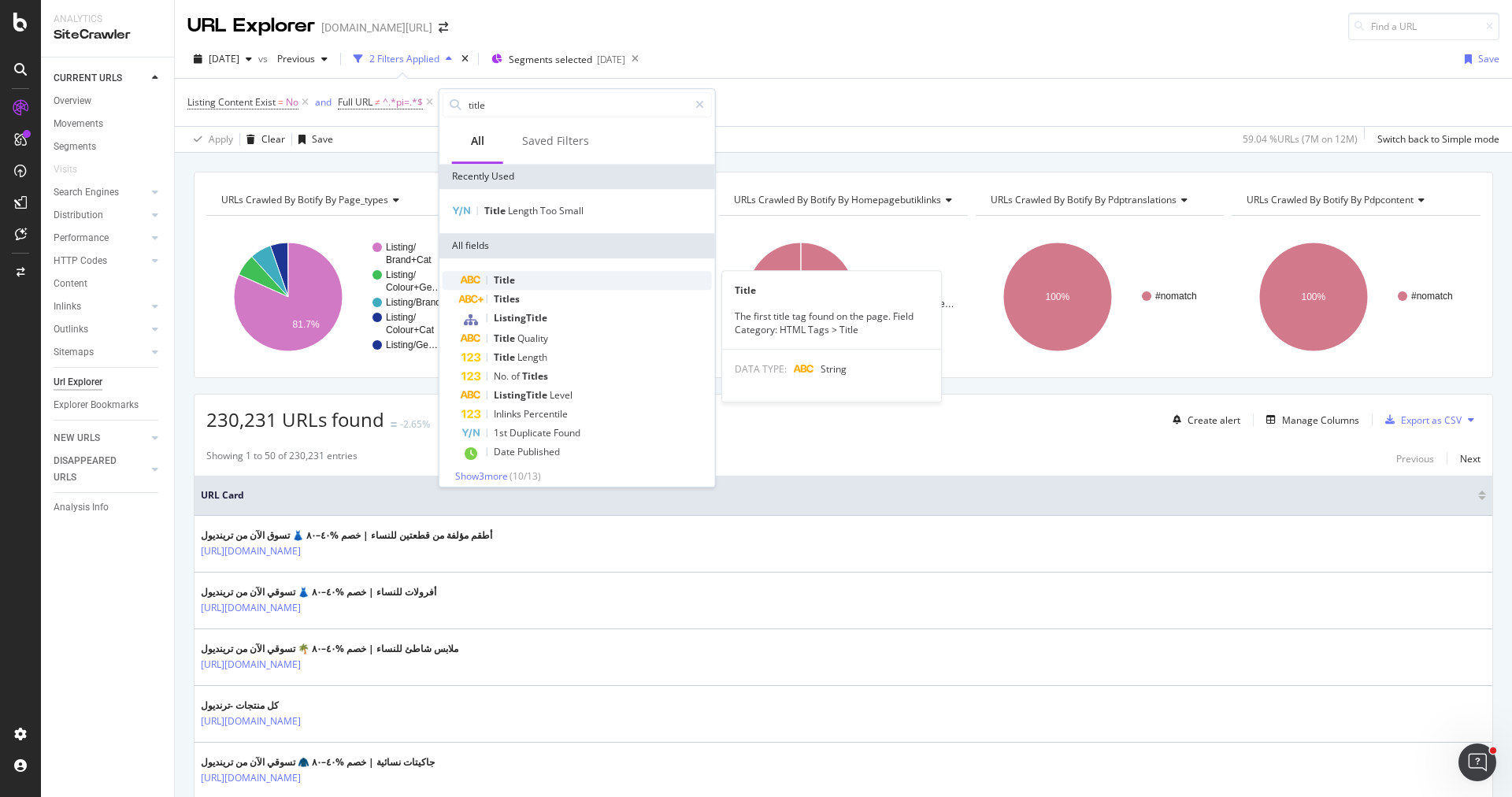
type input "title"
click at [522, 287] on div "Title" at bounding box center [587, 280] width 250 height 19
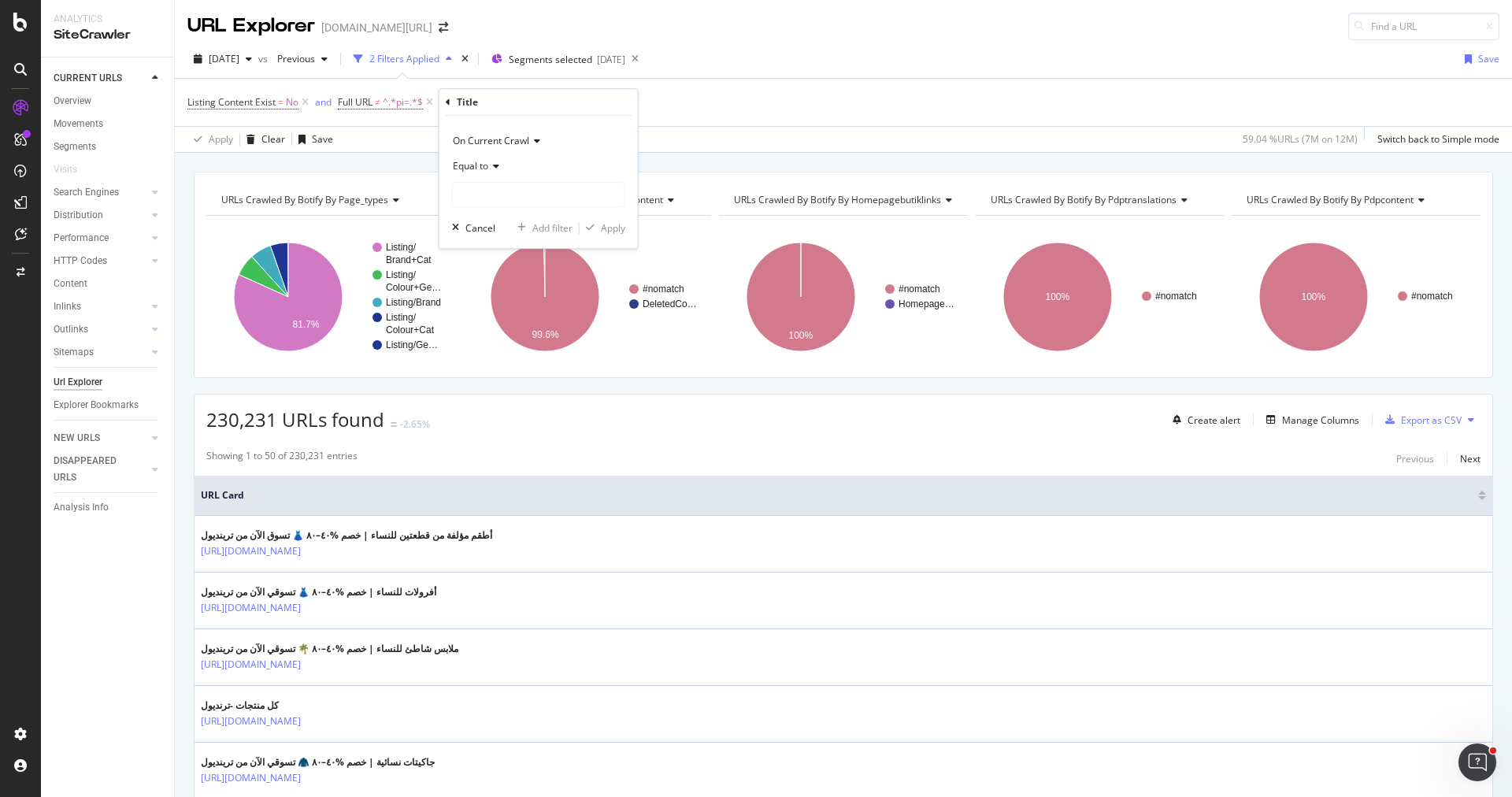
click at [495, 169] on icon at bounding box center [494, 166] width 11 height 9
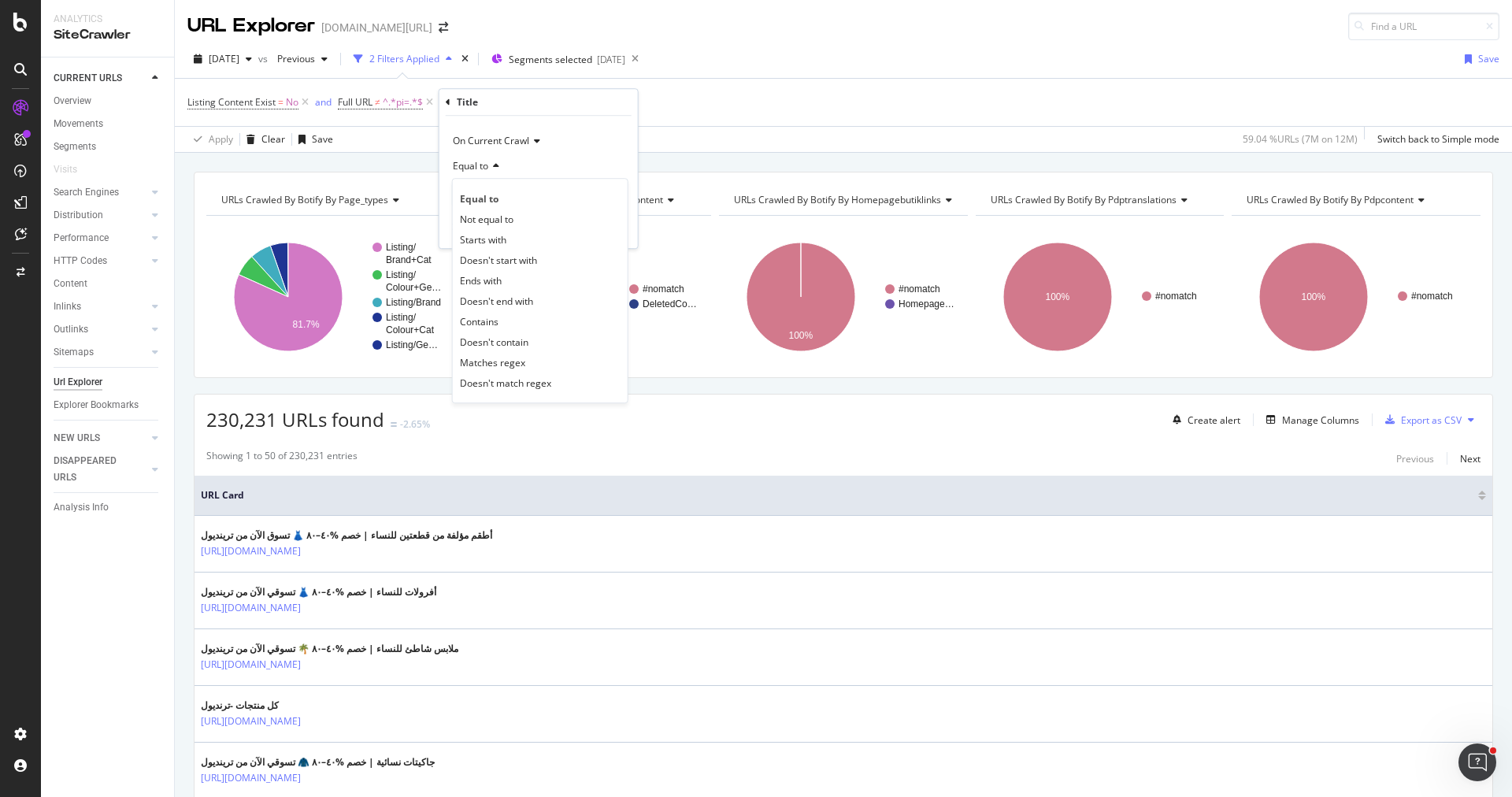
click at [534, 160] on div "Equal to" at bounding box center [538, 166] width 173 height 25
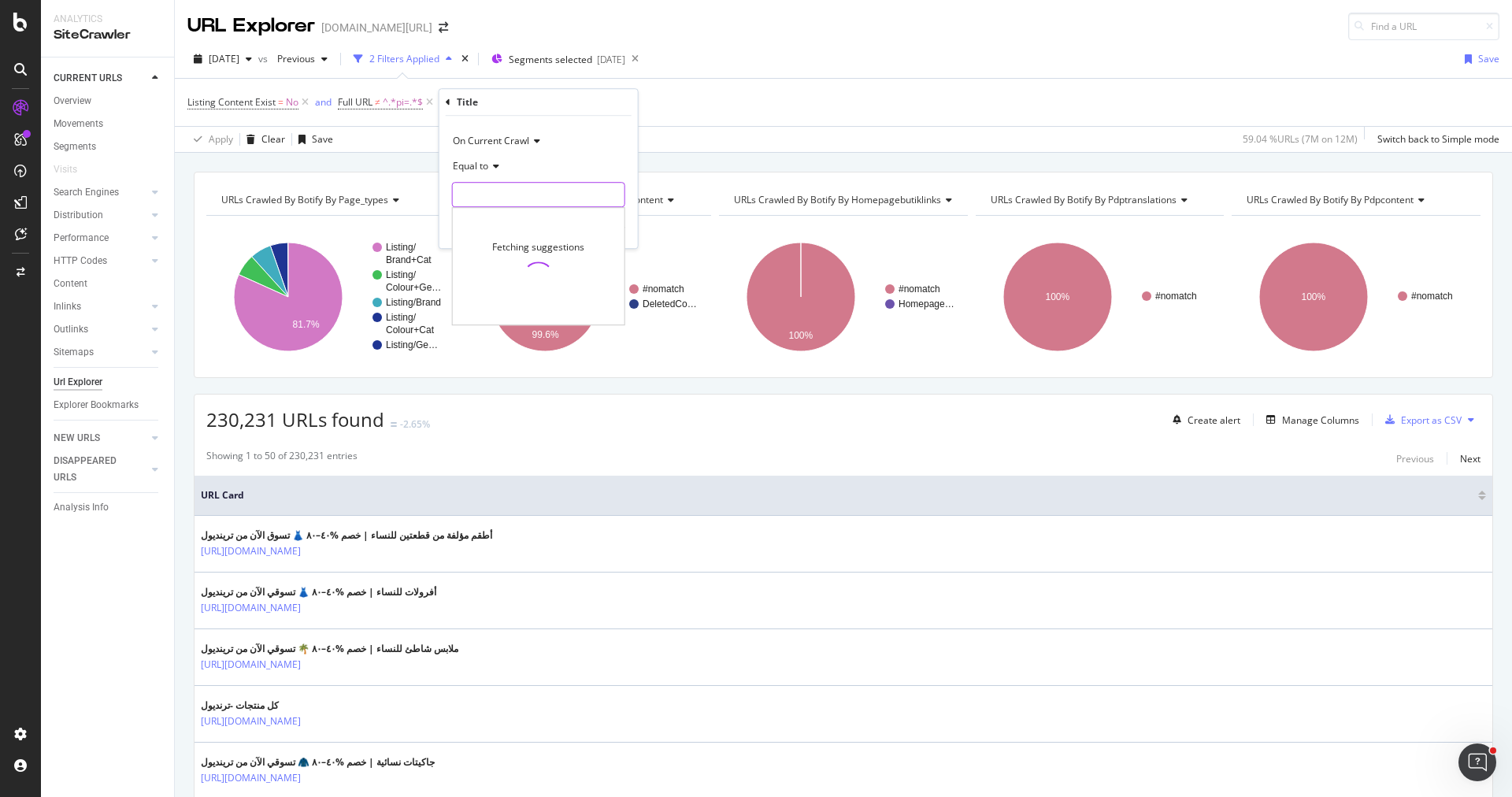
click at [533, 191] on input "text" at bounding box center [538, 195] width 172 height 25
paste input "كل منتجات -ترنديول"
type input "كل منتجات -ترنديول"
click at [618, 231] on div "Fetching suggestions" at bounding box center [538, 266] width 172 height 116
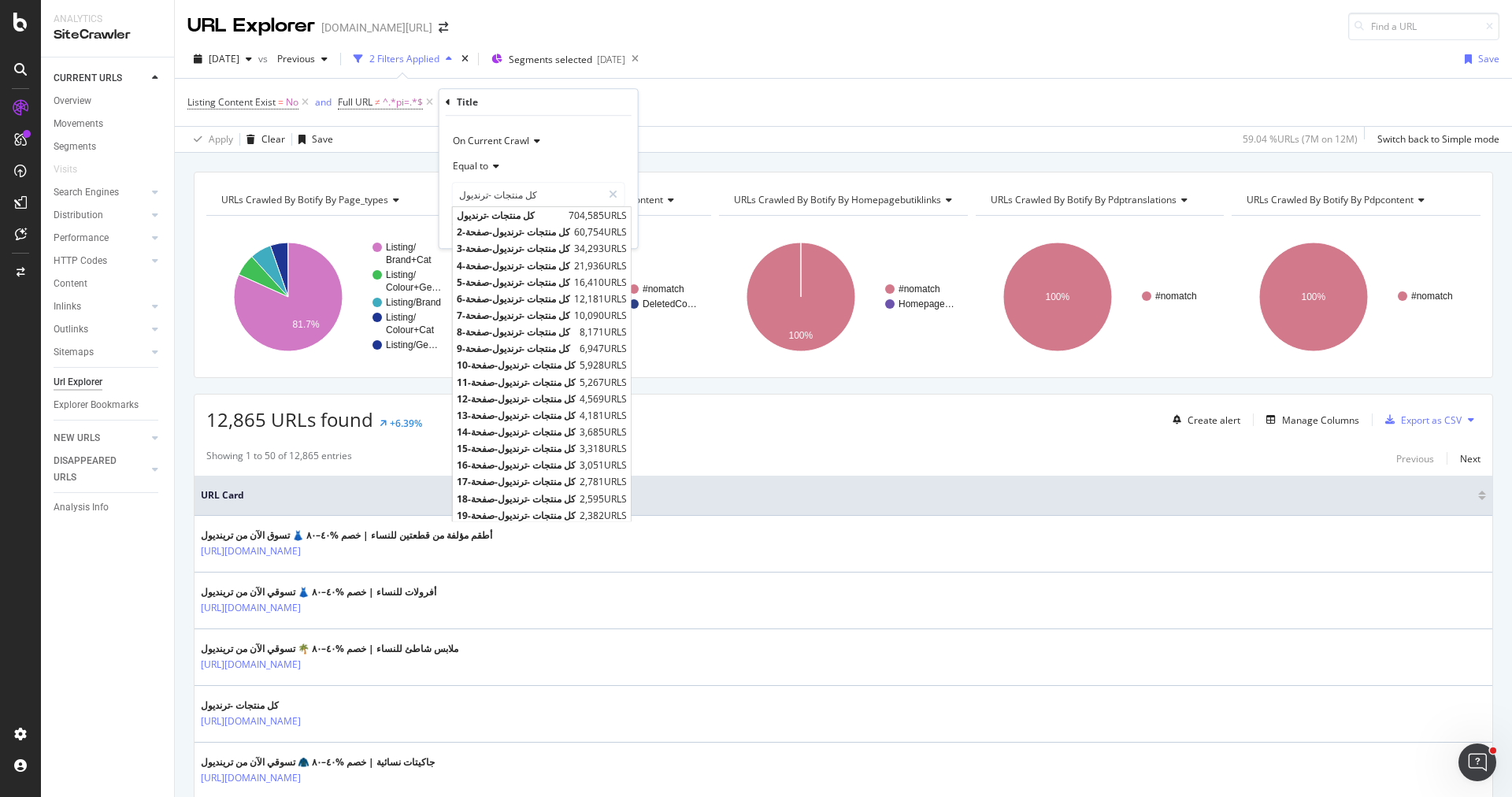
click at [629, 230] on div "On Current Crawl Equal to كل منتجات -ترنديول كل منتجات -ترنديول كل منتجات -ترند…" at bounding box center [538, 181] width 199 height 132
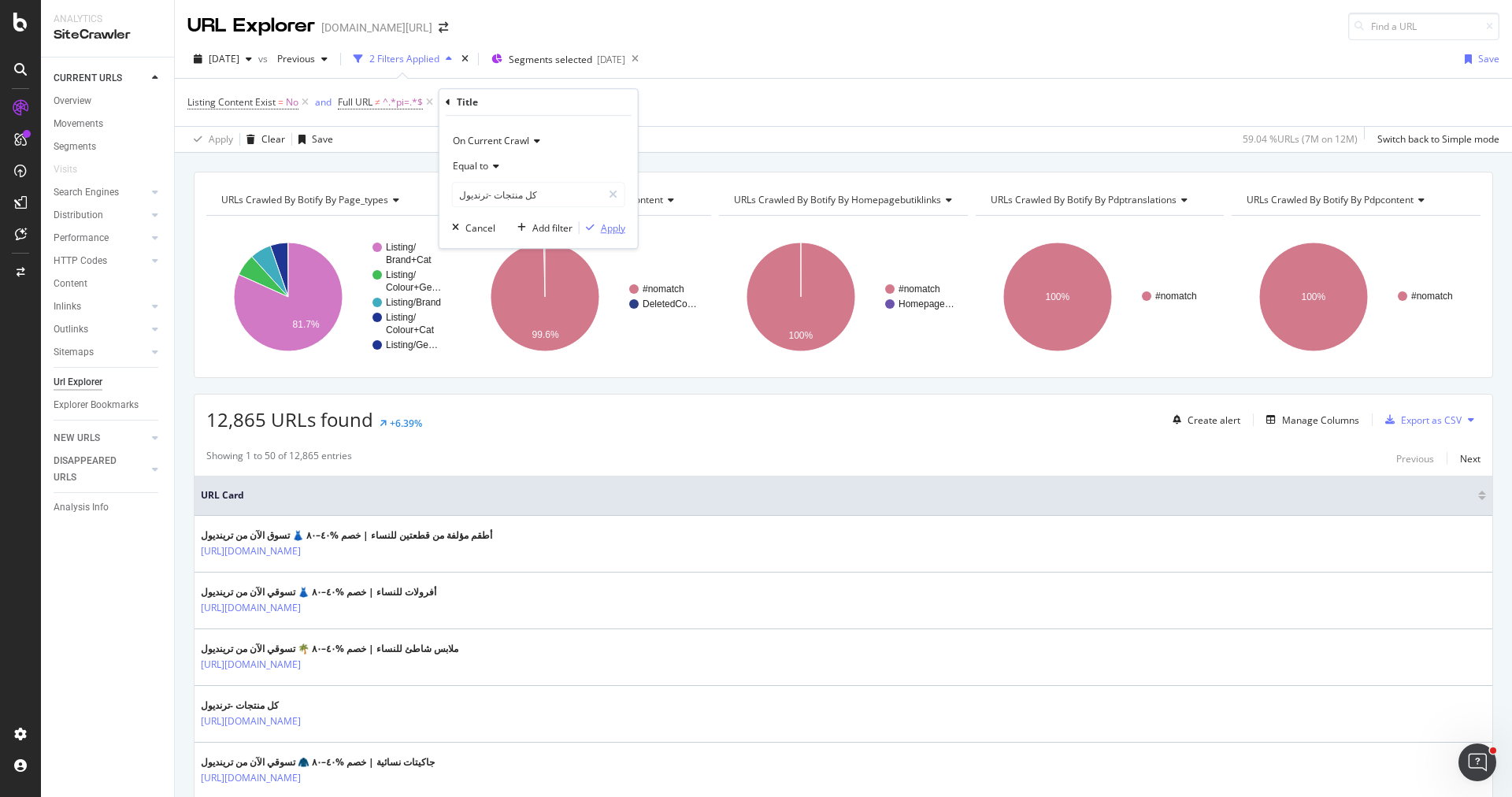
click at [615, 229] on div "Apply" at bounding box center [613, 228] width 25 height 13
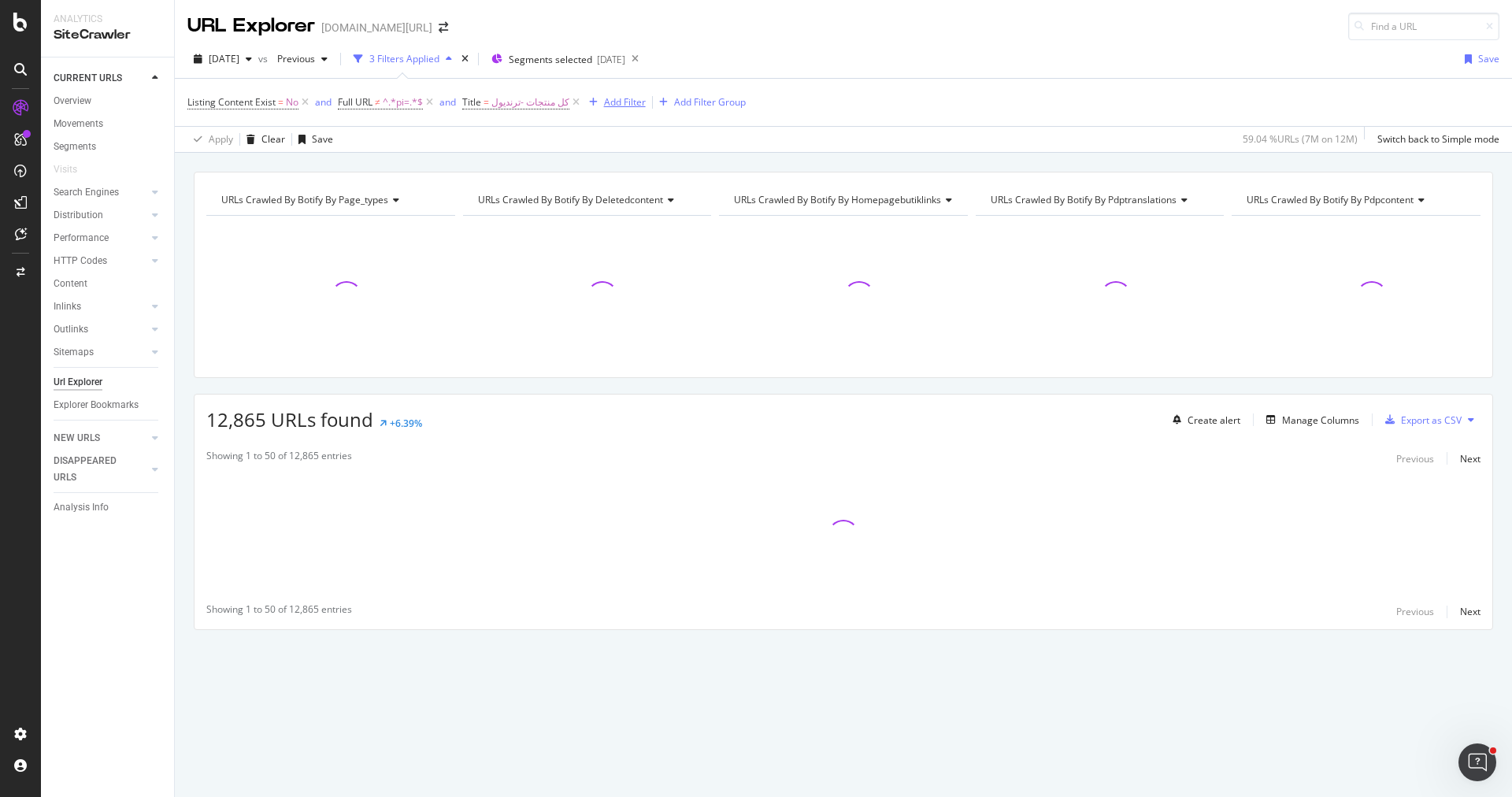
click at [621, 109] on div "Add Filter" at bounding box center [614, 102] width 63 height 17
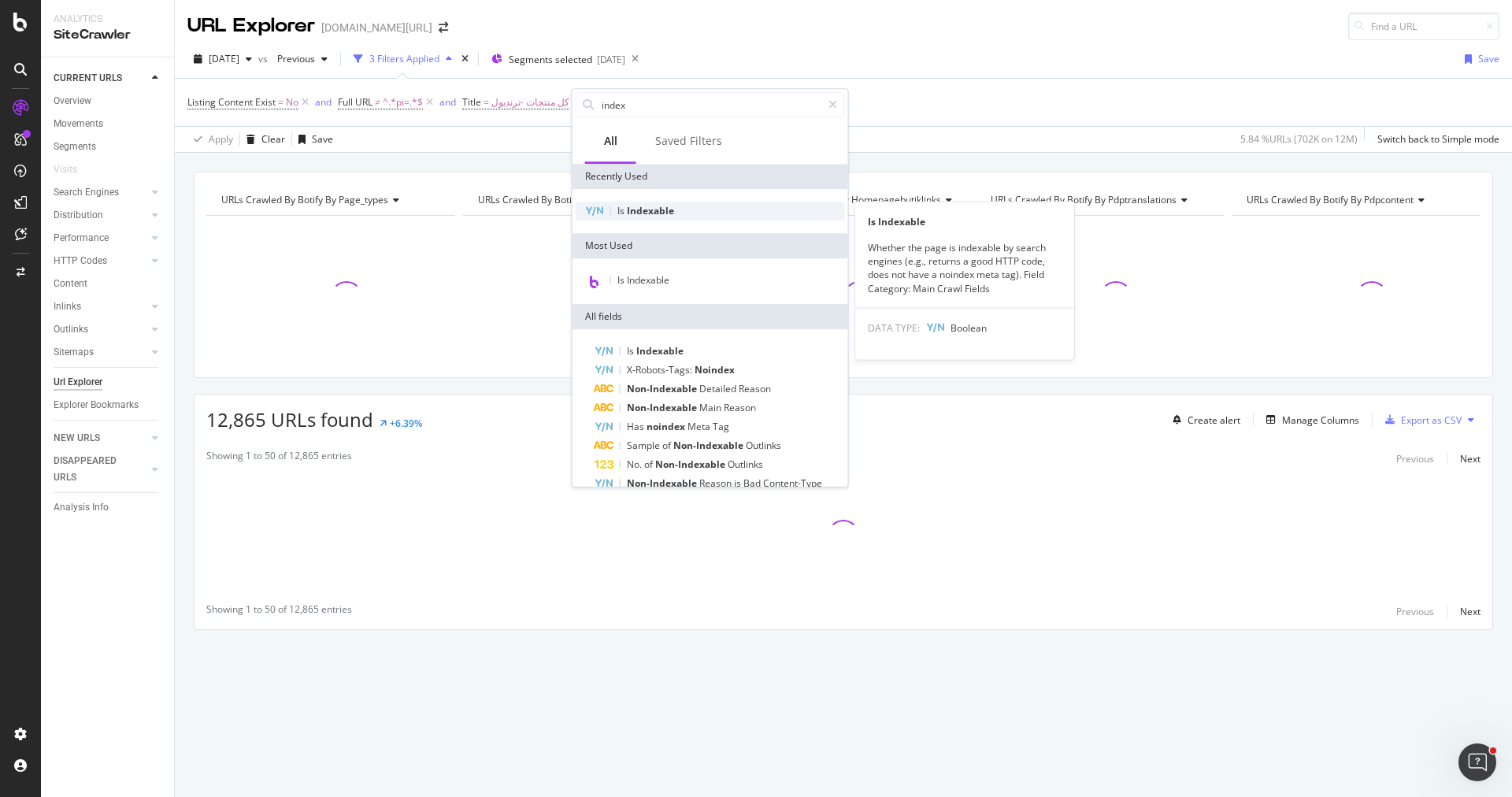
type input "index"
click at [655, 214] on span "Indexable" at bounding box center [651, 211] width 47 height 13
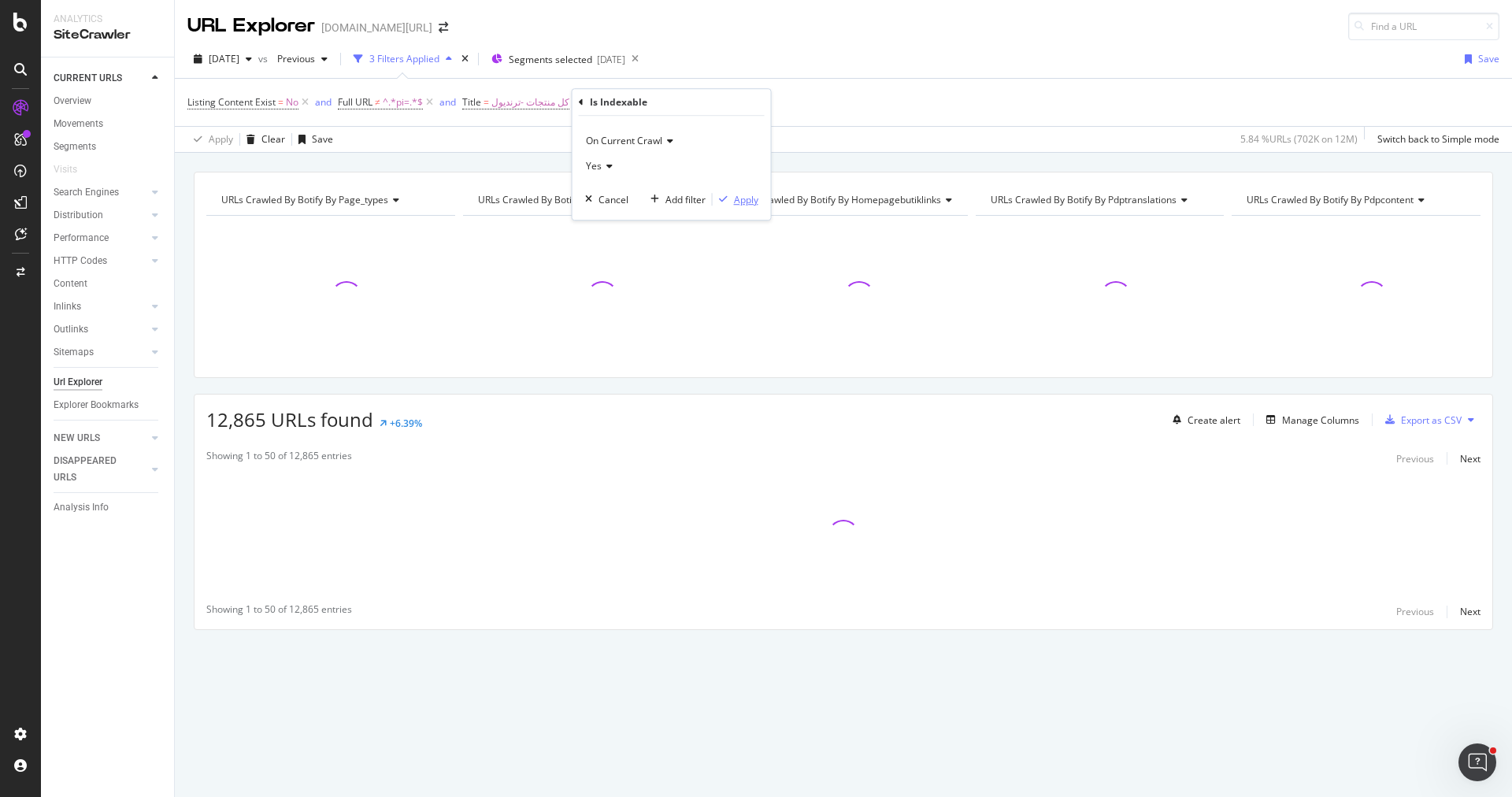
click at [739, 193] on div "Apply" at bounding box center [746, 199] width 25 height 13
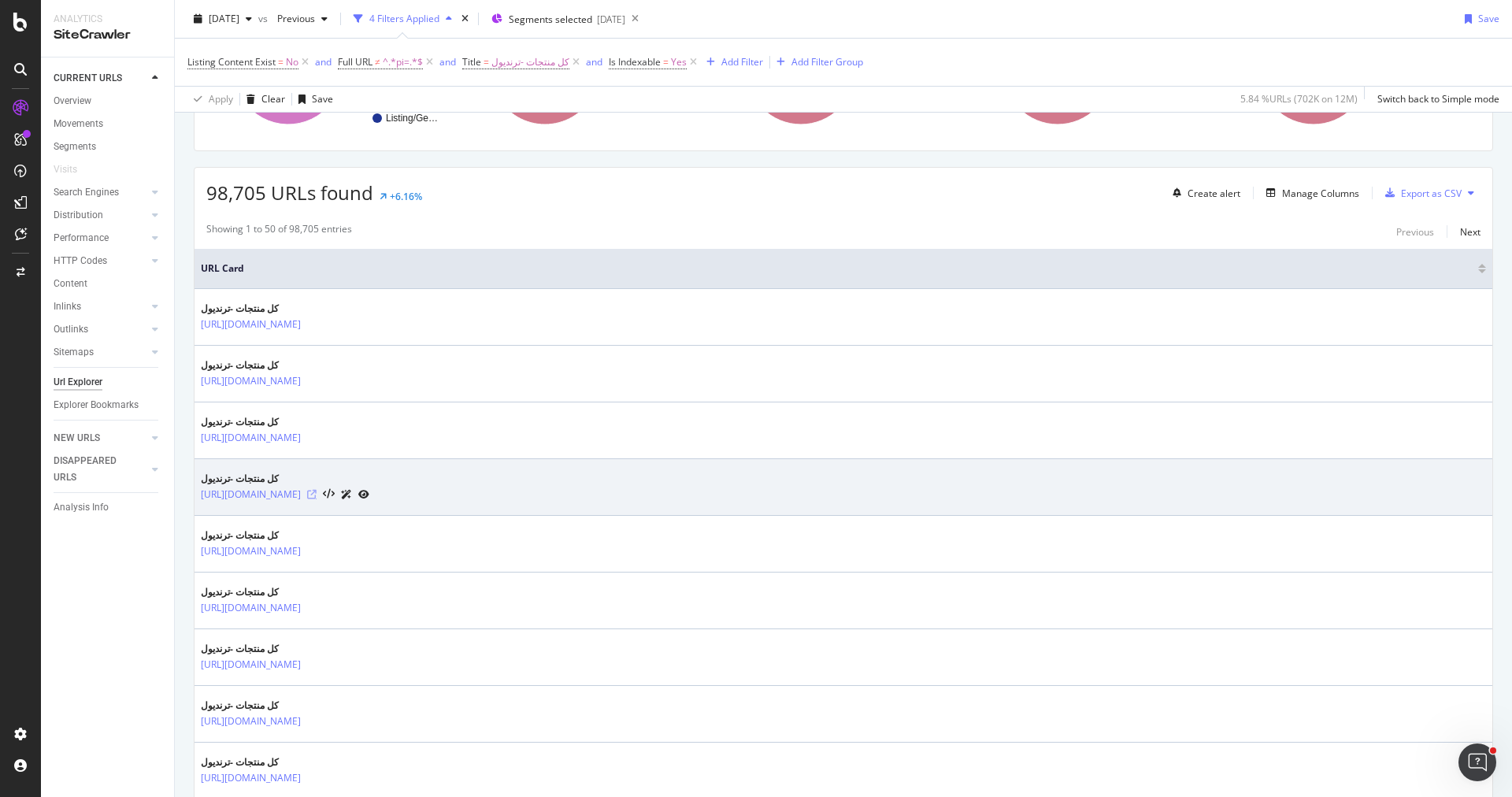
scroll to position [309, 0]
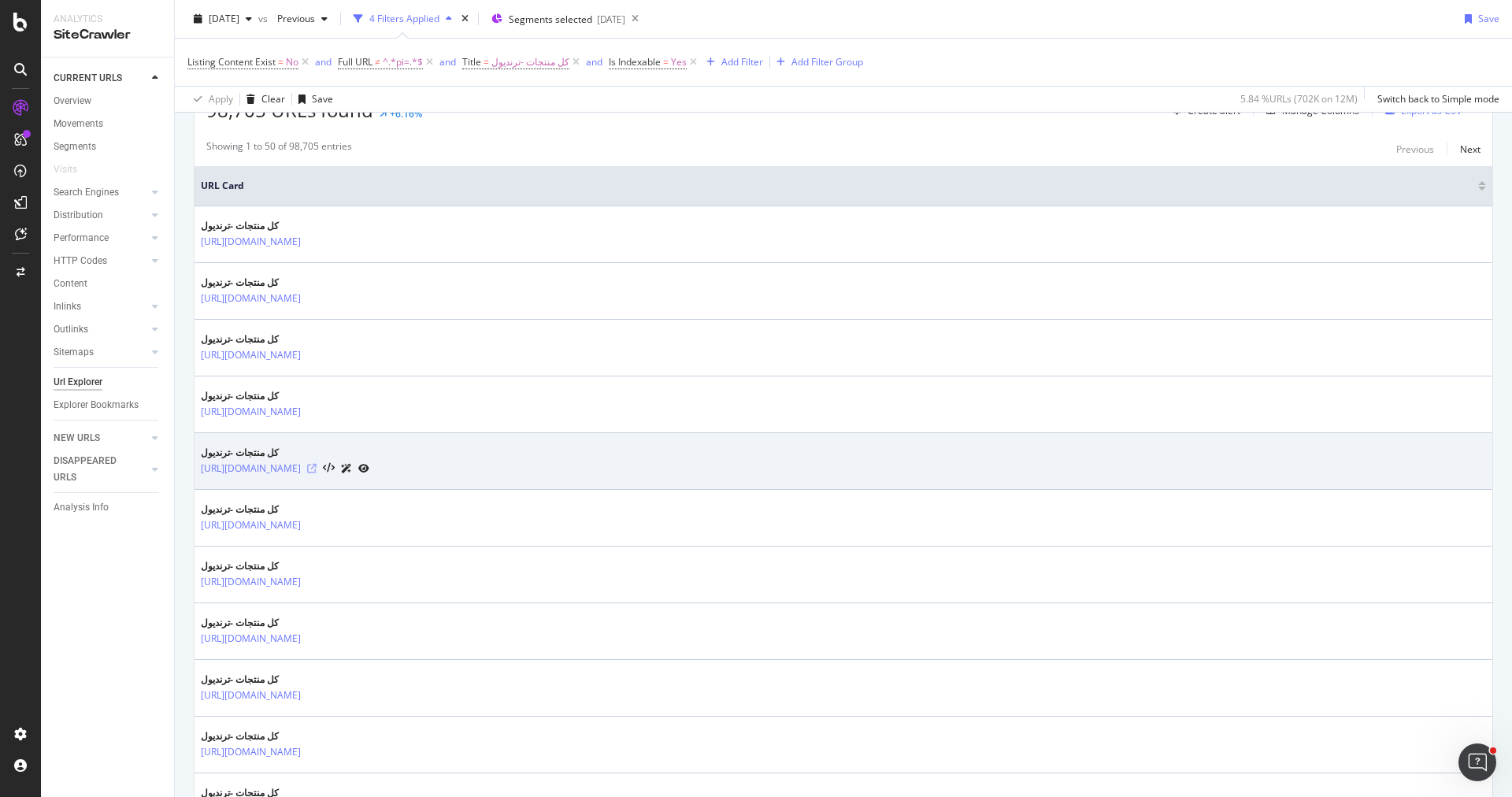
click at [317, 465] on icon at bounding box center [312, 469] width 9 height 9
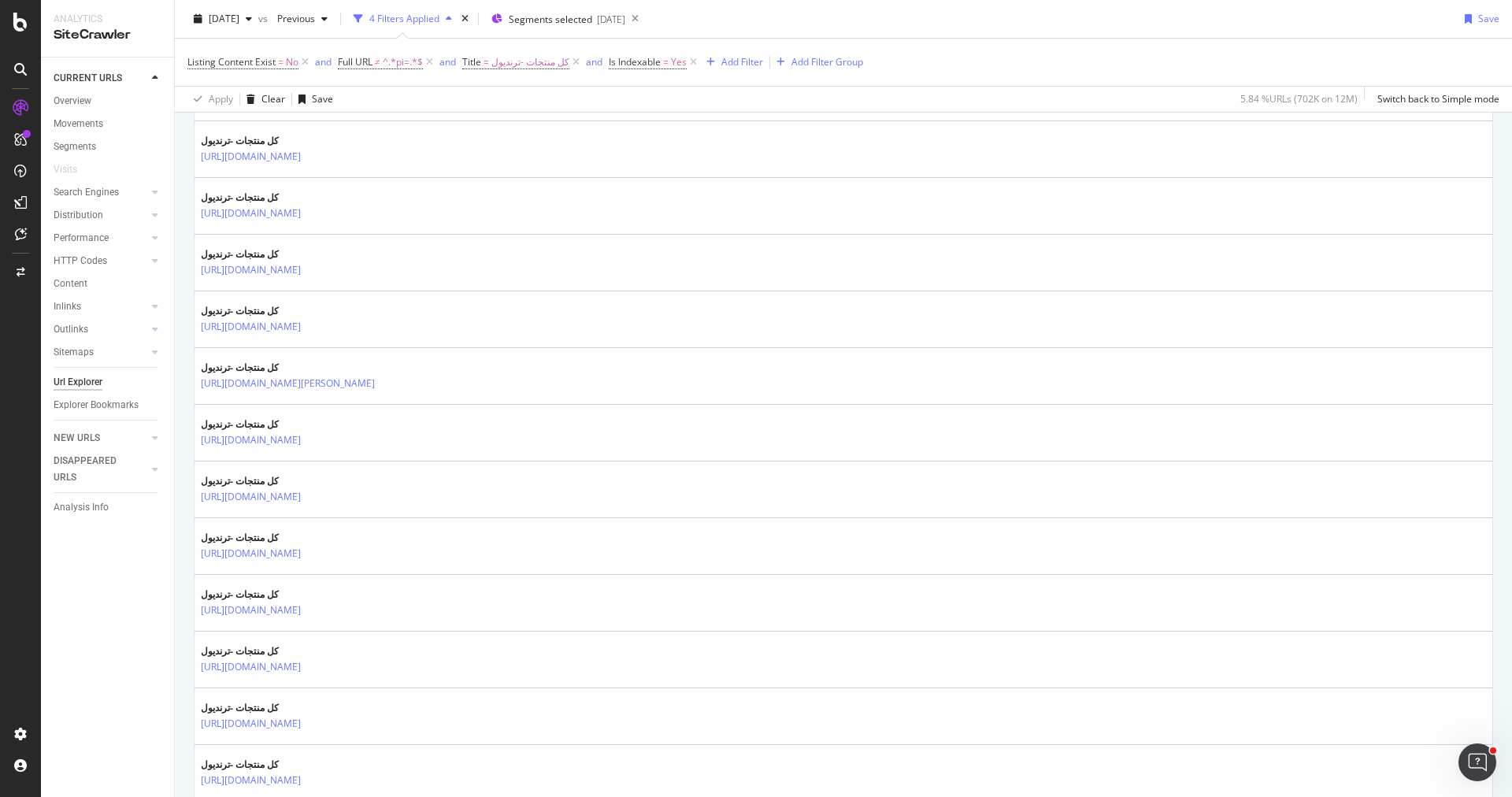
scroll to position [2623, 0]
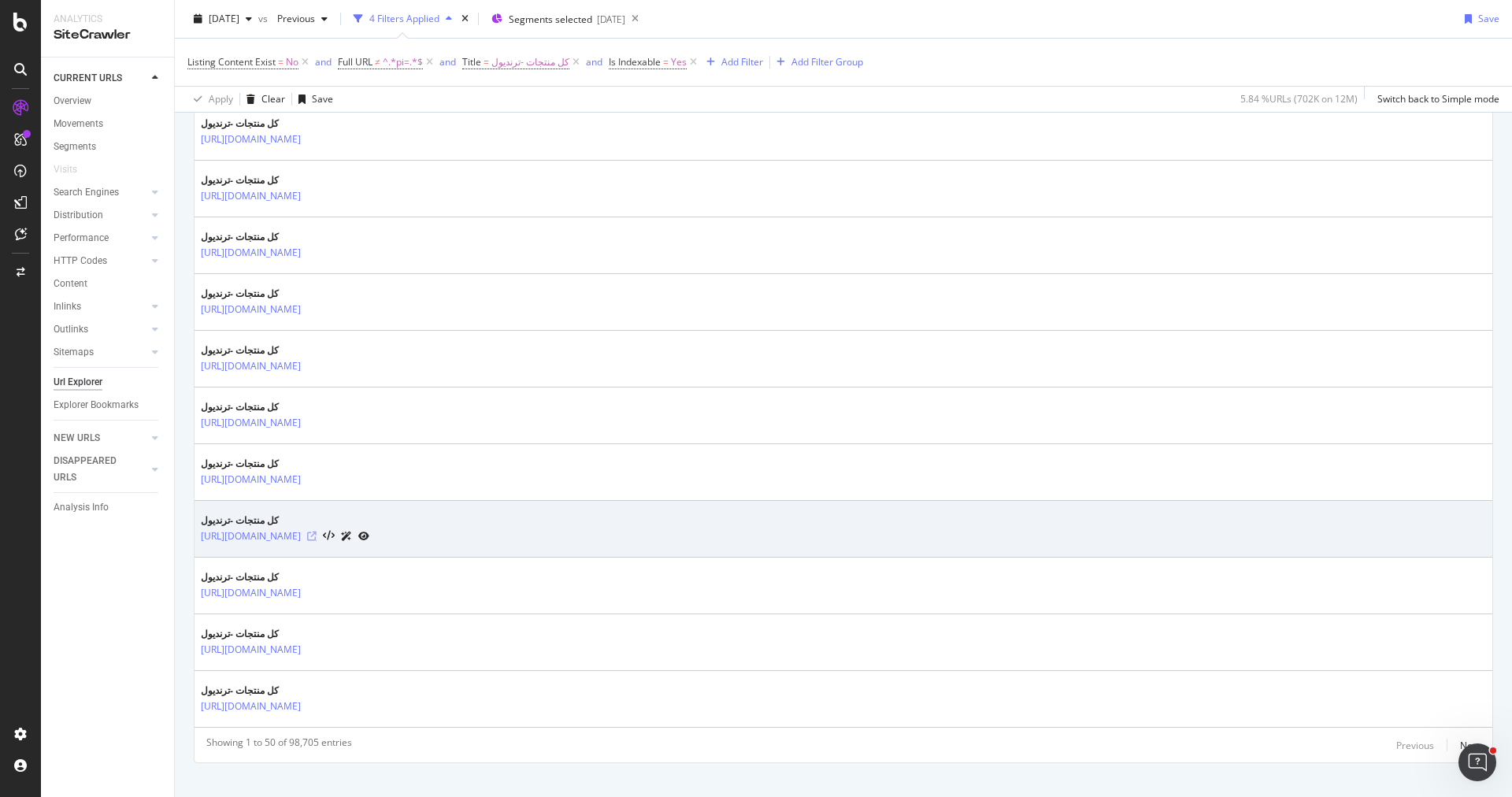
click at [317, 532] on icon at bounding box center [312, 537] width 9 height 9
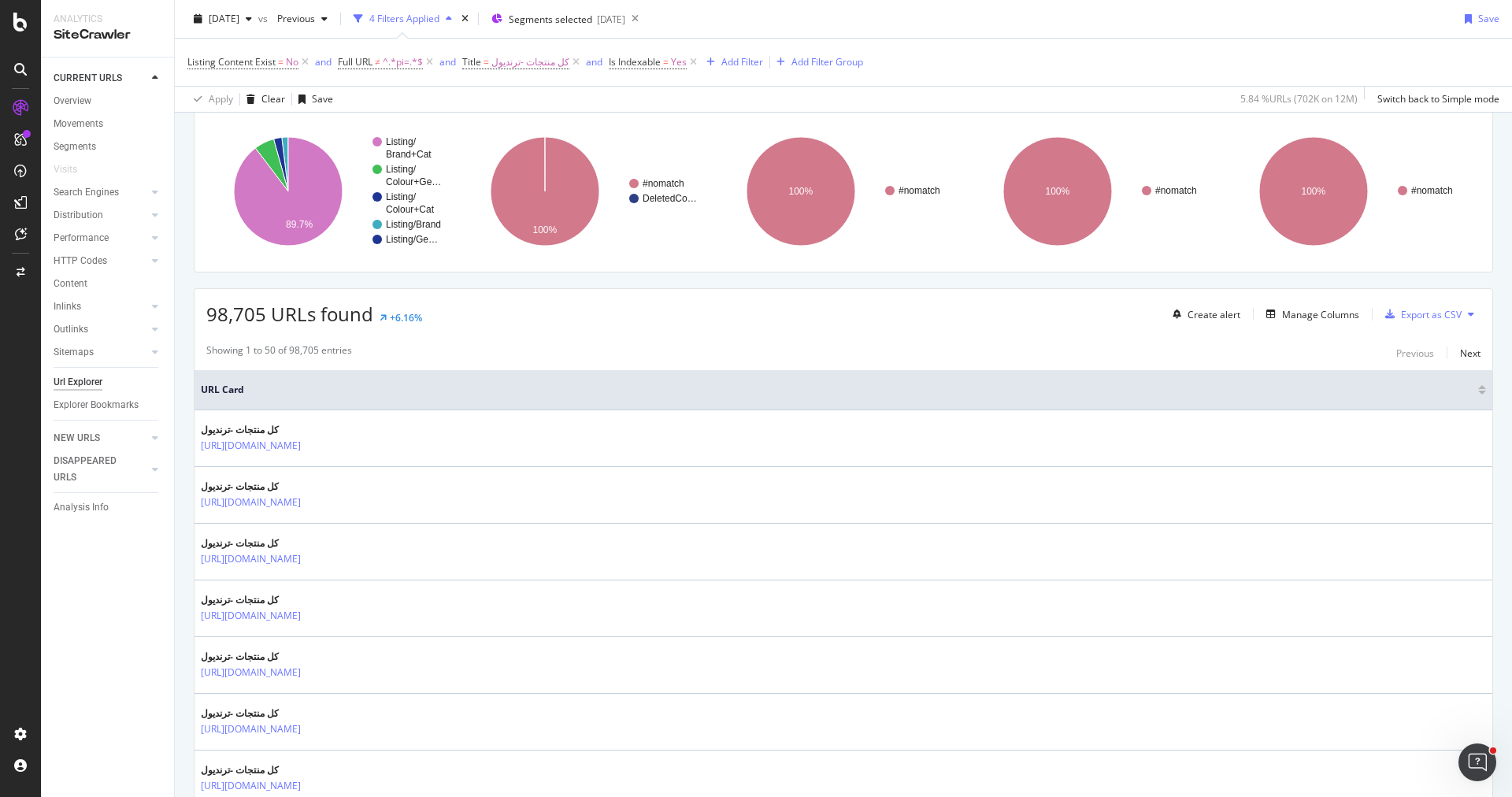
scroll to position [0, 0]
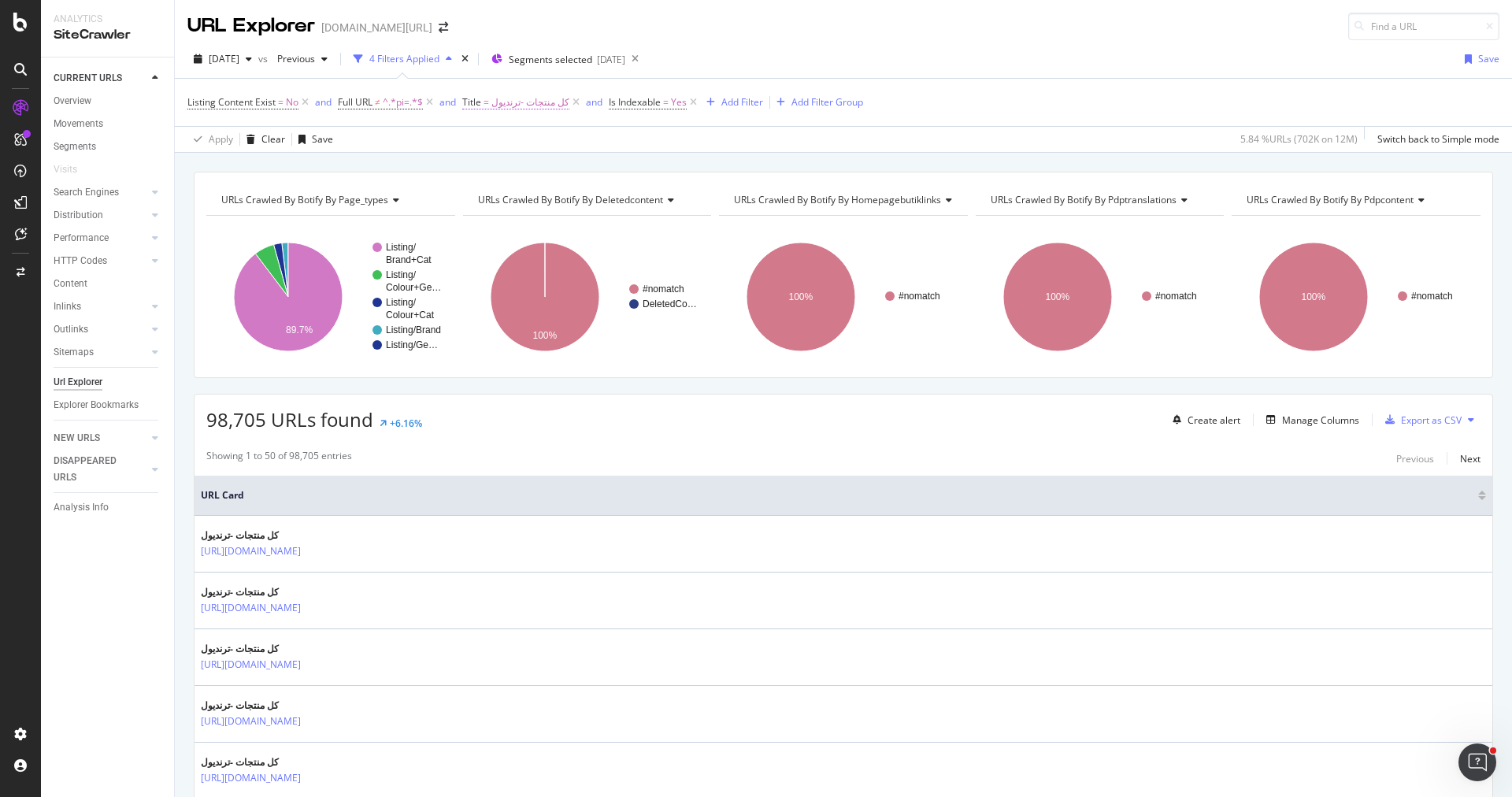
click at [503, 99] on span "كل منتجات -ترنديول" at bounding box center [530, 102] width 78 height 22
click at [534, 187] on input "كل منتجات -ترنديول" at bounding box center [553, 192] width 149 height 25
click at [435, 400] on div "98,705 URLs found +6.16% Create alert Manage Columns Export as CSV" at bounding box center [843, 413] width 1297 height 39
click at [697, 408] on div "98,705 URLs found +6.16% Create alert Manage Columns Export as CSV" at bounding box center [843, 413] width 1297 height 39
